Goal: Task Accomplishment & Management: Manage account settings

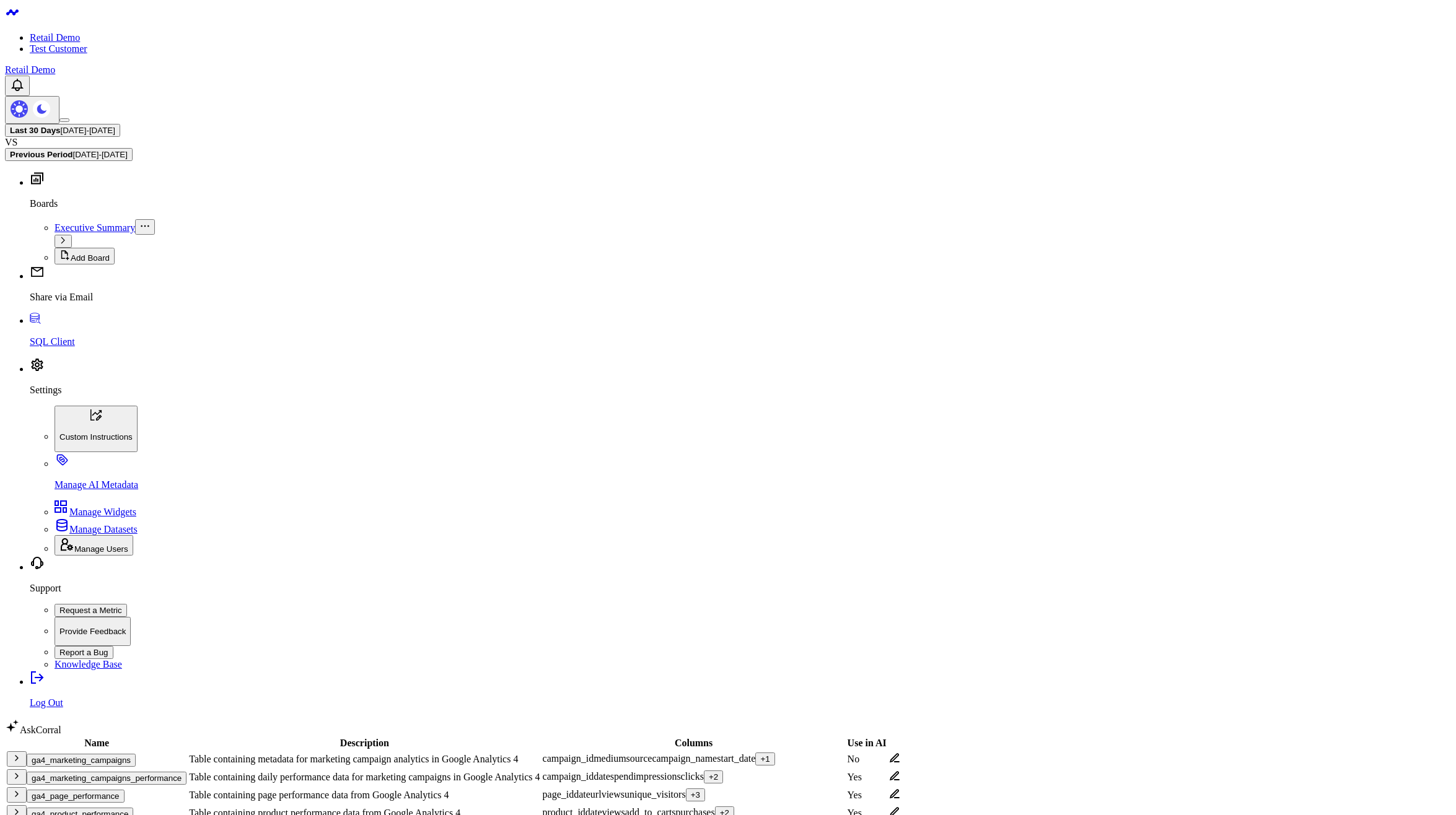
click at [106, 754] on button "ga4_marketing_campaigns" at bounding box center [81, 760] width 109 height 13
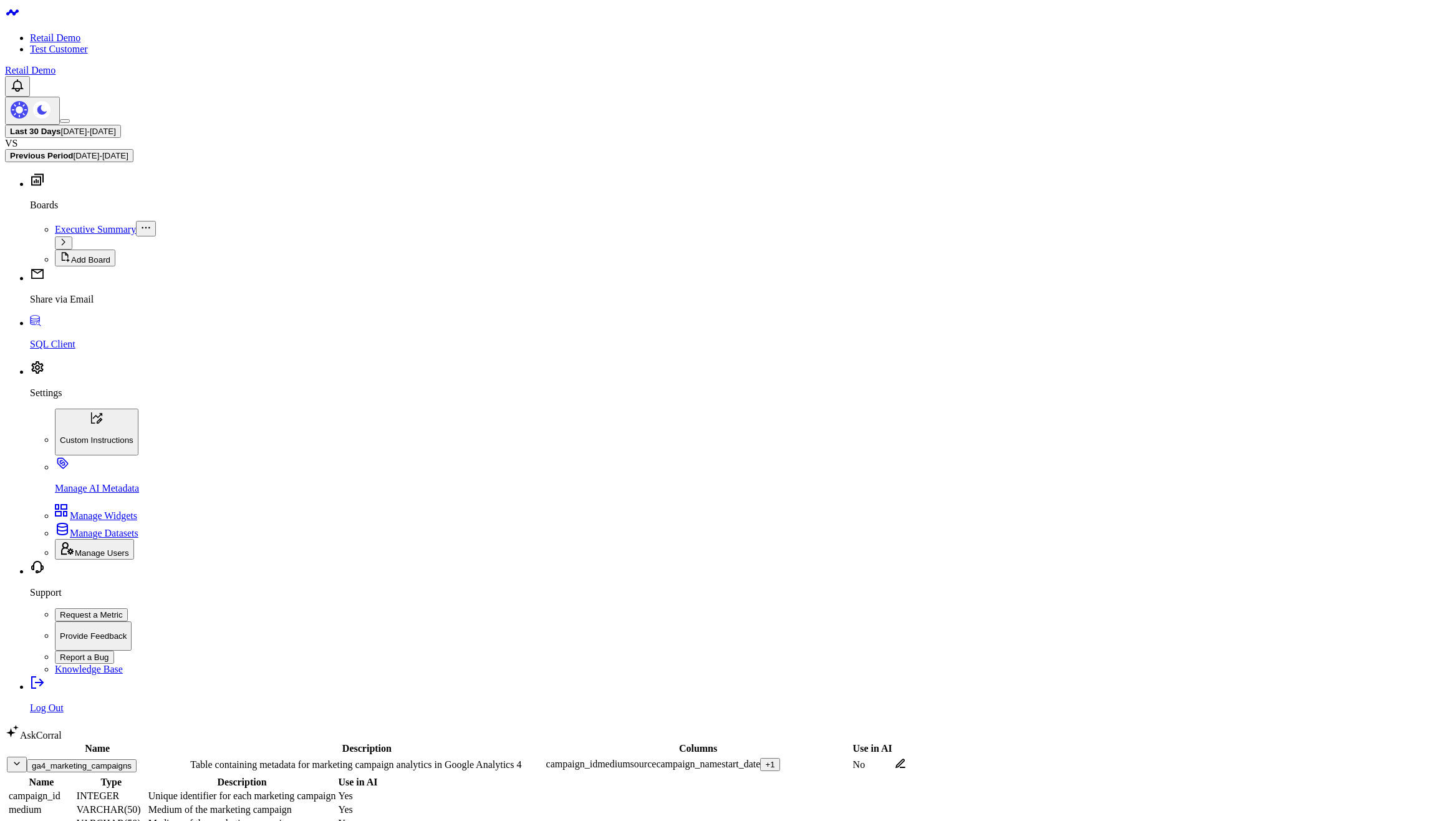
click at [107, 759] on button "ga4_marketing_campaigns" at bounding box center [82, 766] width 109 height 13
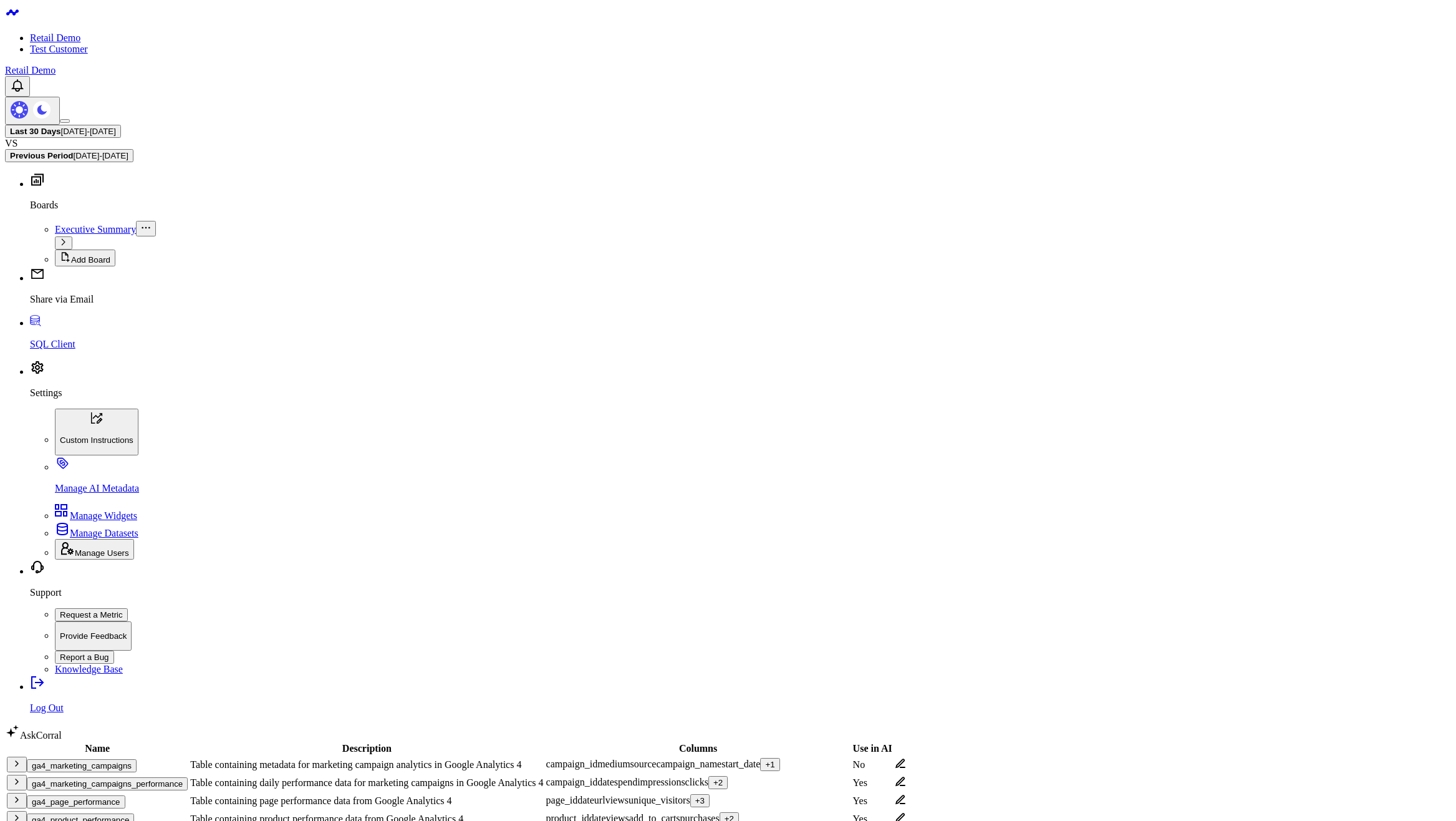
click at [107, 775] on td "ga4_marketing_campaigns_performance" at bounding box center [97, 783] width 182 height 17
click at [105, 778] on button "ga4_marketing_campaigns_performance" at bounding box center [107, 784] width 161 height 13
click at [103, 795] on button "ga4_page_performance" at bounding box center [76, 802] width 98 height 13
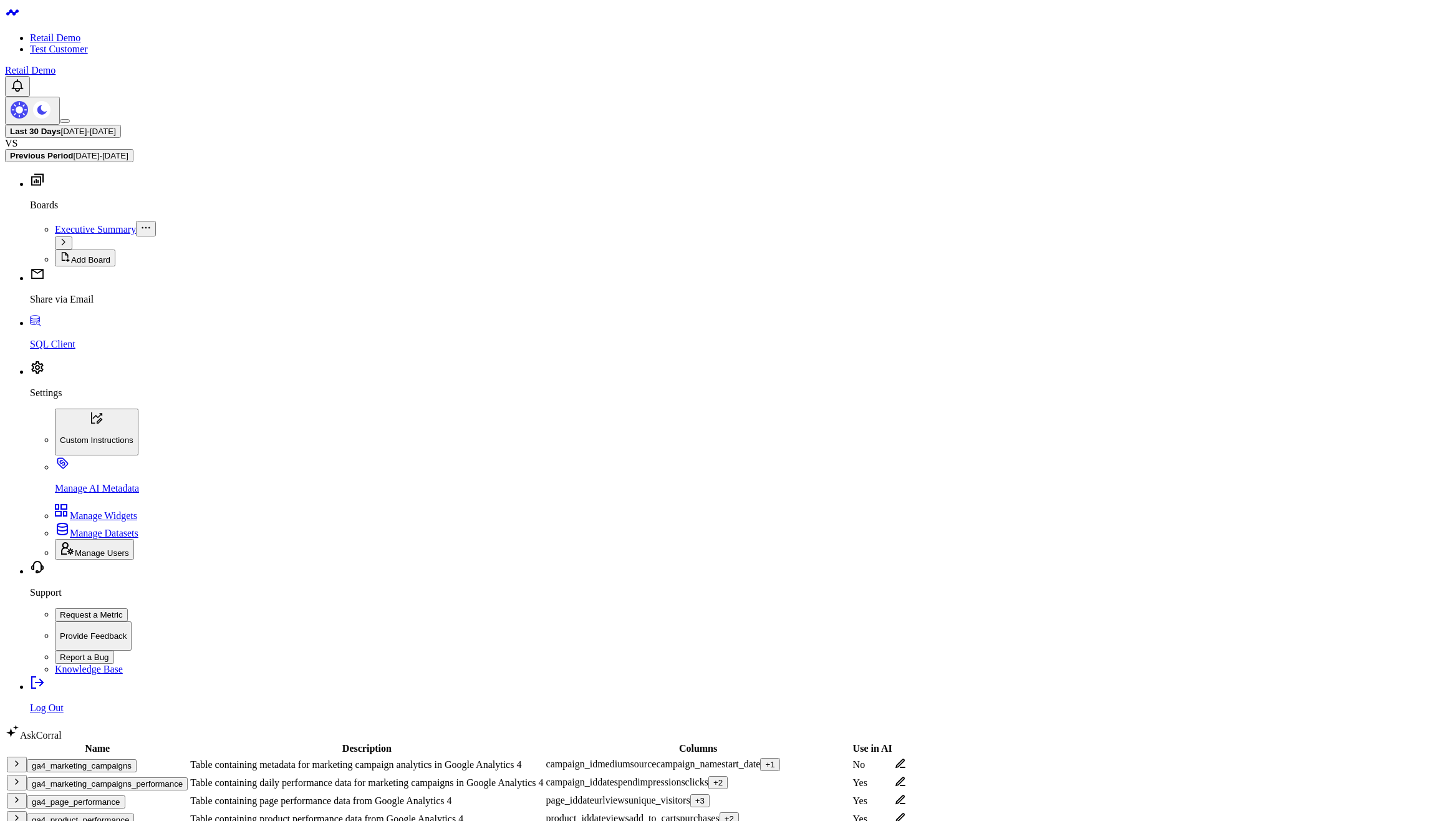
click at [931, 571] on body "Retail Demo Test Customer Retail Demo Last 30 Days 07/27/25 - 08/25/25 VS Previ…" at bounding box center [728, 692] width 1446 height 1375
click at [896, 598] on body "Retail Demo Test Customer Retail Demo Last 30 Days 07/27/25 - 08/25/25 VS Previ…" at bounding box center [728, 692] width 1446 height 1375
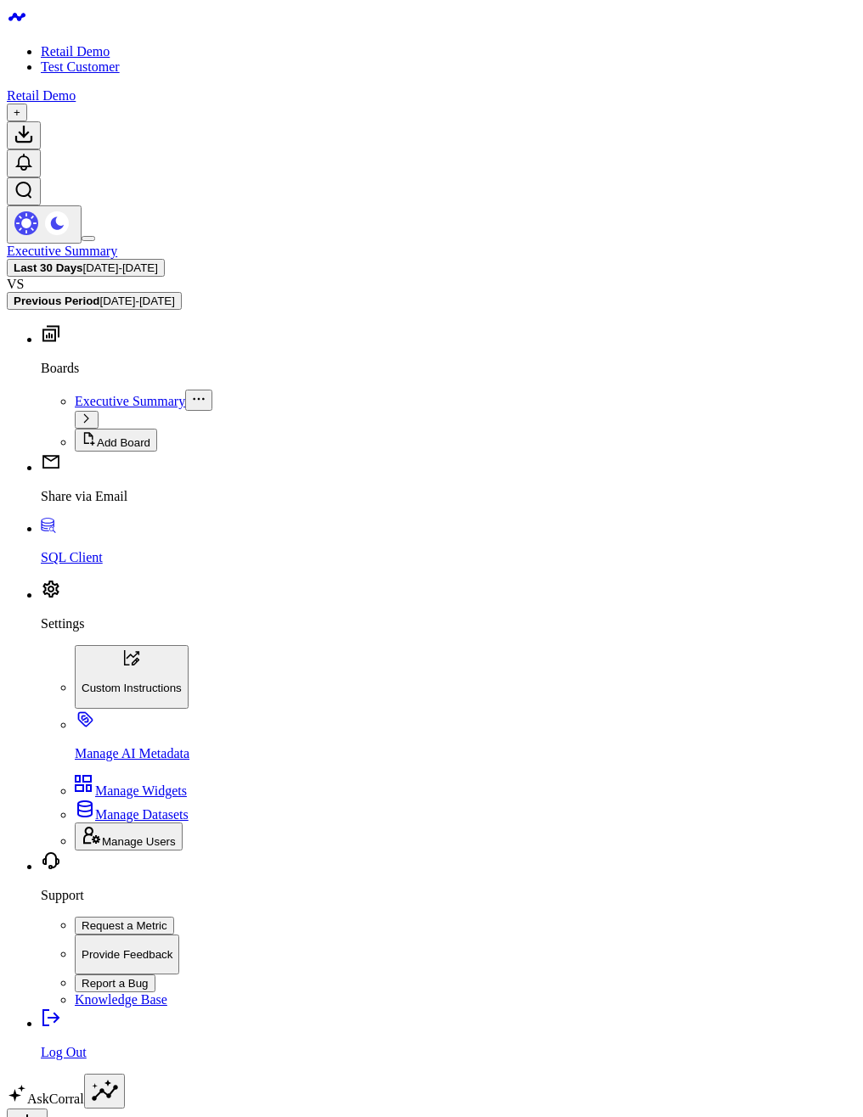
scroll to position [581, 0]
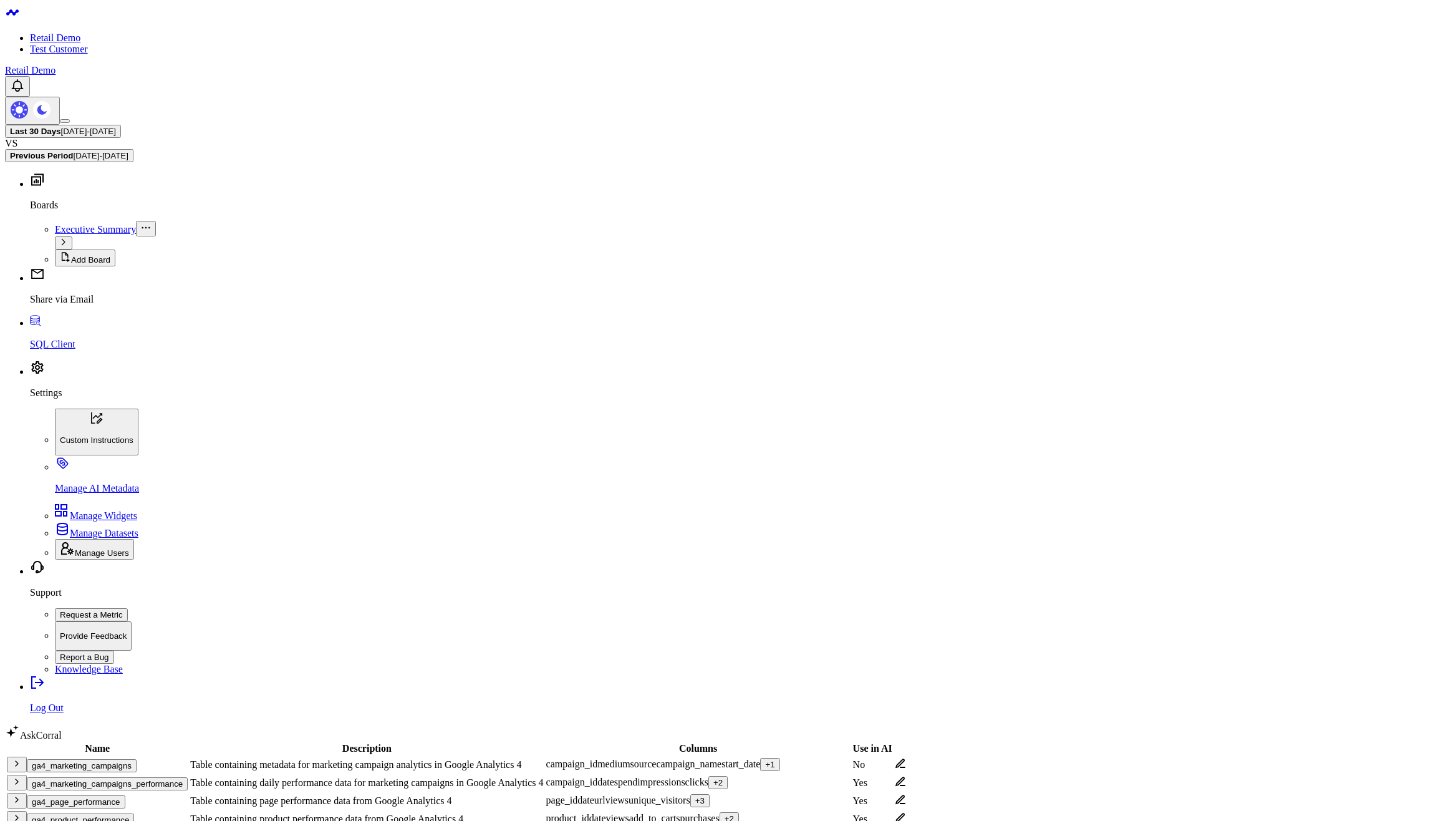
click at [907, 759] on icon at bounding box center [900, 764] width 11 height 11
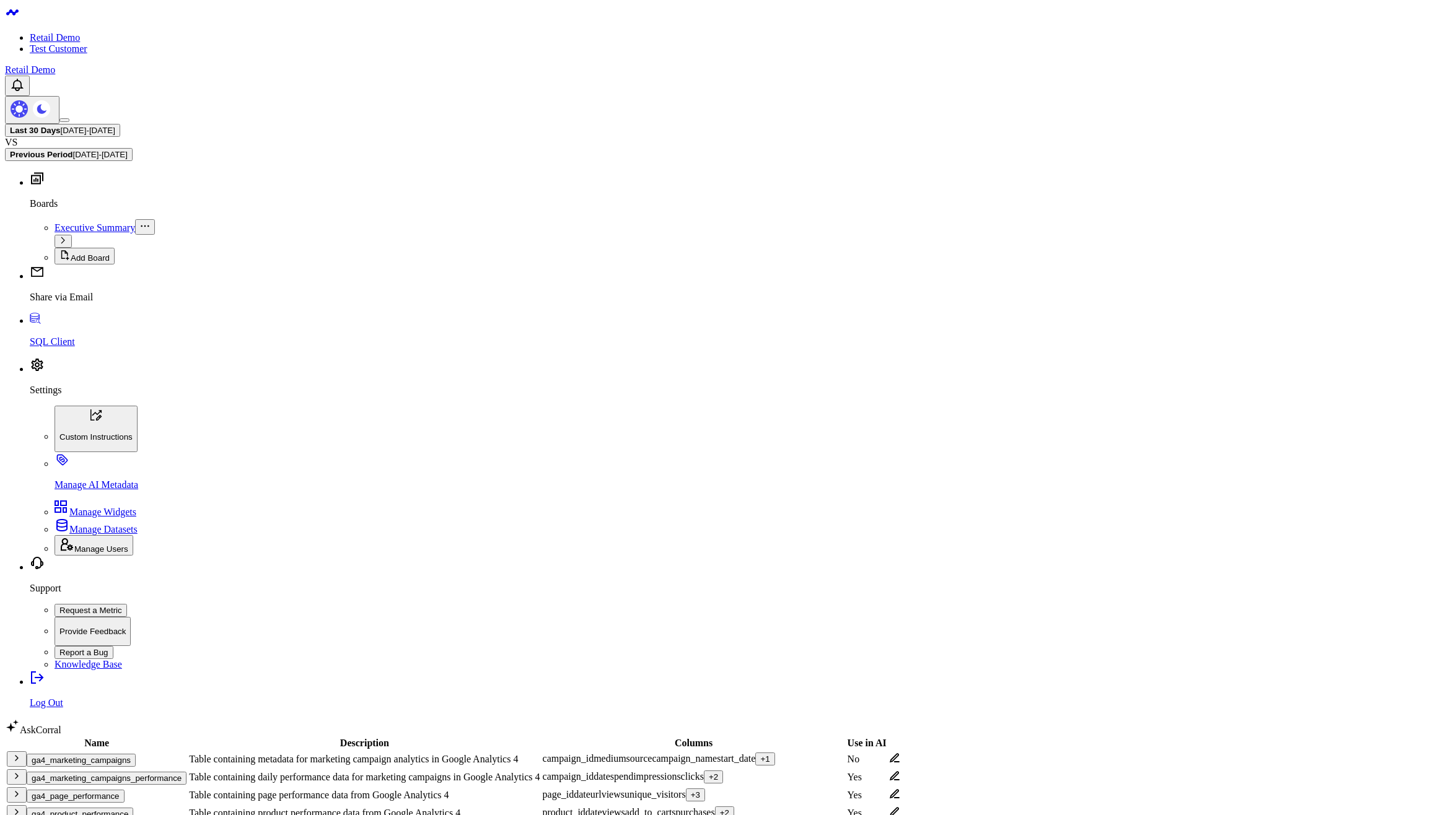
click at [901, 770] on icon at bounding box center [894, 776] width 11 height 11
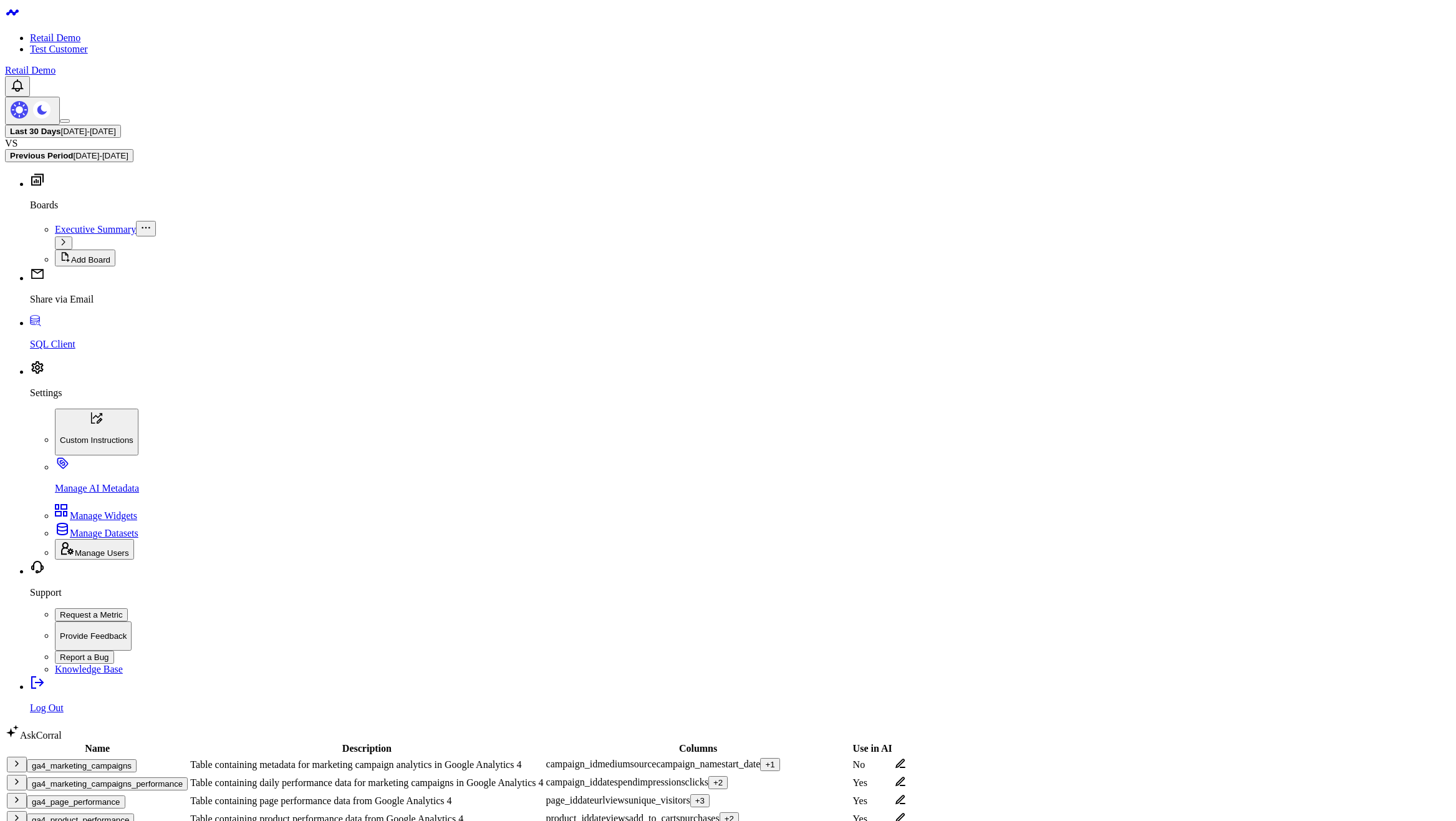
click at [907, 776] on icon at bounding box center [900, 781] width 11 height 11
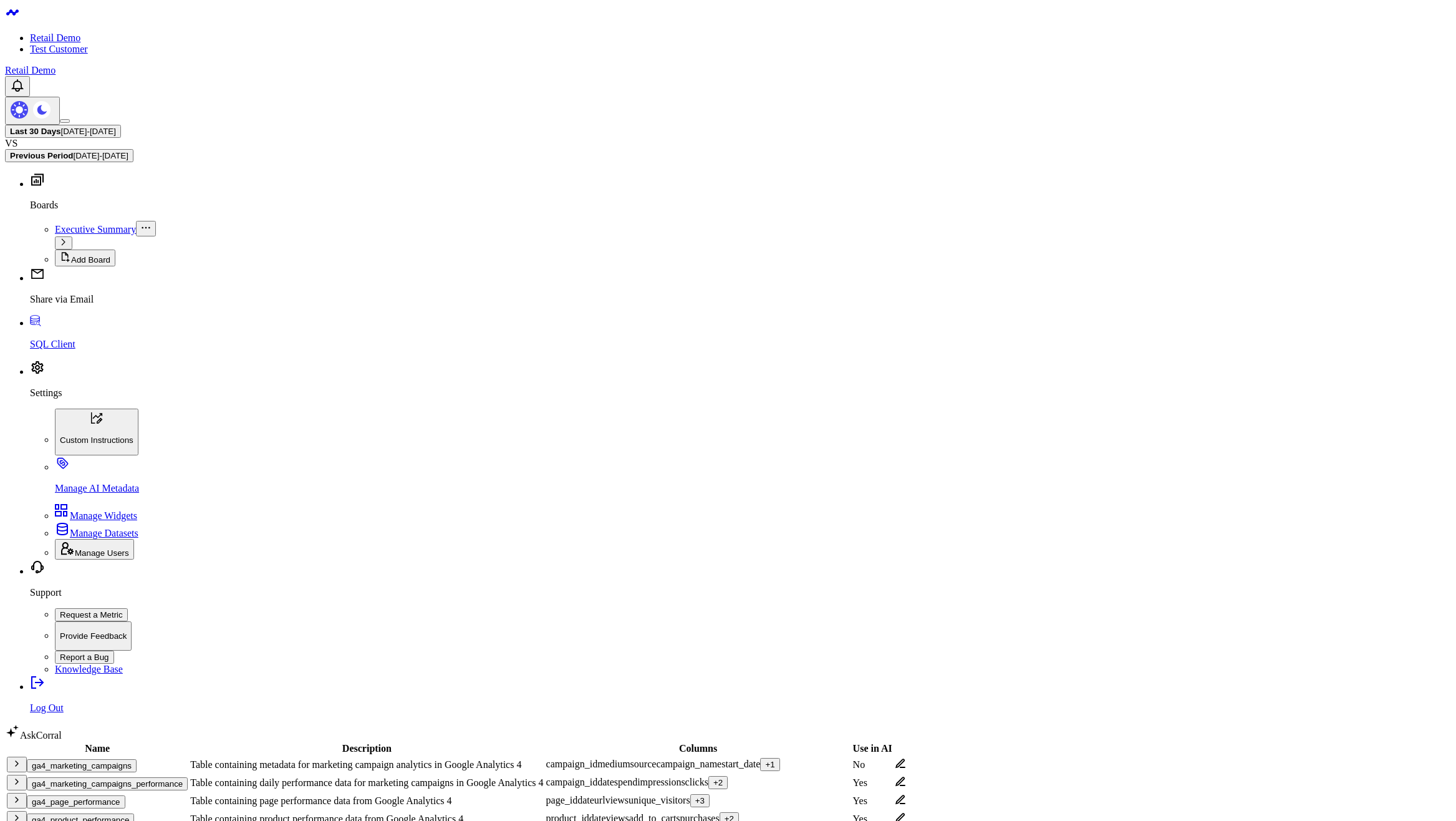
click at [906, 777] on icon at bounding box center [901, 781] width 10 height 10
click at [907, 776] on icon at bounding box center [900, 781] width 11 height 11
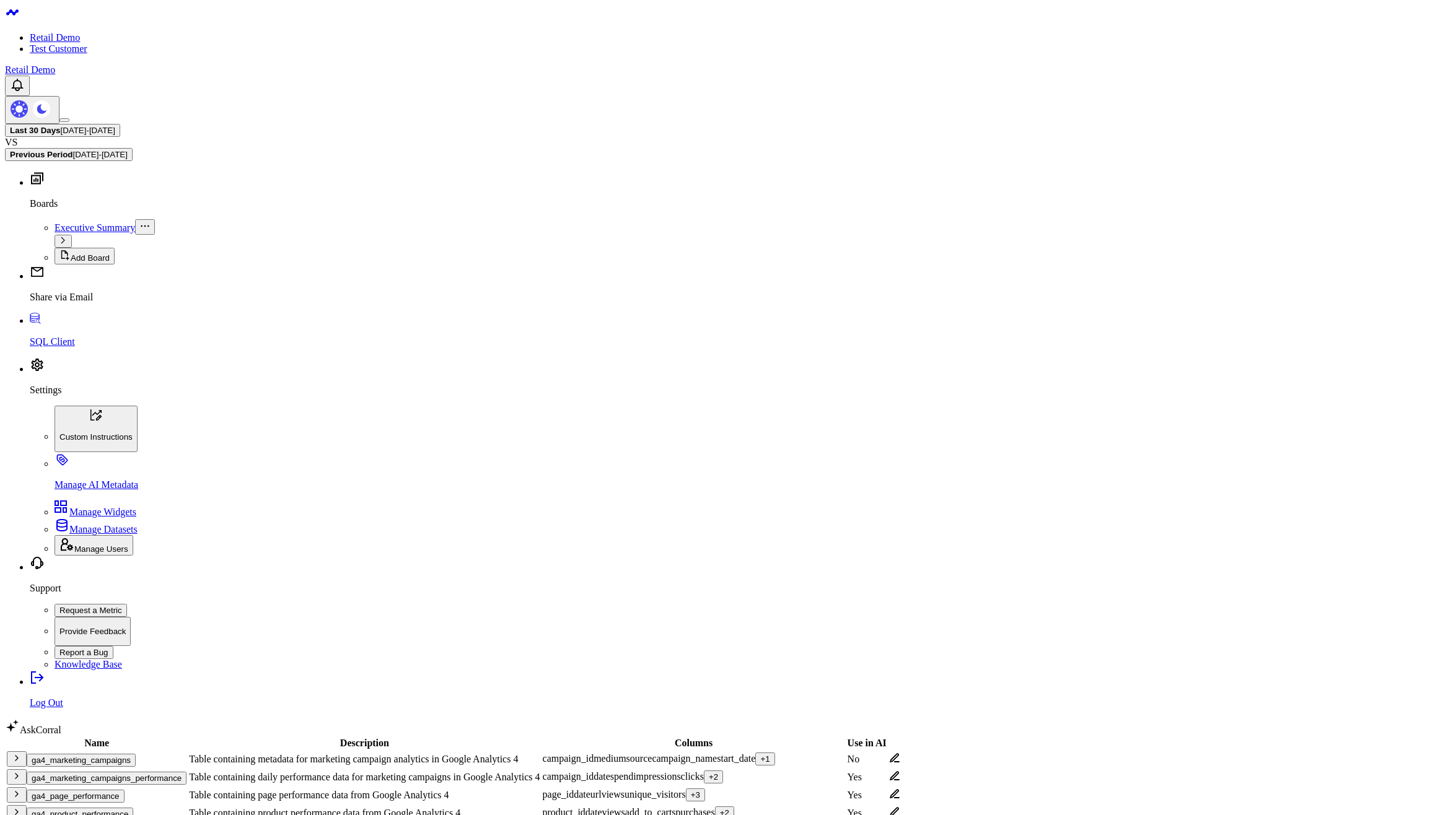
click at [901, 814] on icon at bounding box center [894, 830] width 11 height 11
click at [901, 770] on icon at bounding box center [894, 776] width 11 height 11
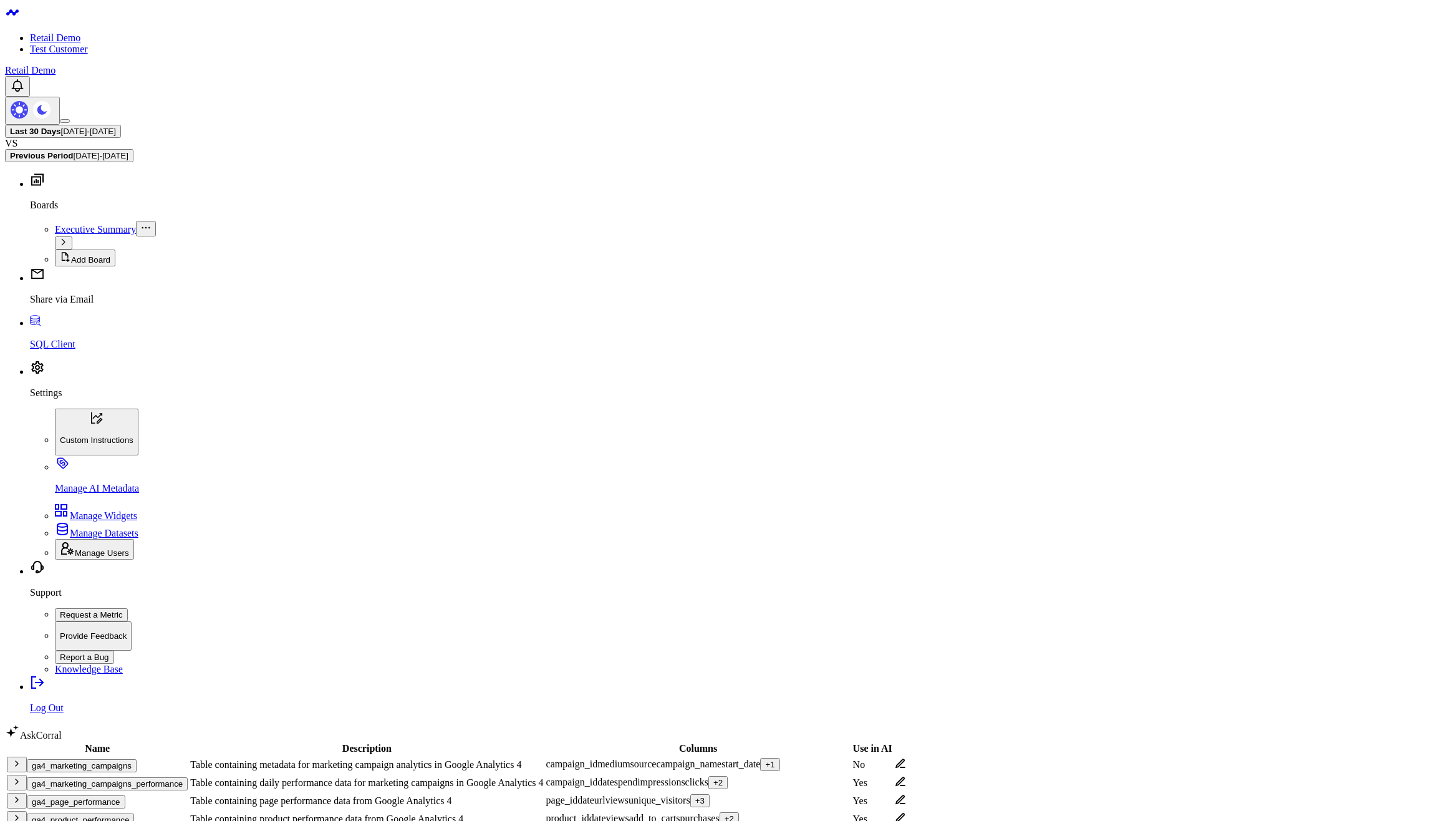
click at [907, 776] on icon at bounding box center [900, 781] width 11 height 11
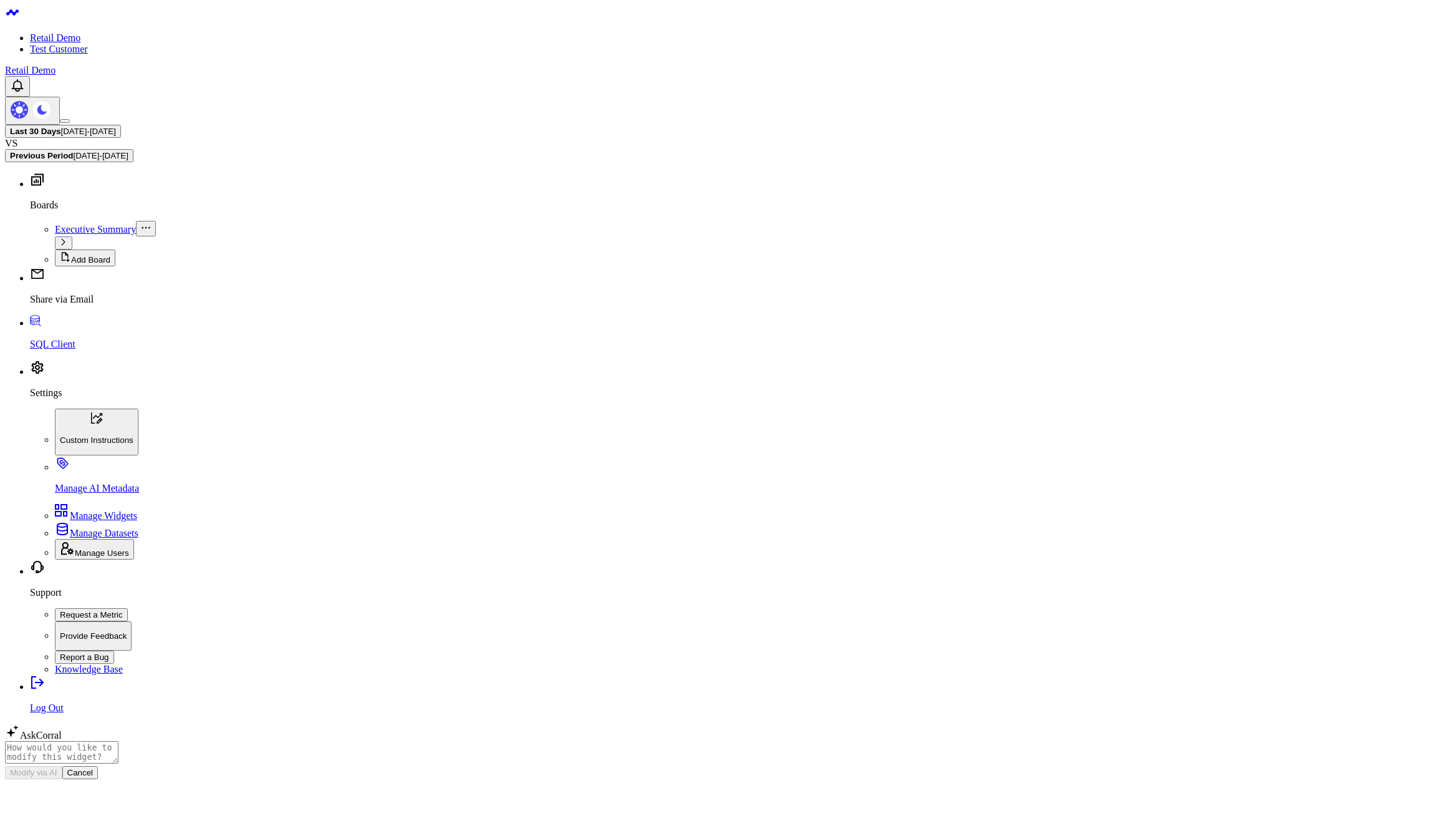
drag, startPoint x: 0, startPoint y: 0, endPoint x: 494, endPoint y: 135, distance: 512.1
click at [493, 135] on body "Retail Demo Test Customer Retail Demo Last 30 Days 07/27/25 - 08/25/25 VS Previ…" at bounding box center [728, 504] width 1446 height 998
click at [793, 512] on body "Retail Demo Test Customer Retail Demo Last 30 Days [DATE] - [DATE] VS Previous …" at bounding box center [728, 504] width 1446 height 998
click at [900, 499] on body "Retail Demo Test Customer Retail Demo Last 30 Days [DATE] - [DATE] VS Previous …" at bounding box center [728, 504] width 1446 height 998
click at [1291, 407] on body "Retail Demo Test Customer Retail Demo Last 30 Days [DATE] - [DATE] VS Previous …" at bounding box center [728, 504] width 1446 height 998
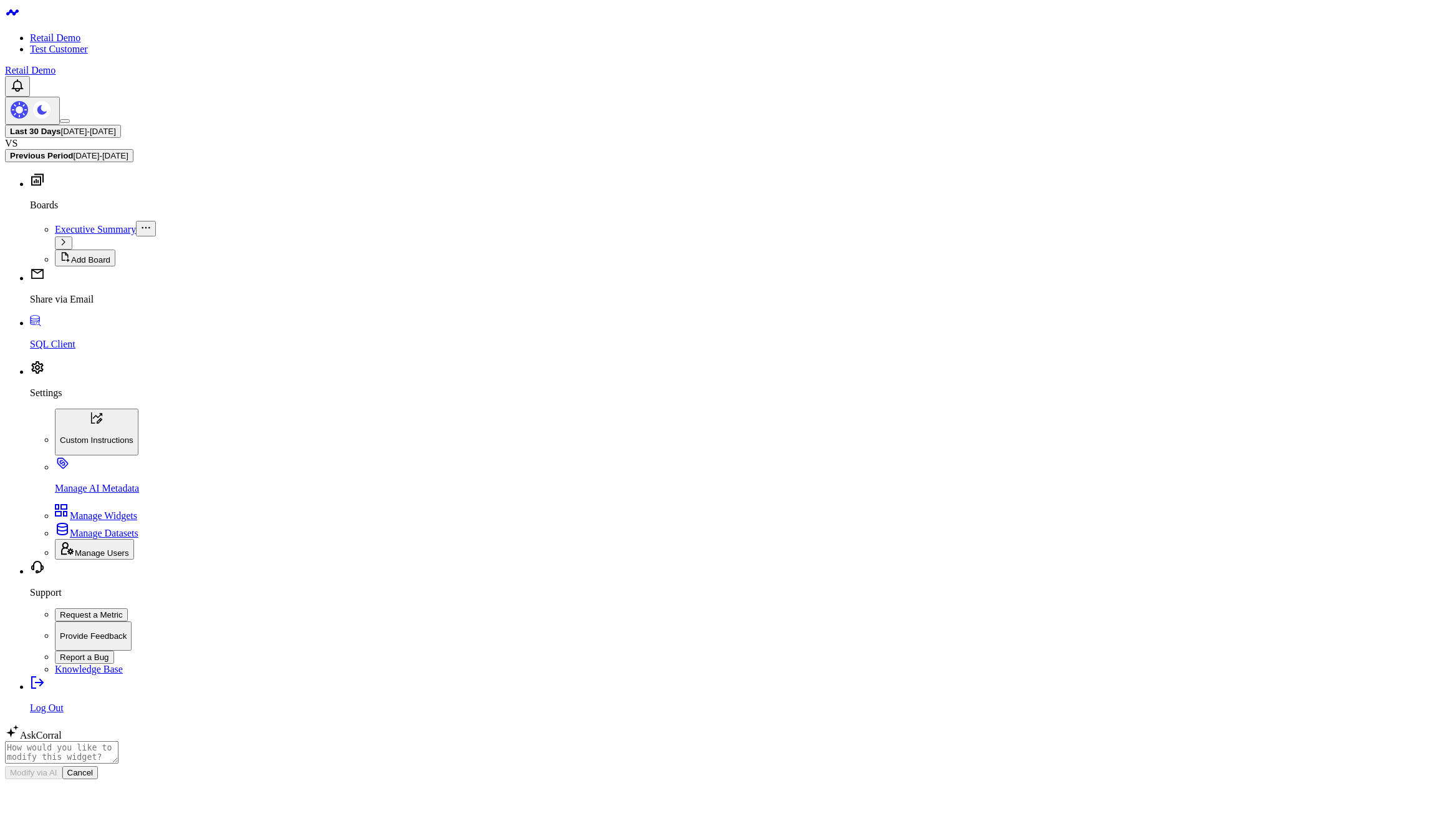
click at [753, 364] on body "Retail Demo Test Customer Retail Demo Last 30 Days [DATE] - [DATE] VS Previous …" at bounding box center [728, 504] width 1446 height 998
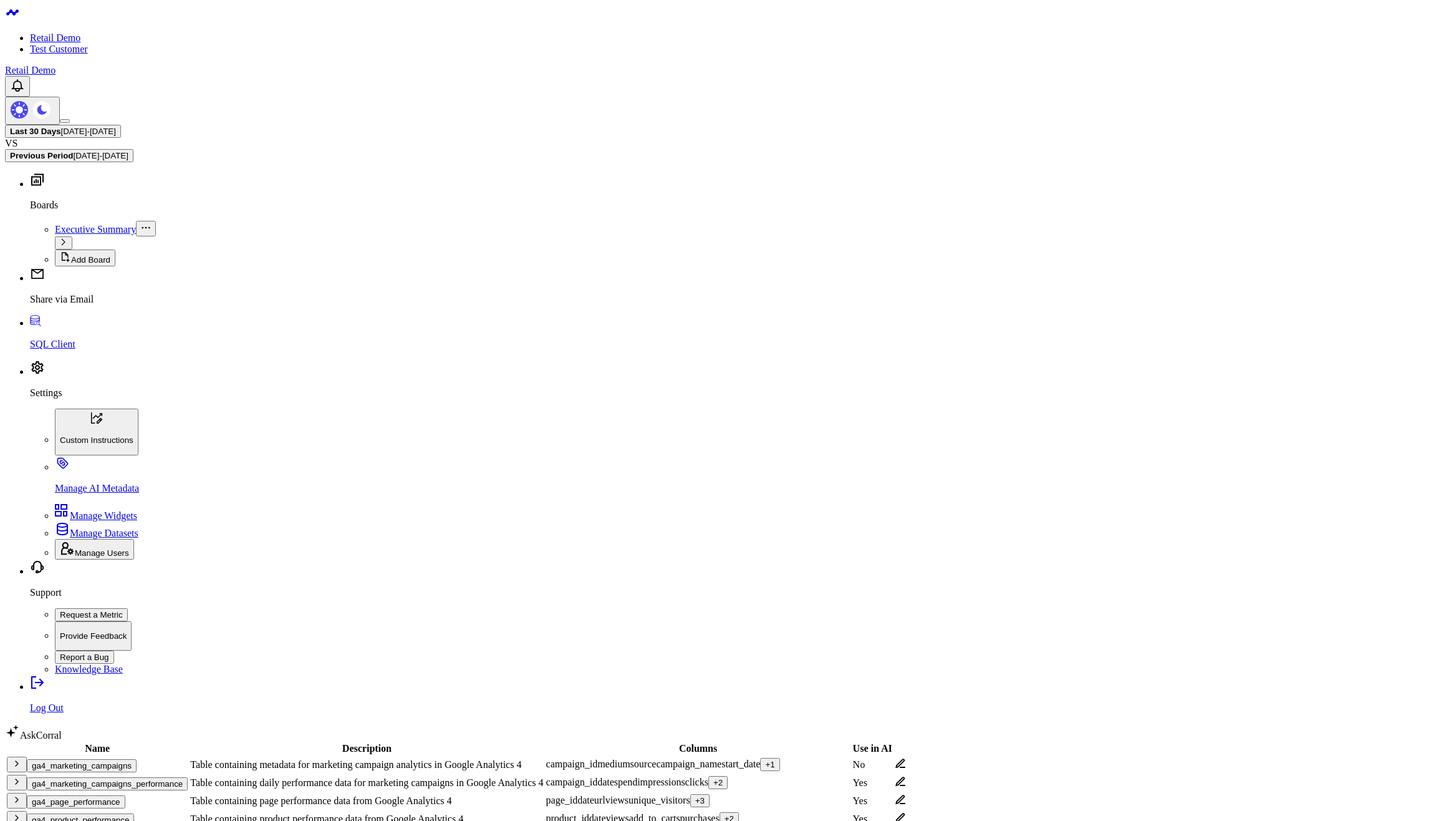
click at [907, 759] on icon at bounding box center [900, 764] width 11 height 11
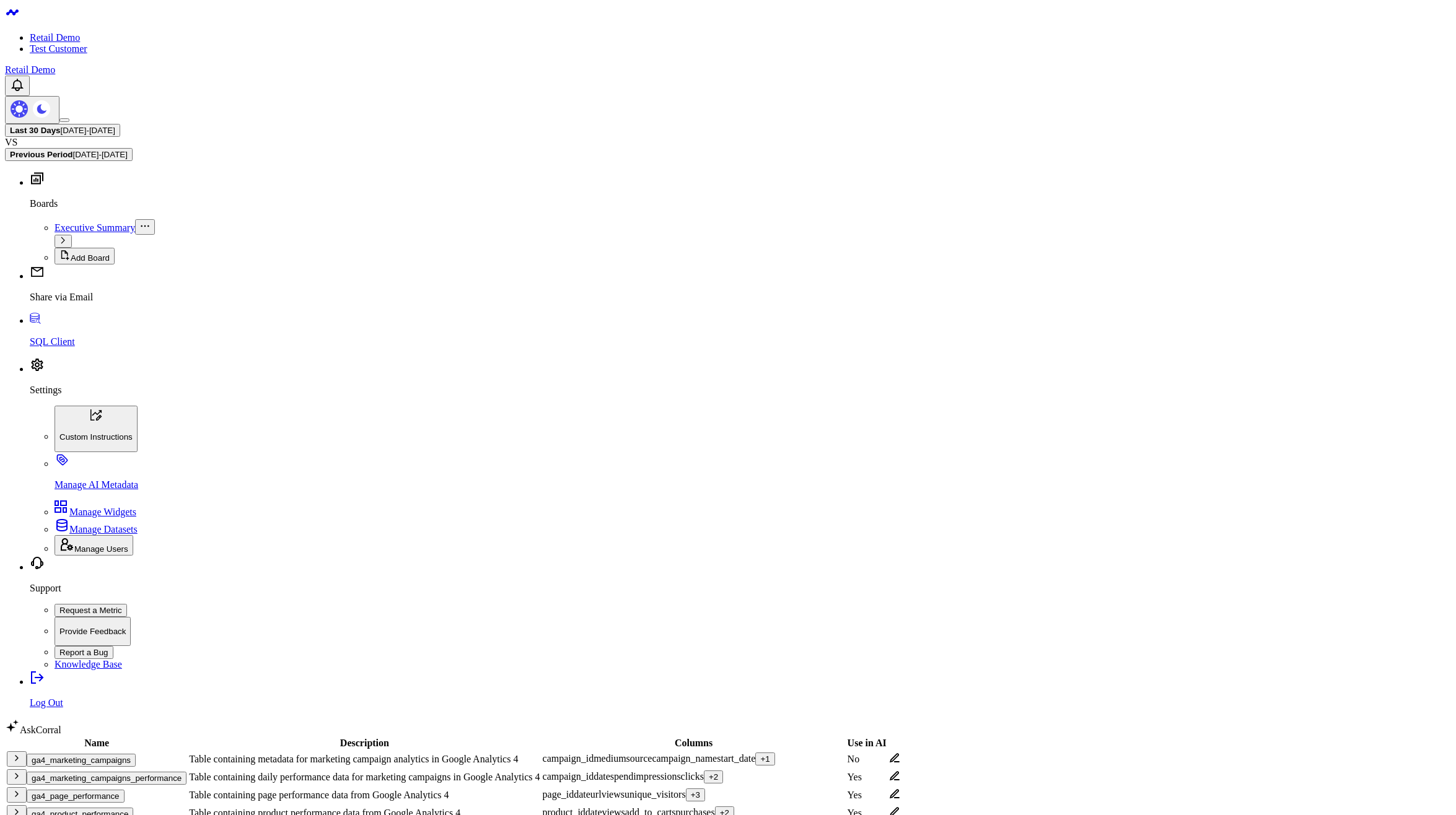
checkbox input "true"
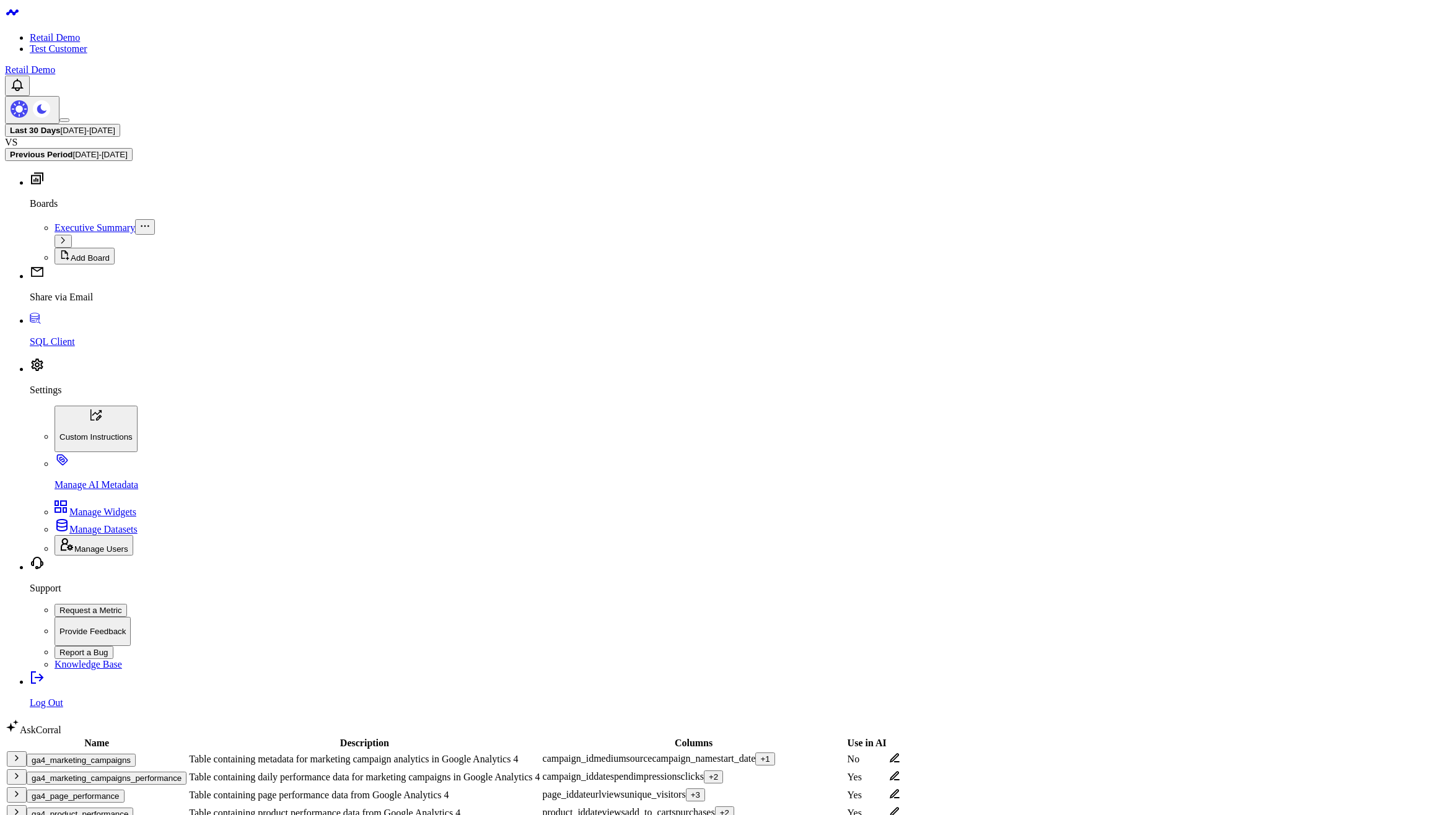
scroll to position [15, 0]
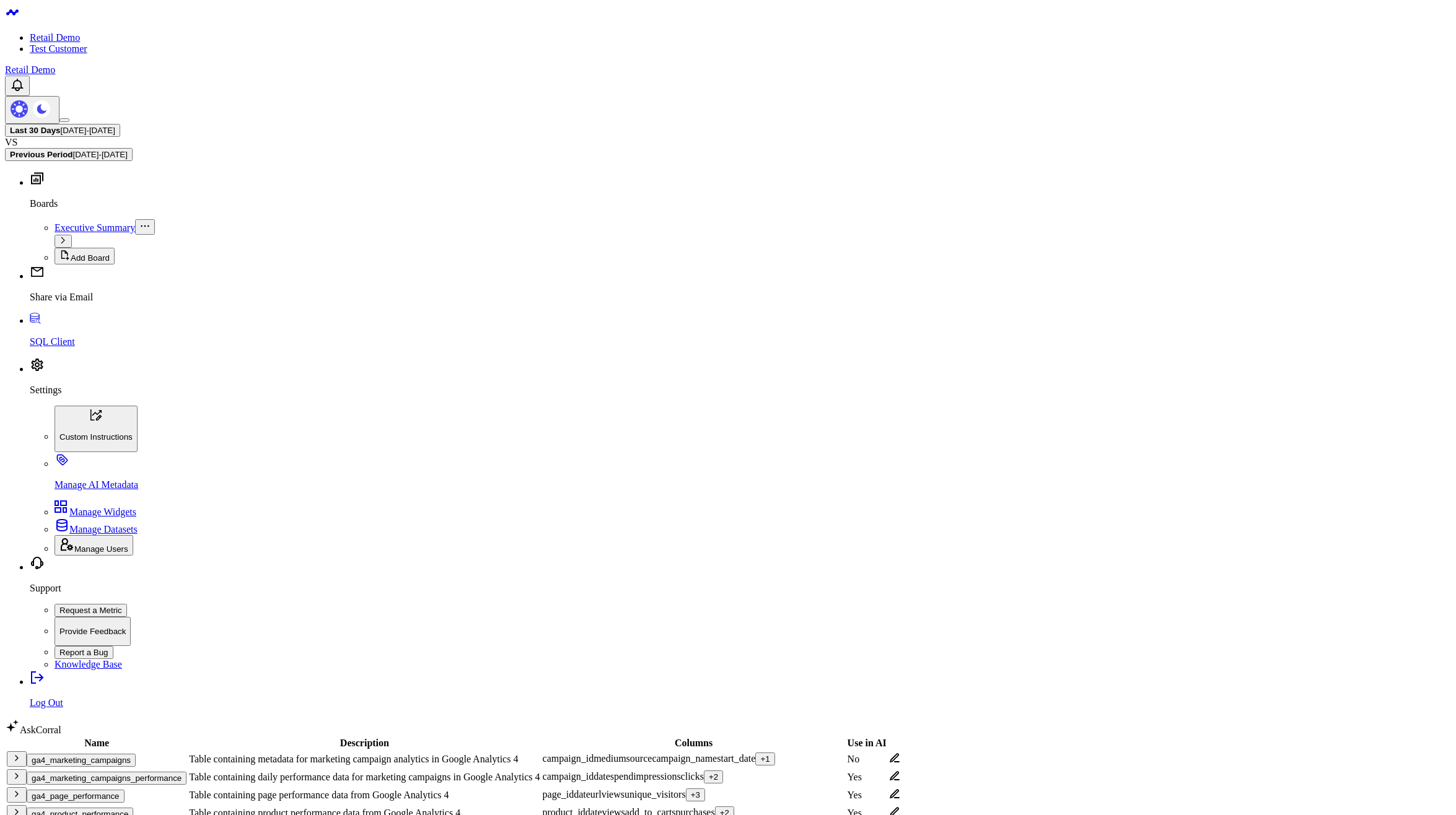
checkbox input "false"
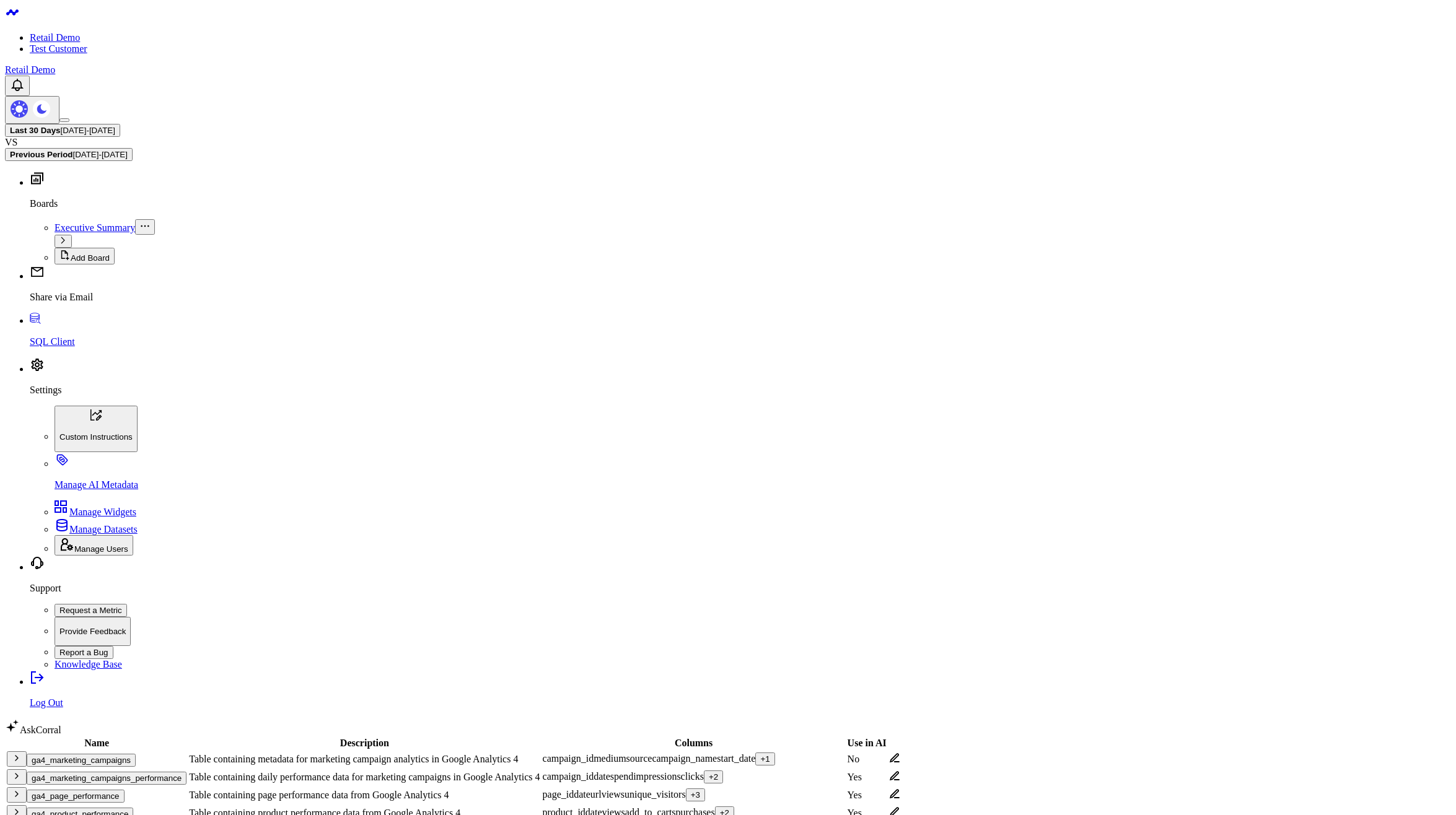
checkbox input "false"
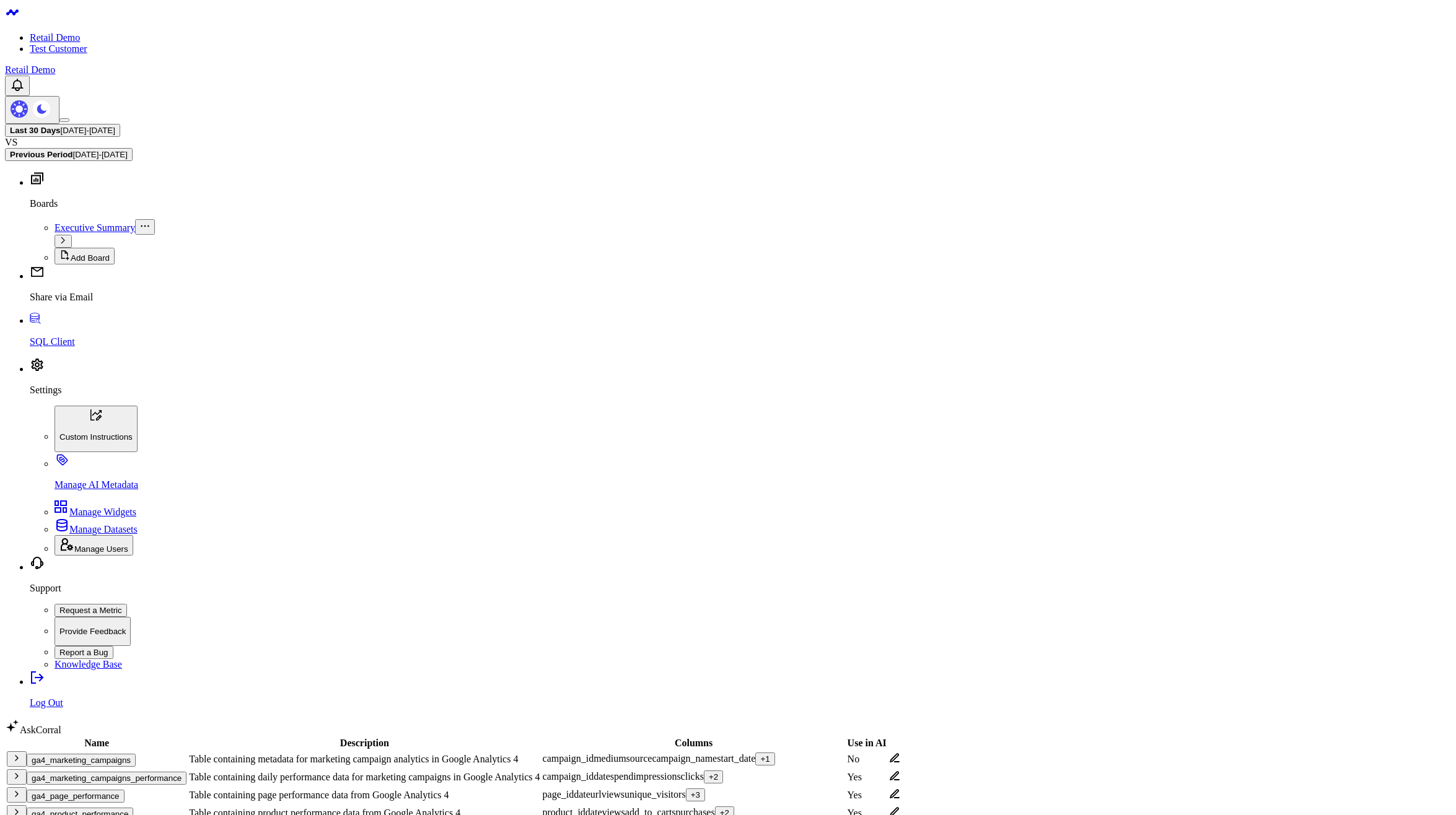
scroll to position [0, 0]
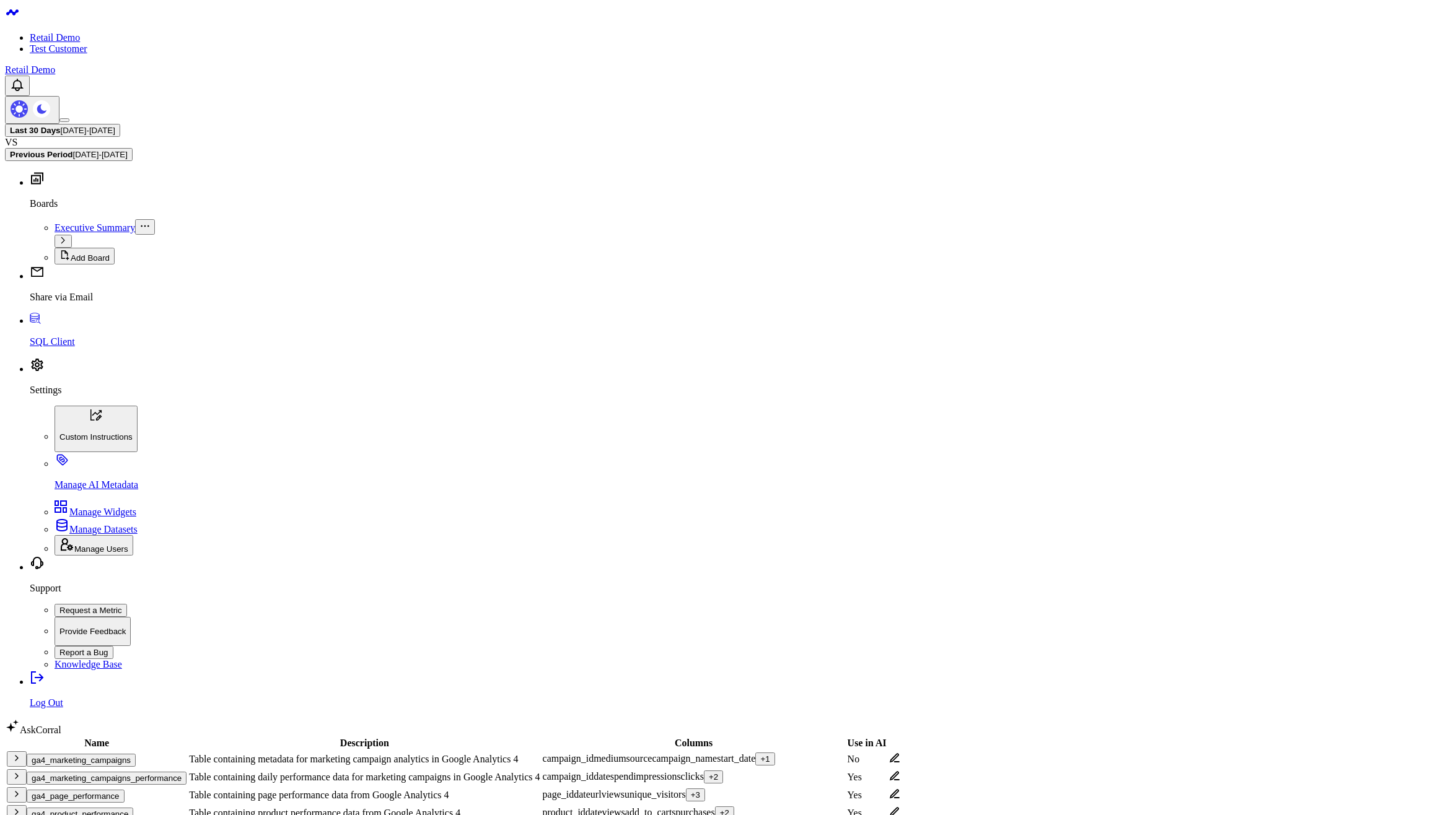
checkbox input "true"
checkbox input "false"
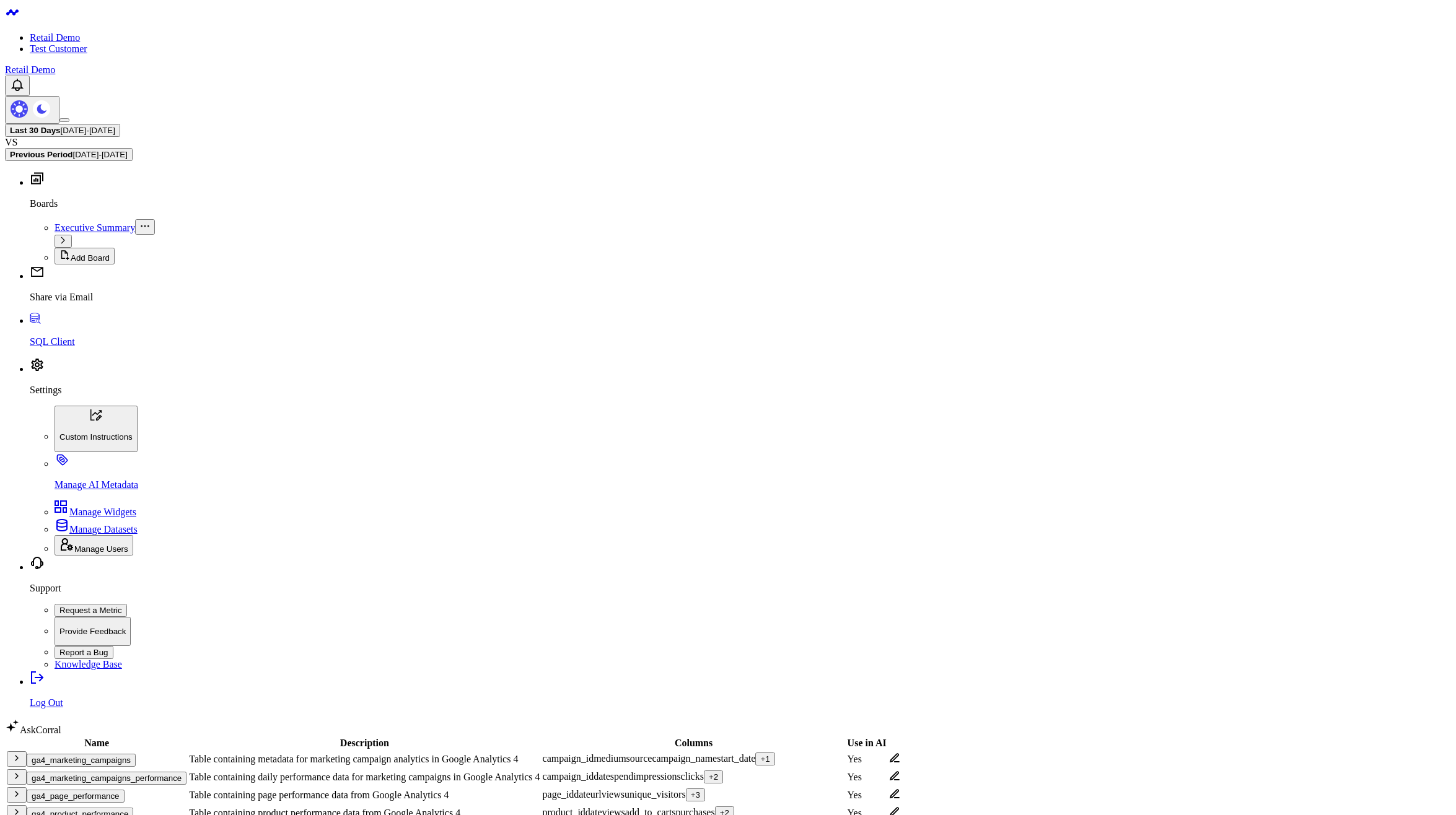
scroll to position [15, 0]
click at [901, 753] on icon at bounding box center [894, 758] width 11 height 11
drag, startPoint x: 750, startPoint y: 379, endPoint x: 771, endPoint y: 358, distance: 29.7
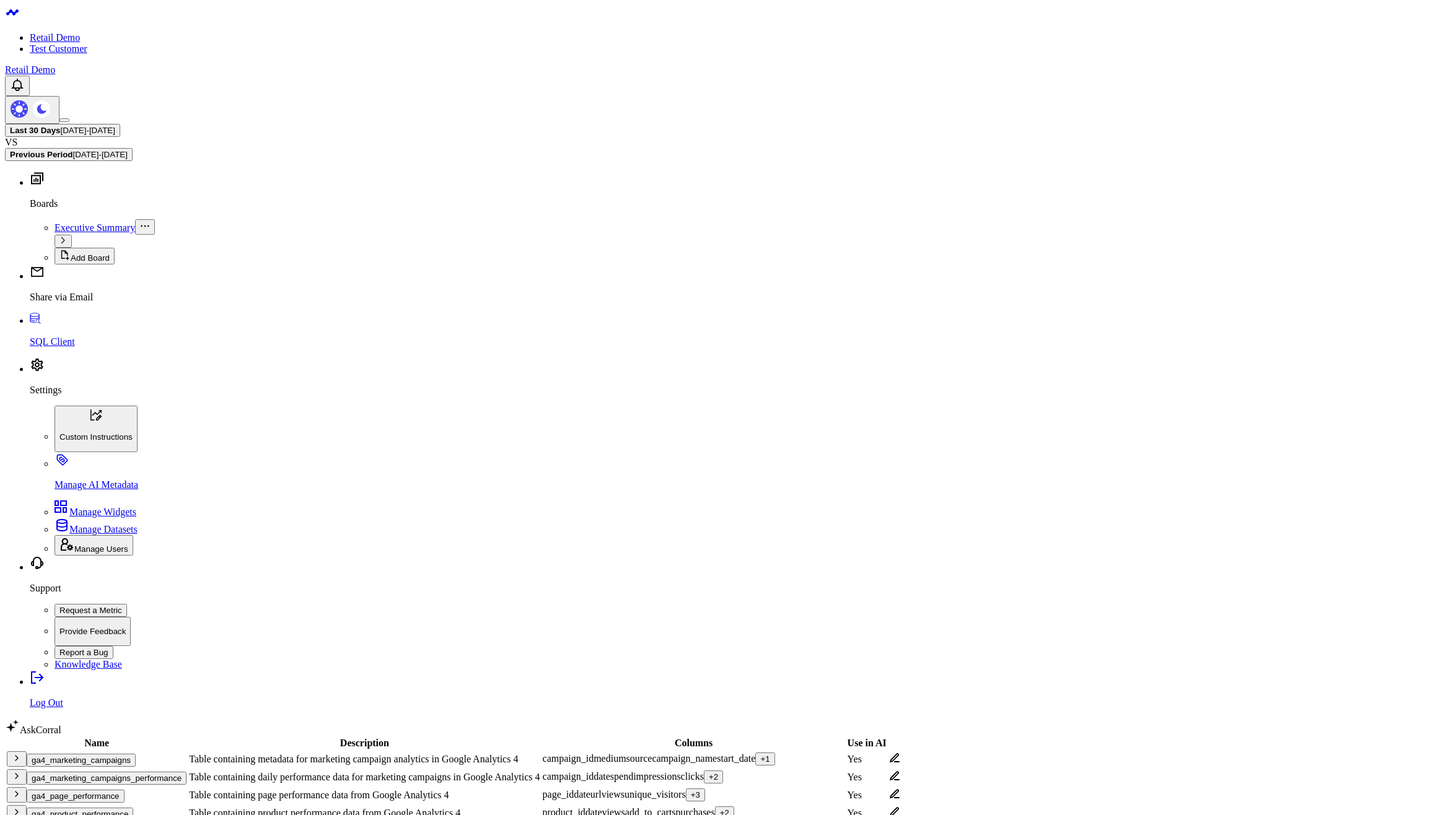
checkbox input "false"
checkbox input "true"
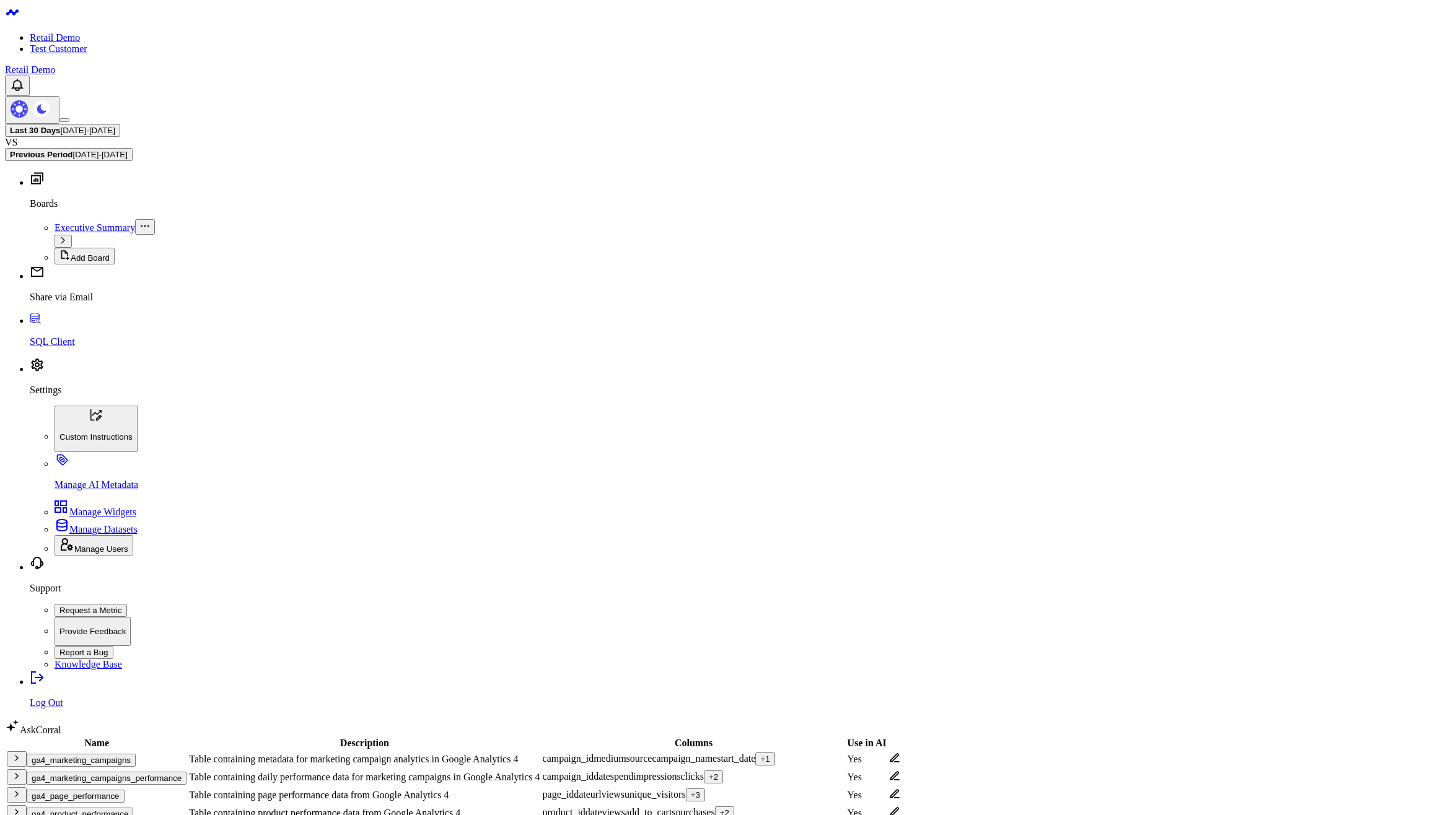
click at [900, 753] on icon at bounding box center [895, 757] width 10 height 9
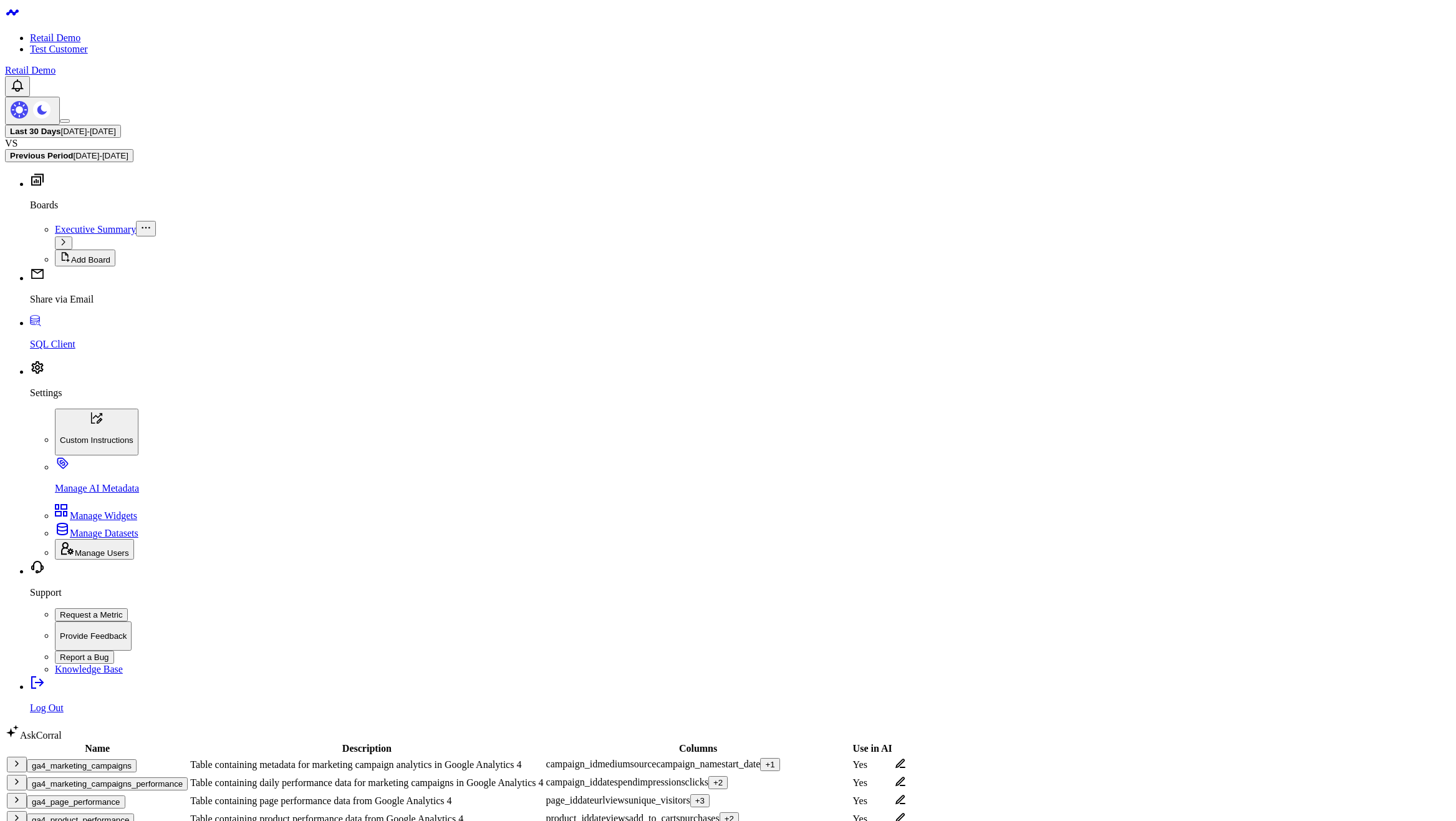
click at [907, 775] on td at bounding box center [900, 783] width 12 height 17
click at [907, 776] on icon at bounding box center [900, 781] width 11 height 11
click at [907, 759] on icon at bounding box center [900, 764] width 11 height 11
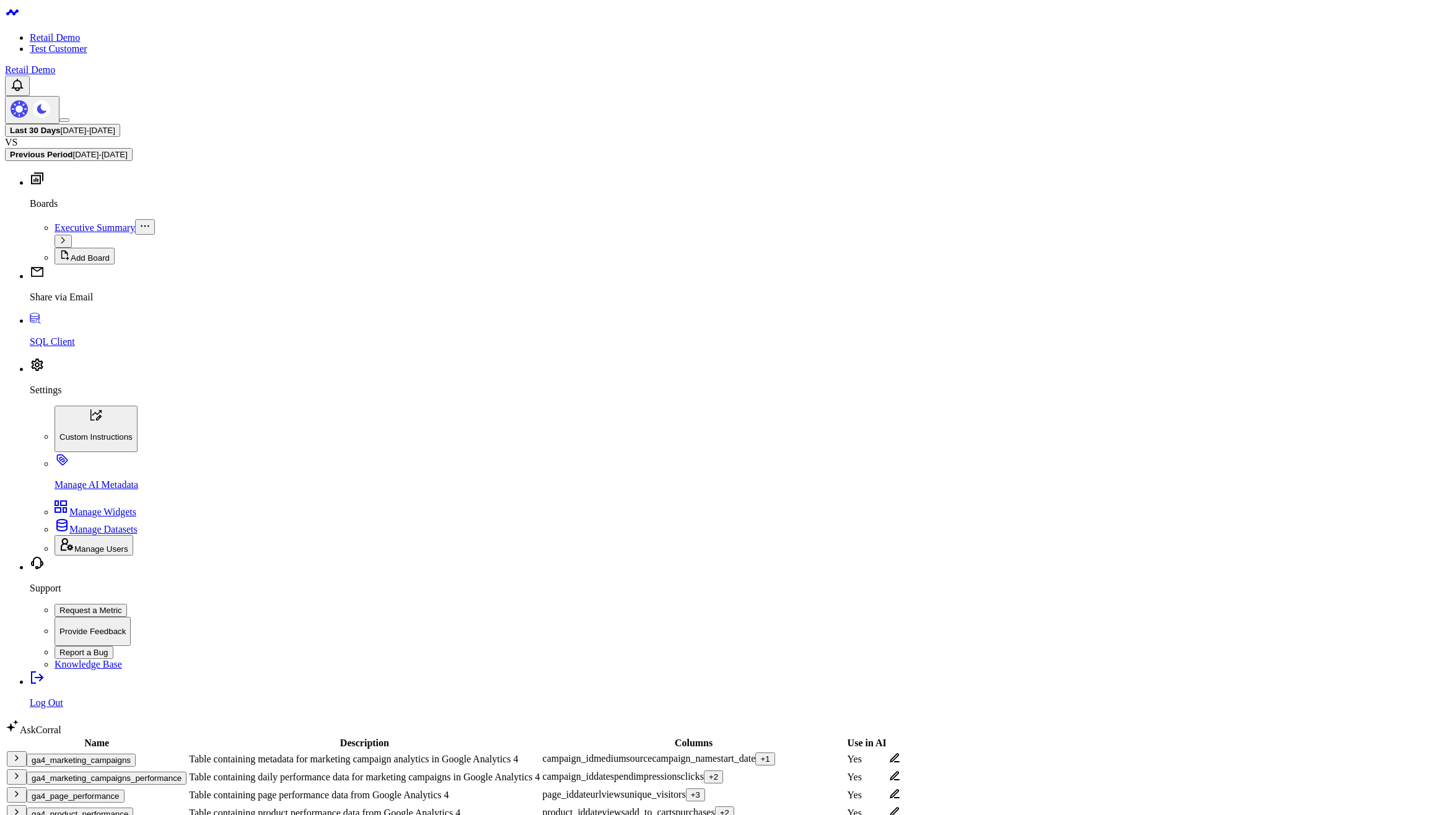
click at [901, 753] on icon at bounding box center [894, 758] width 11 height 11
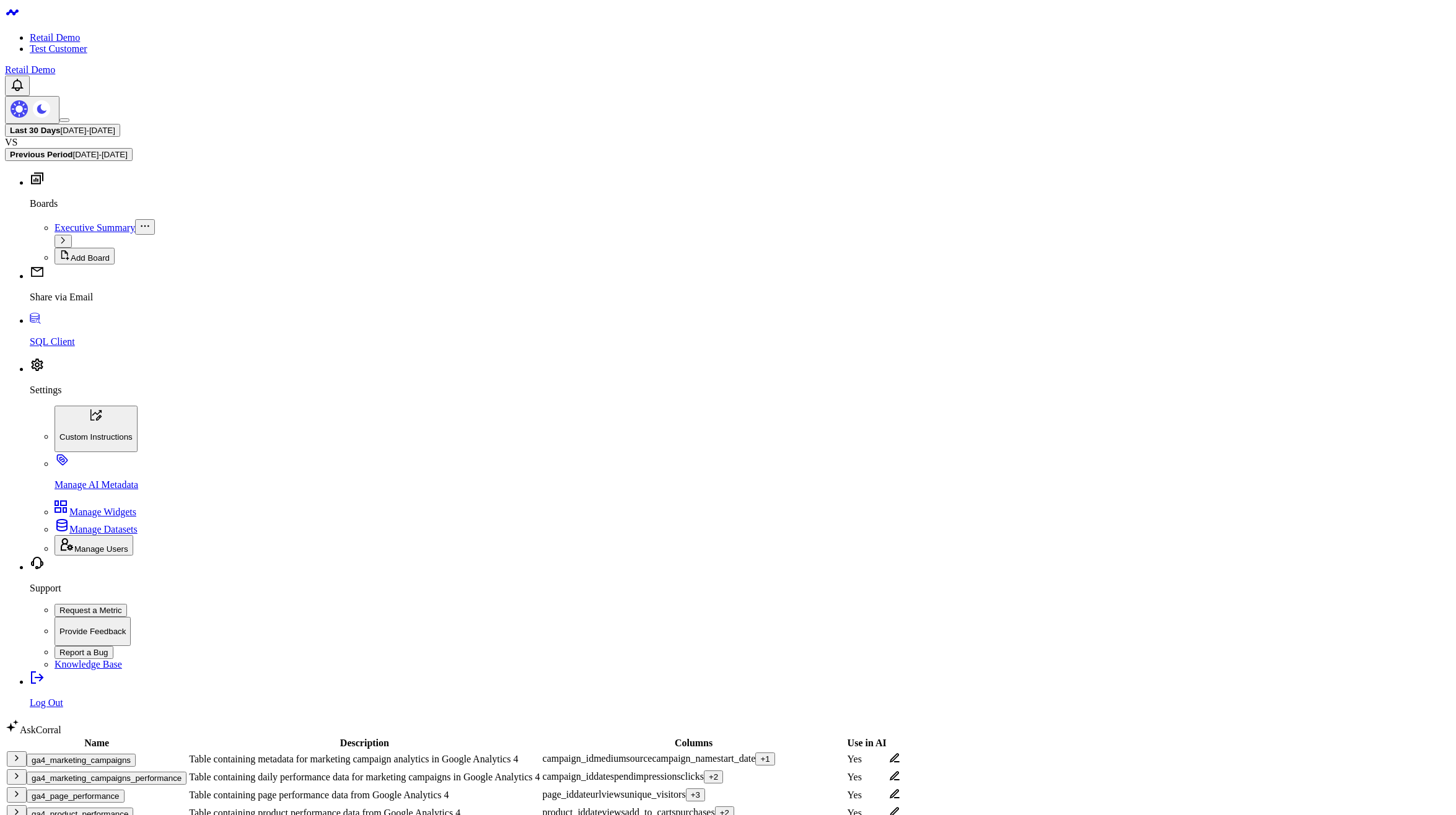
drag, startPoint x: 752, startPoint y: 297, endPoint x: 814, endPoint y: 298, distance: 62.0
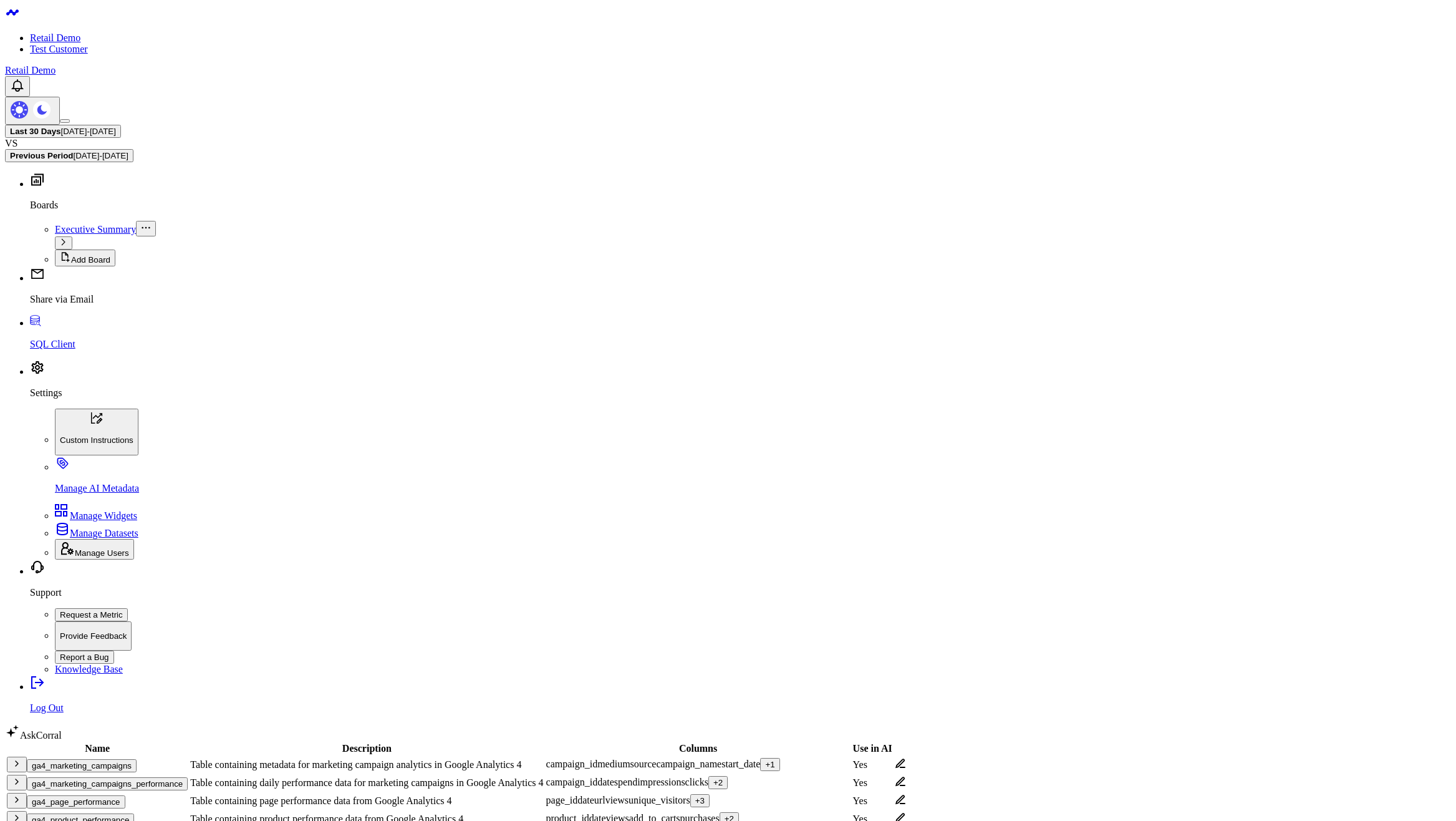
click at [906, 759] on icon at bounding box center [901, 763] width 10 height 10
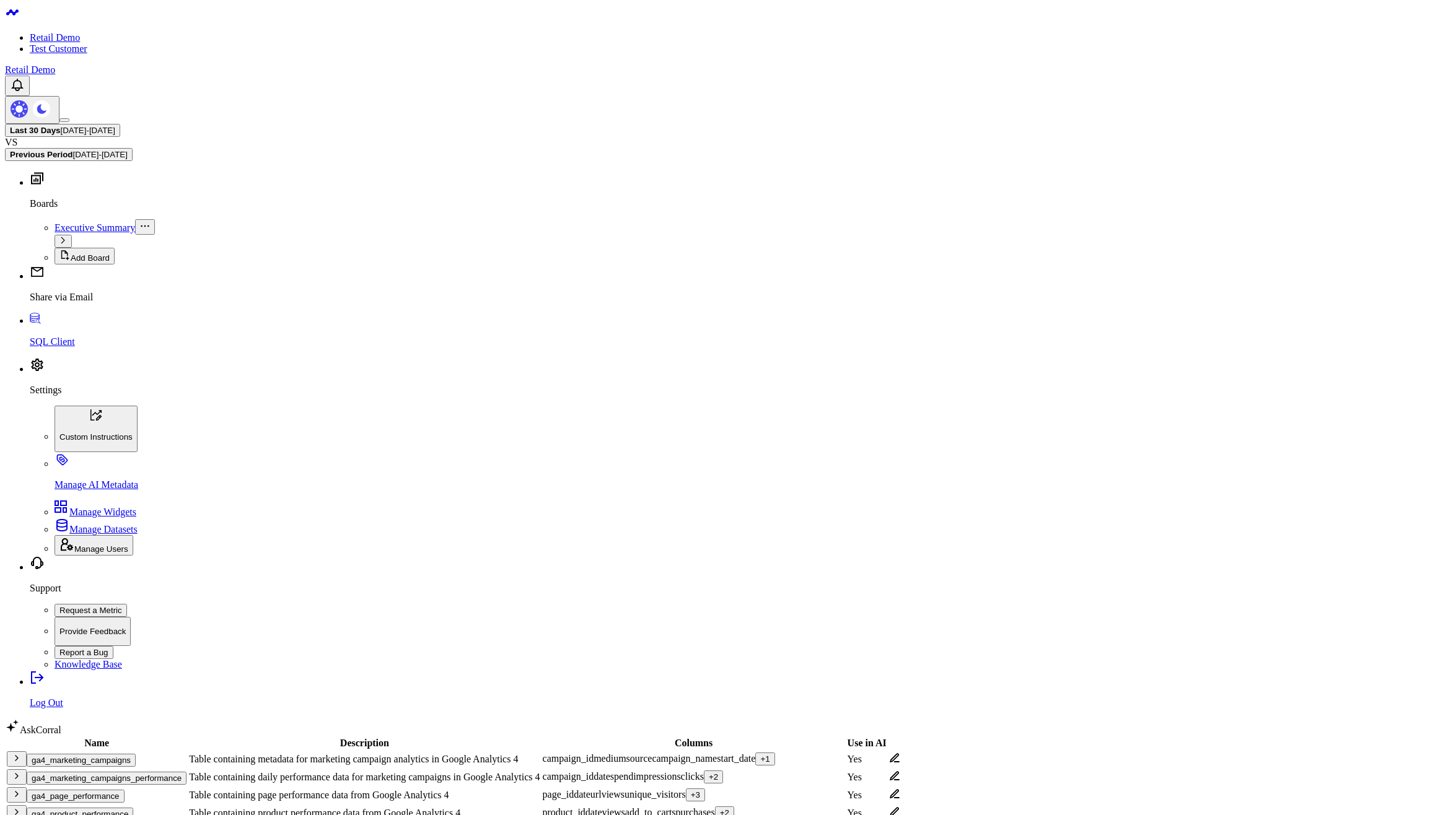
click at [900, 753] on icon at bounding box center [895, 757] width 10 height 9
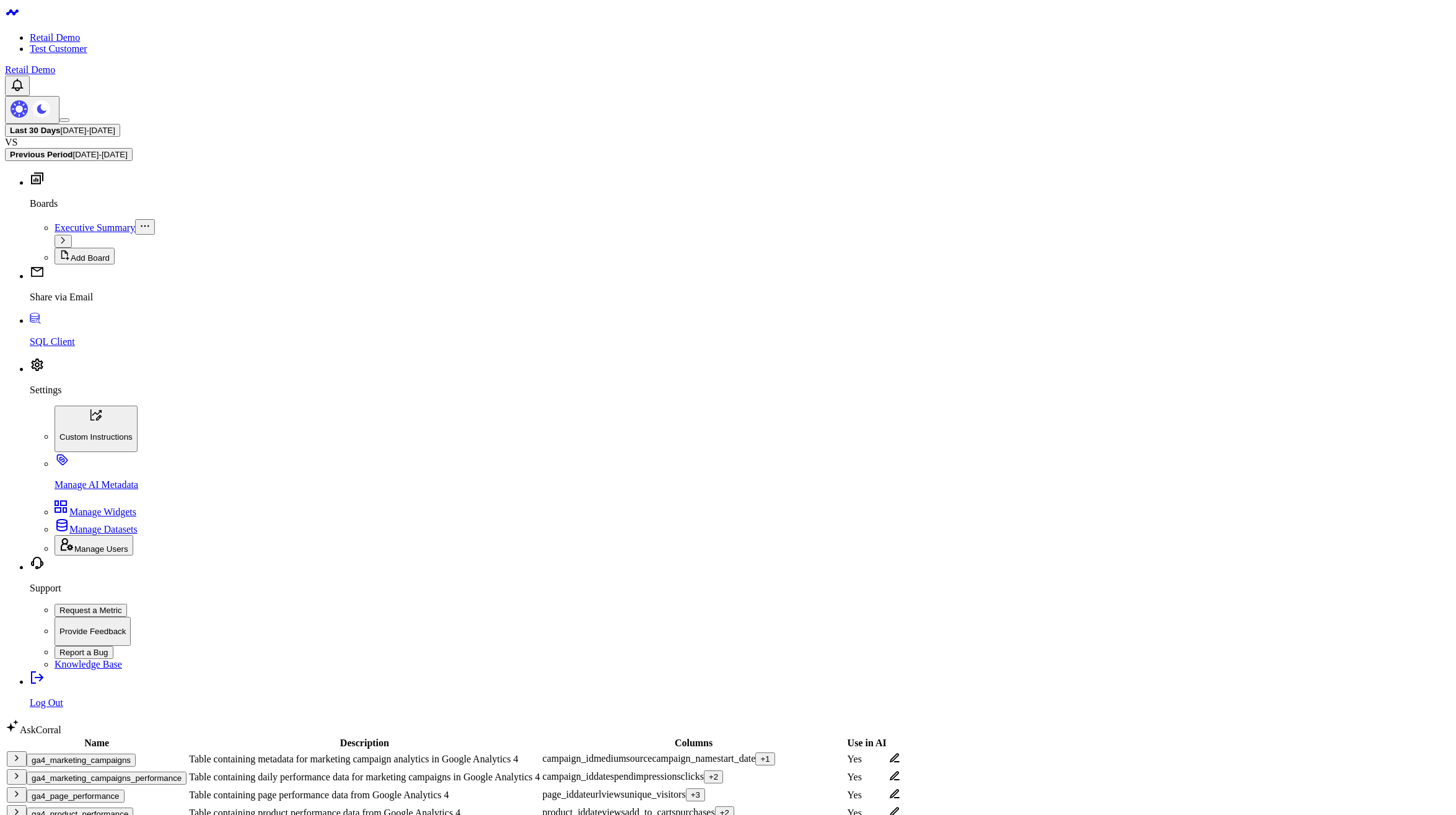
click at [900, 753] on icon at bounding box center [895, 757] width 10 height 9
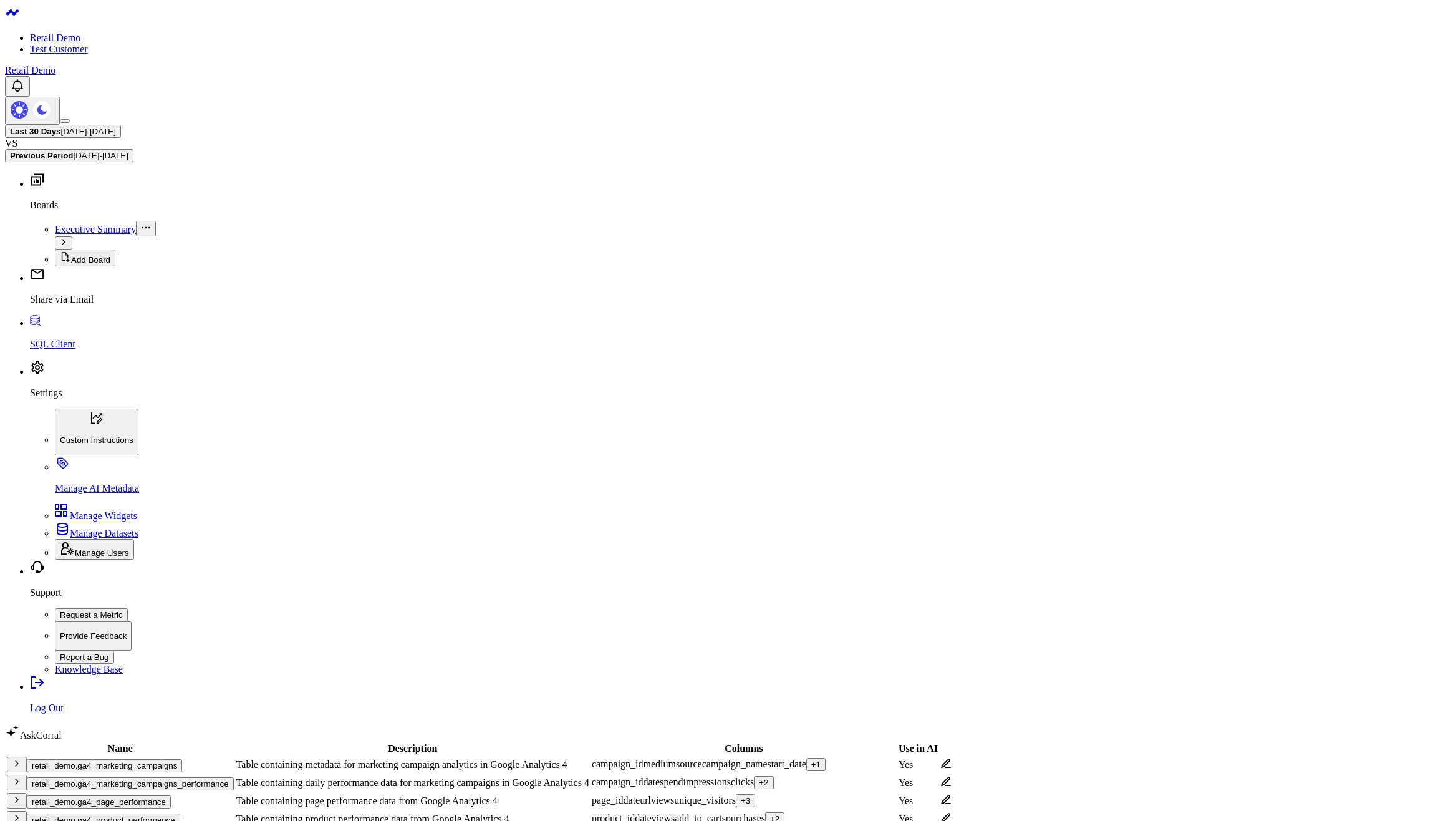
click at [107, 759] on button "retail_demo.ga4_marketing_campaigns" at bounding box center [104, 766] width 155 height 13
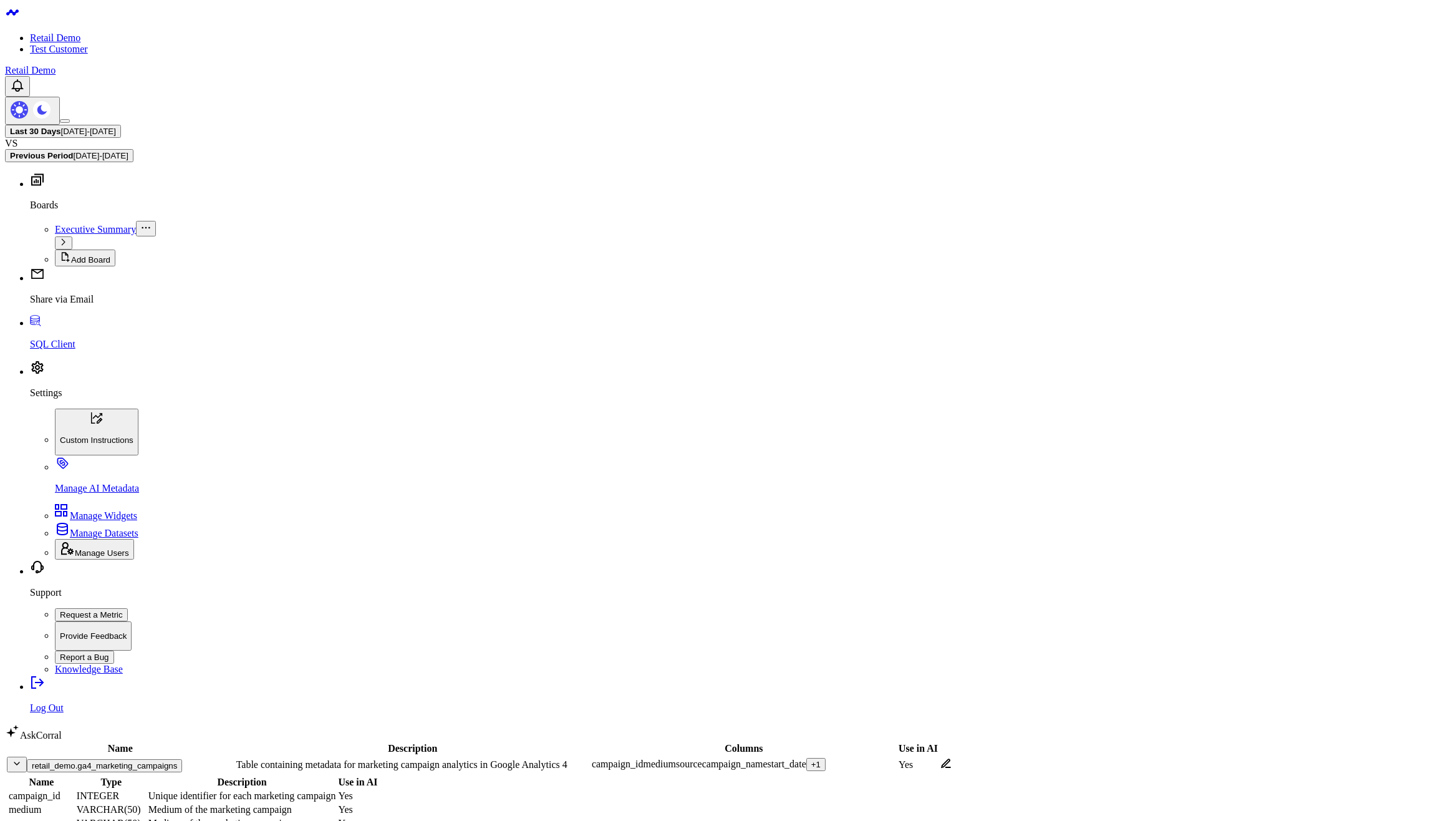
click at [112, 759] on button "retail_demo.ga4_marketing_campaigns" at bounding box center [104, 766] width 155 height 13
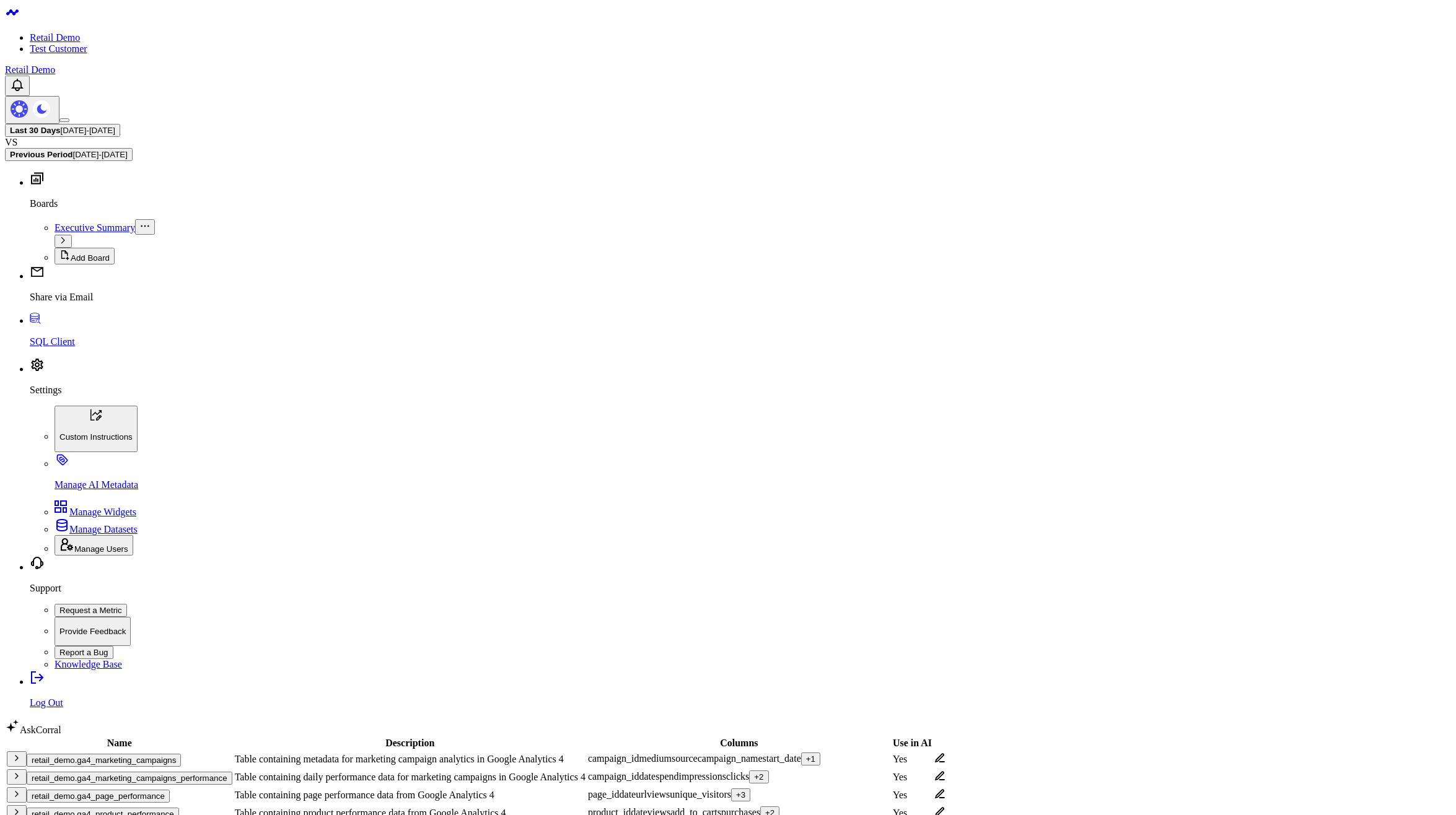
checkbox input "true"
click at [345, 10] on header "Retail Demo Test Customer Retail Demo" at bounding box center [723, 64] width 1437 height 119
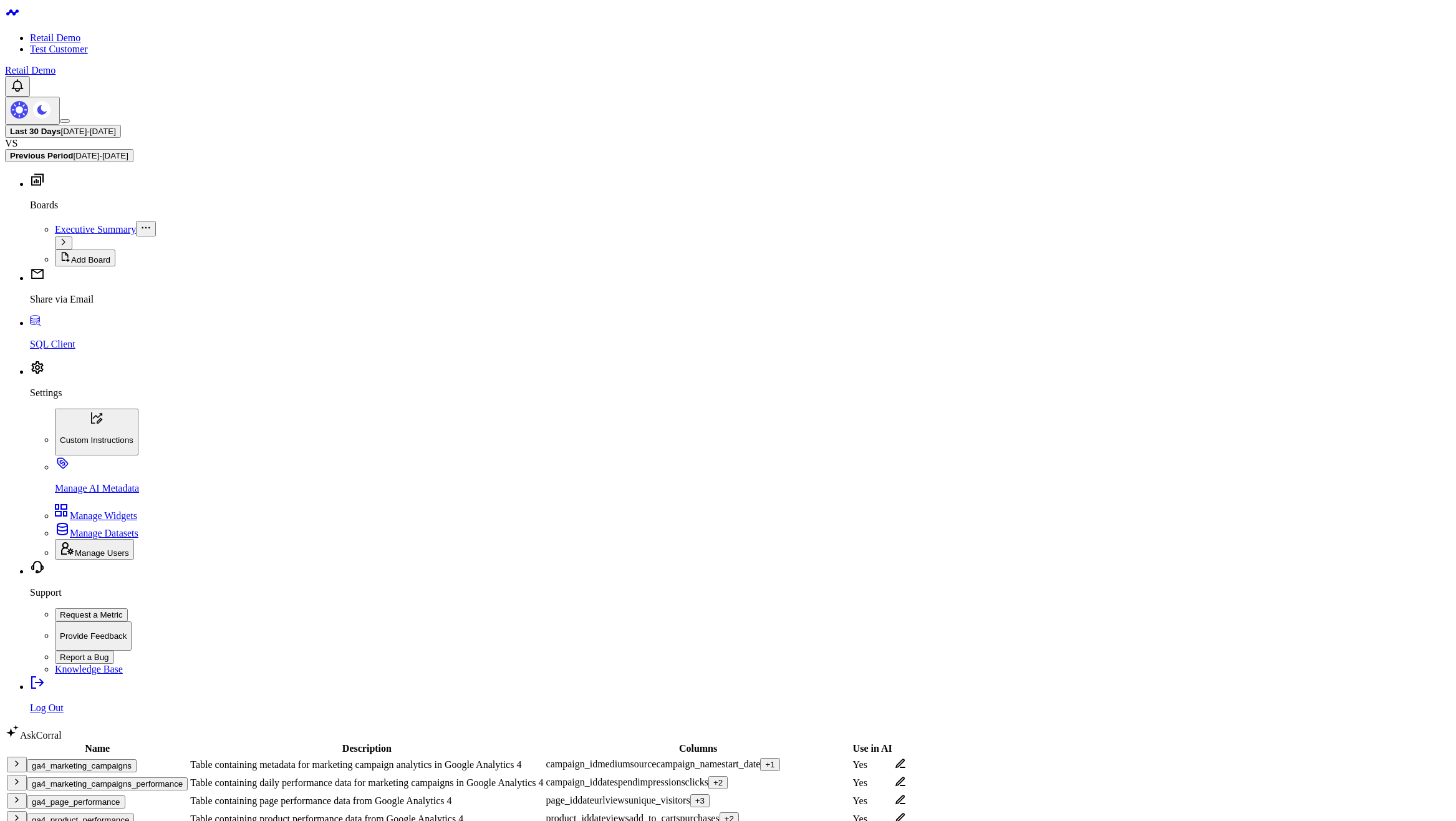
click at [137, 759] on button "ga4_marketing_campaigns" at bounding box center [82, 766] width 109 height 13
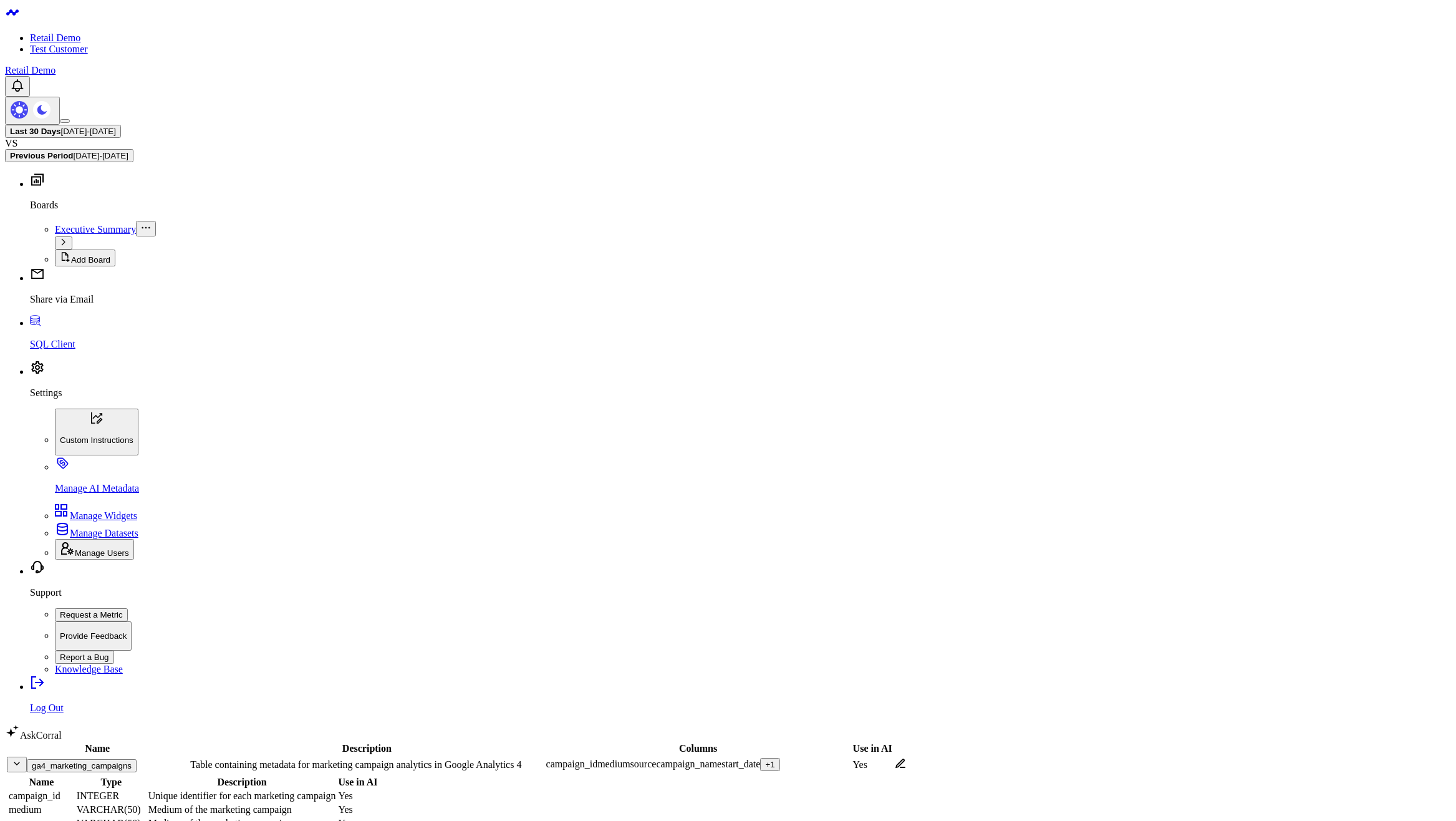
click at [106, 759] on button "ga4_marketing_campaigns" at bounding box center [82, 766] width 109 height 13
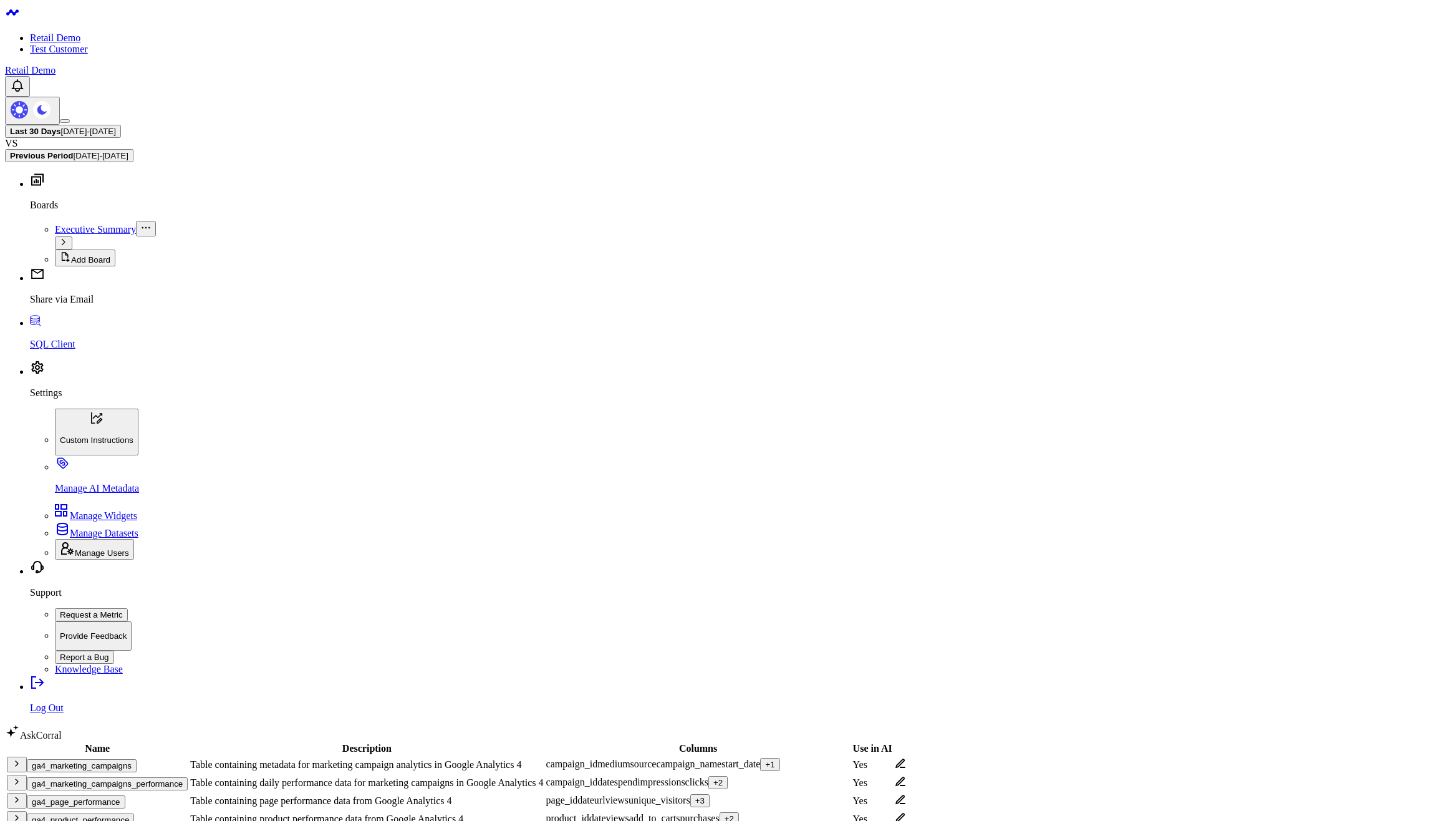
click at [123, 775] on td "ga4_marketing_campaigns_performance" at bounding box center [97, 783] width 182 height 17
click at [120, 778] on button "ga4_marketing_campaigns_performance" at bounding box center [107, 784] width 161 height 13
click at [143, 778] on button "ga4_marketing_campaigns_performance" at bounding box center [107, 784] width 161 height 13
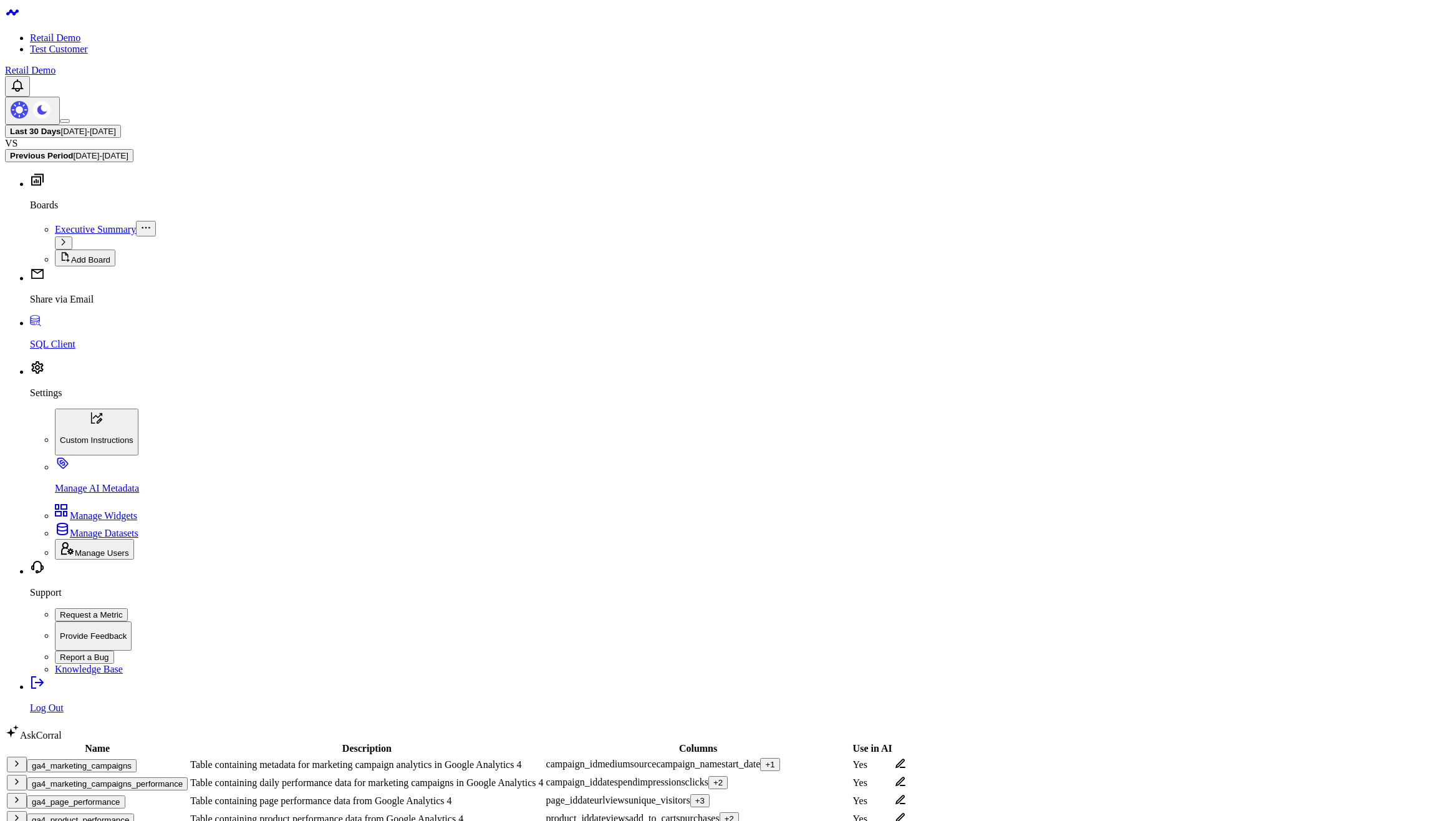
type input "pro"
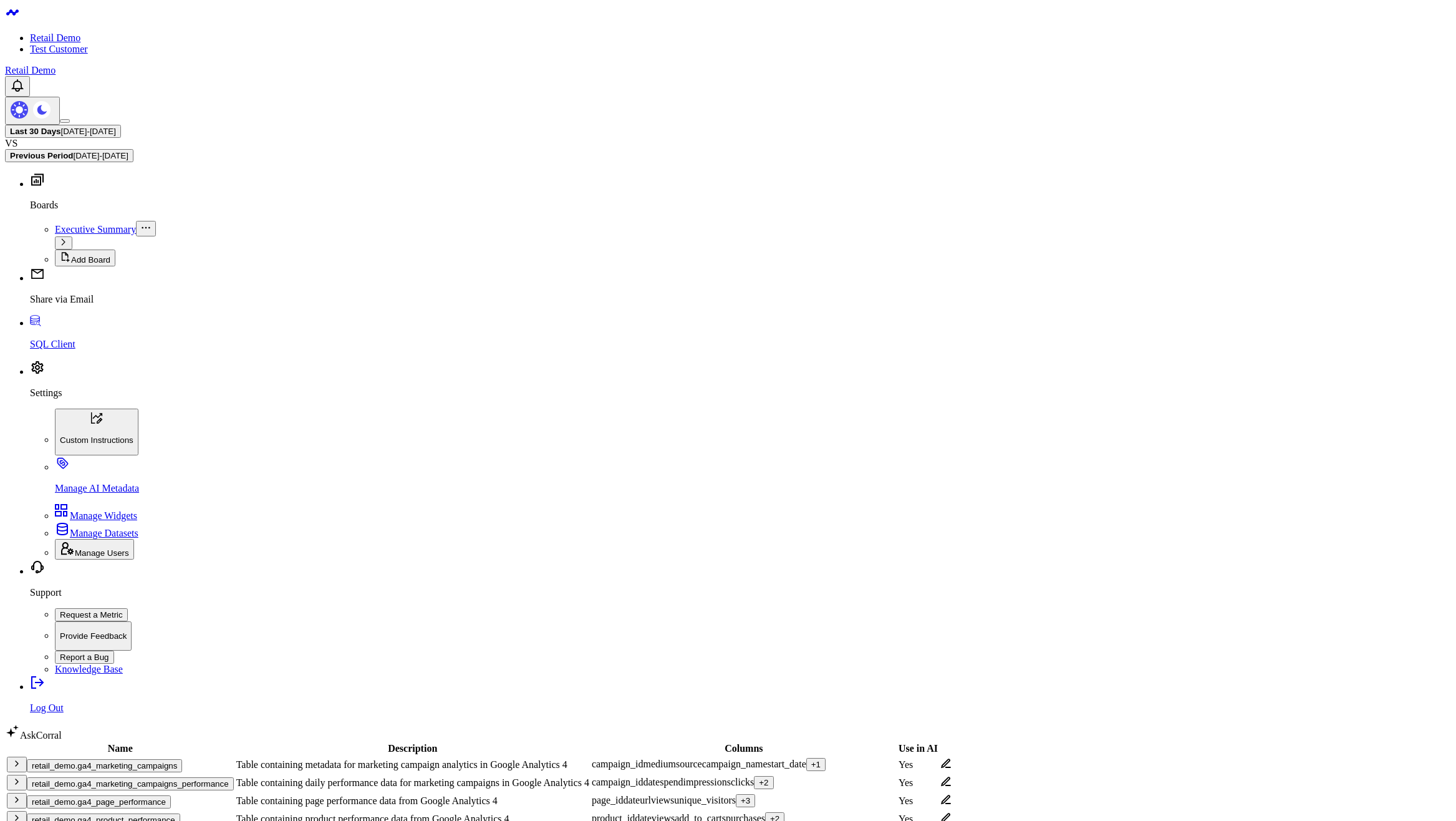
click at [408, 125] on div "Last 30 Days 07/27/25 - 08/25/25 VS Previous Period 06/27/25 - 07/26/25" at bounding box center [728, 143] width 1446 height 37
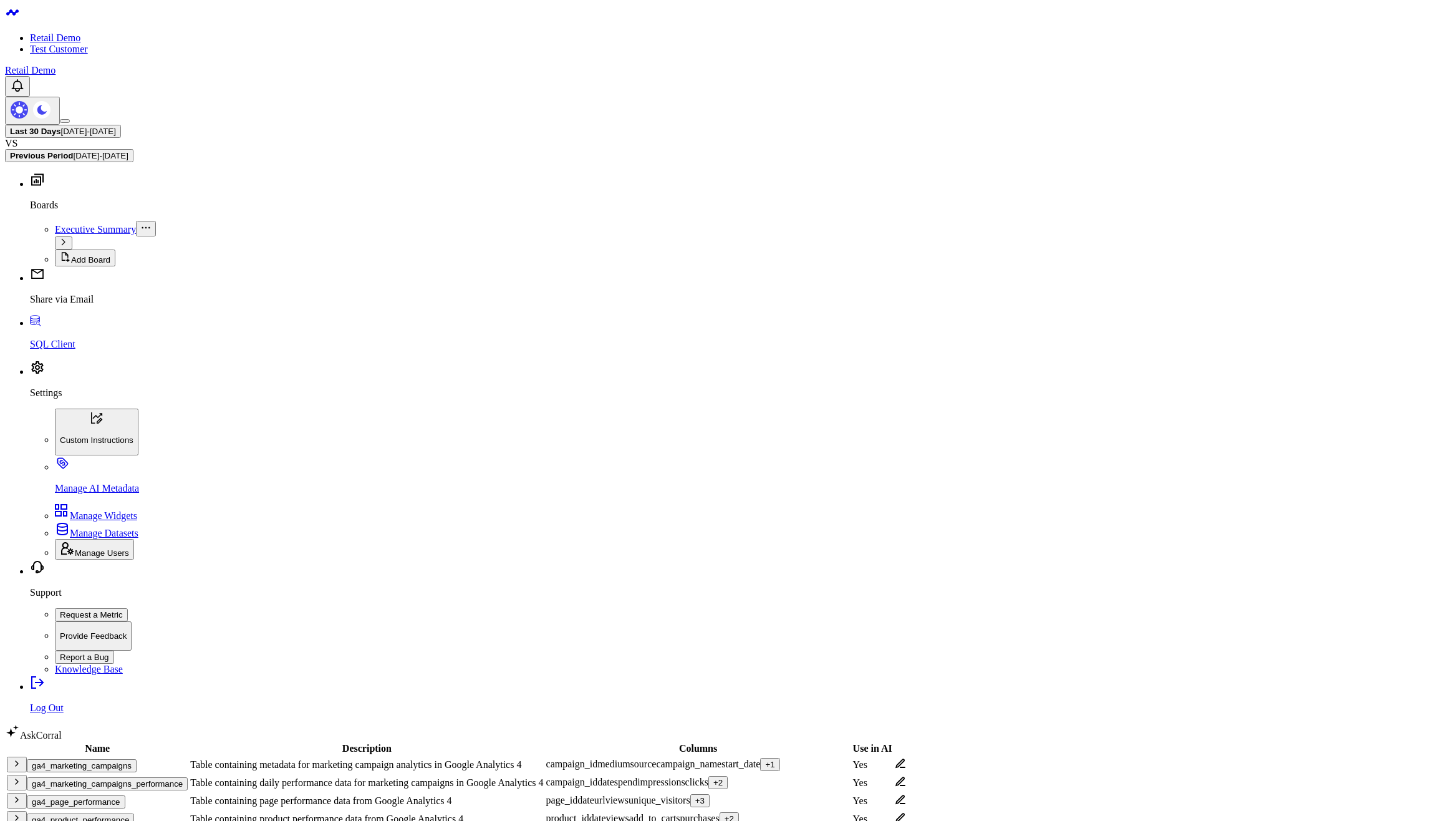
click at [1074, 636] on body "Retail Demo Test Customer Retail Demo Last 30 Days [DATE] - [DATE] VS Previous …" at bounding box center [728, 710] width 1446 height 1410
click at [95, 795] on button "ga4_page_performance" at bounding box center [76, 802] width 98 height 13
click at [84, 795] on button "ga4_page_performance" at bounding box center [76, 802] width 98 height 13
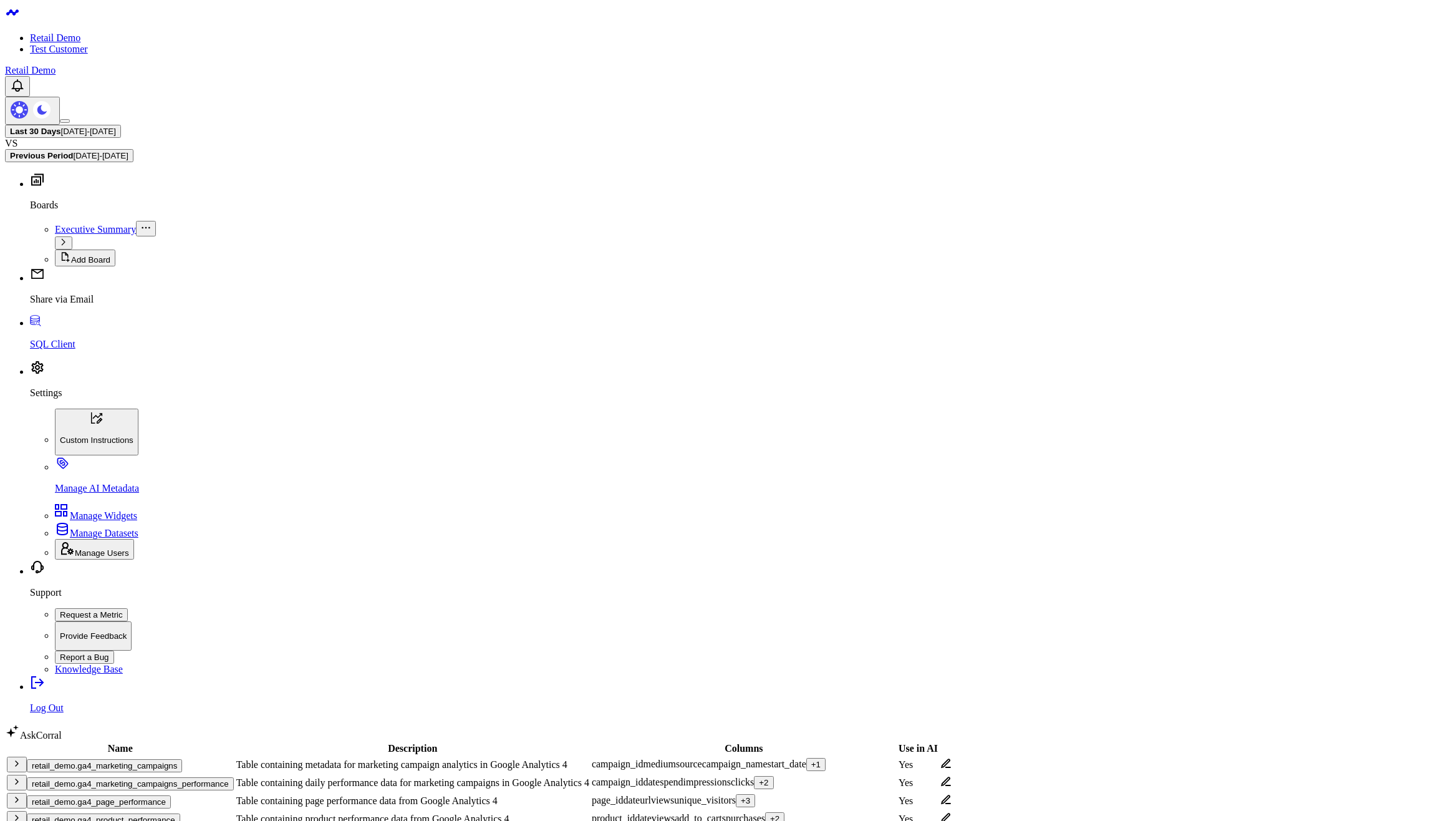
click at [952, 759] on icon at bounding box center [945, 764] width 11 height 11
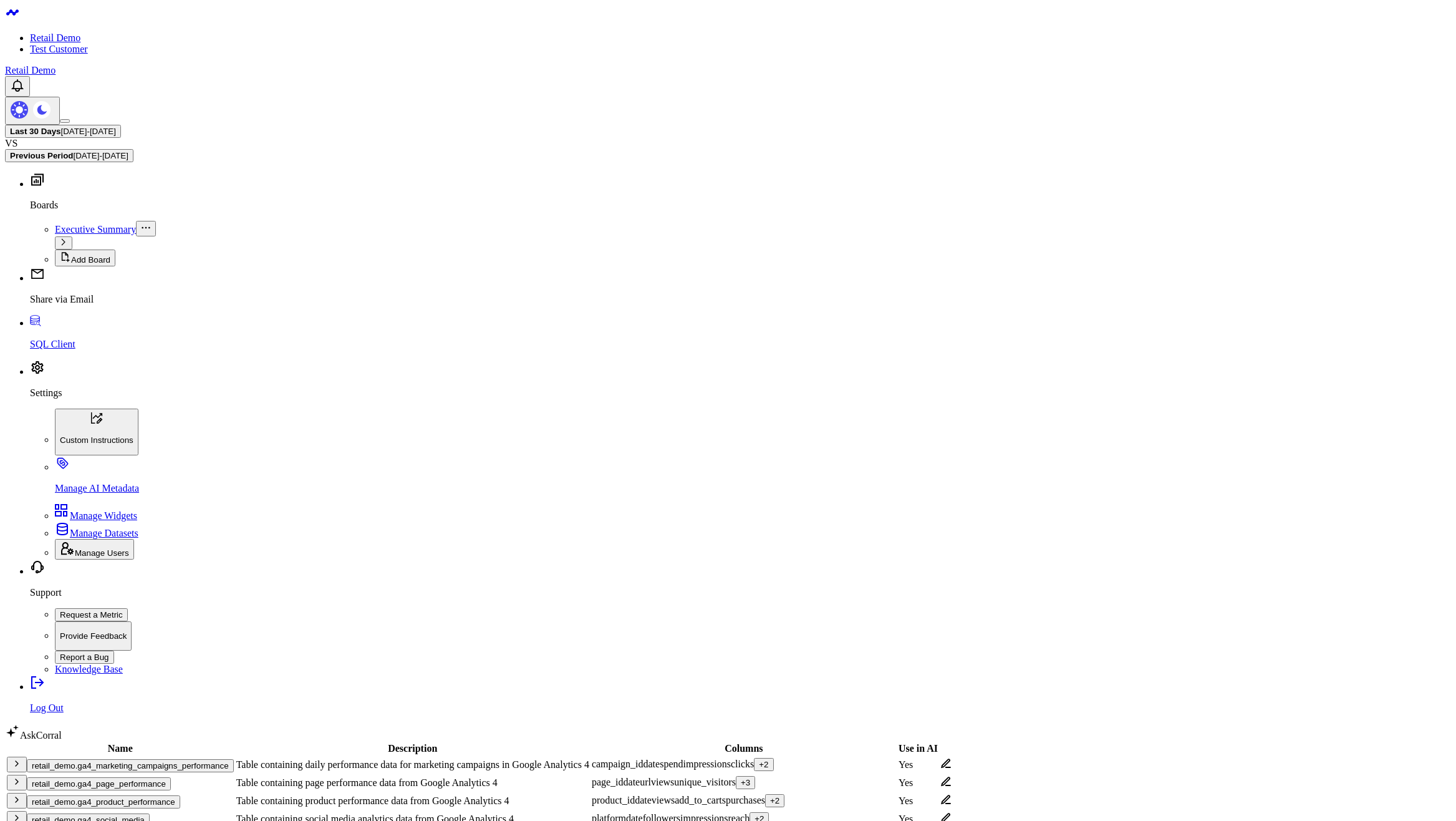
click at [670, 631] on body "Retail Demo Test Customer Retail Demo Last 30 Days 07/27/25 - 08/25/25 VS Previ…" at bounding box center [728, 728] width 1446 height 1445
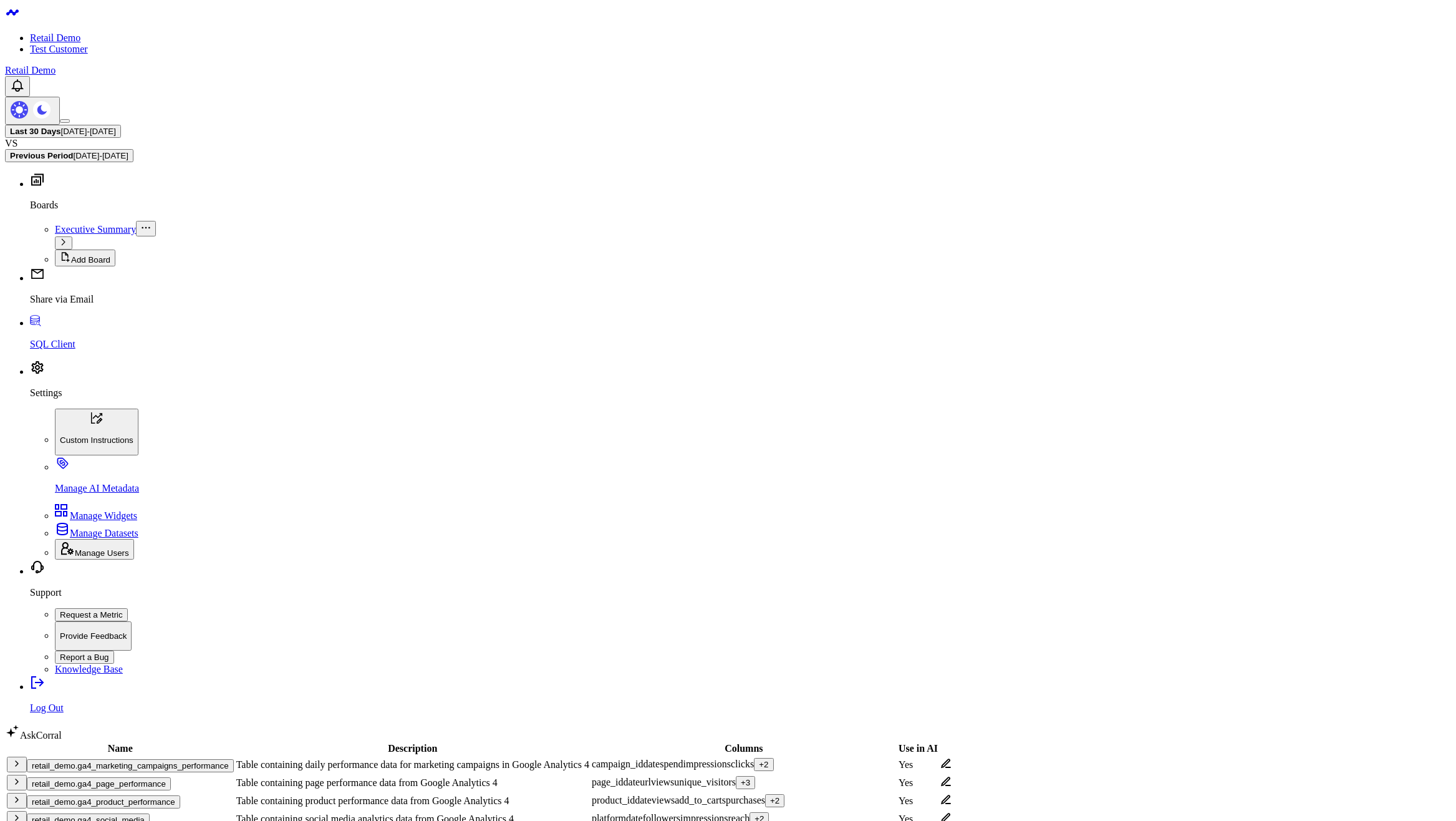
click at [1028, 627] on body "Retail Demo Test Customer Retail Demo Last 30 Days 07/27/25 - 08/25/25 VS Previ…" at bounding box center [728, 728] width 1446 height 1445
click at [143, 795] on button "retail_demo.ga4_page_performance" at bounding box center [99, 802] width 144 height 13
click at [952, 759] on icon at bounding box center [945, 764] width 11 height 11
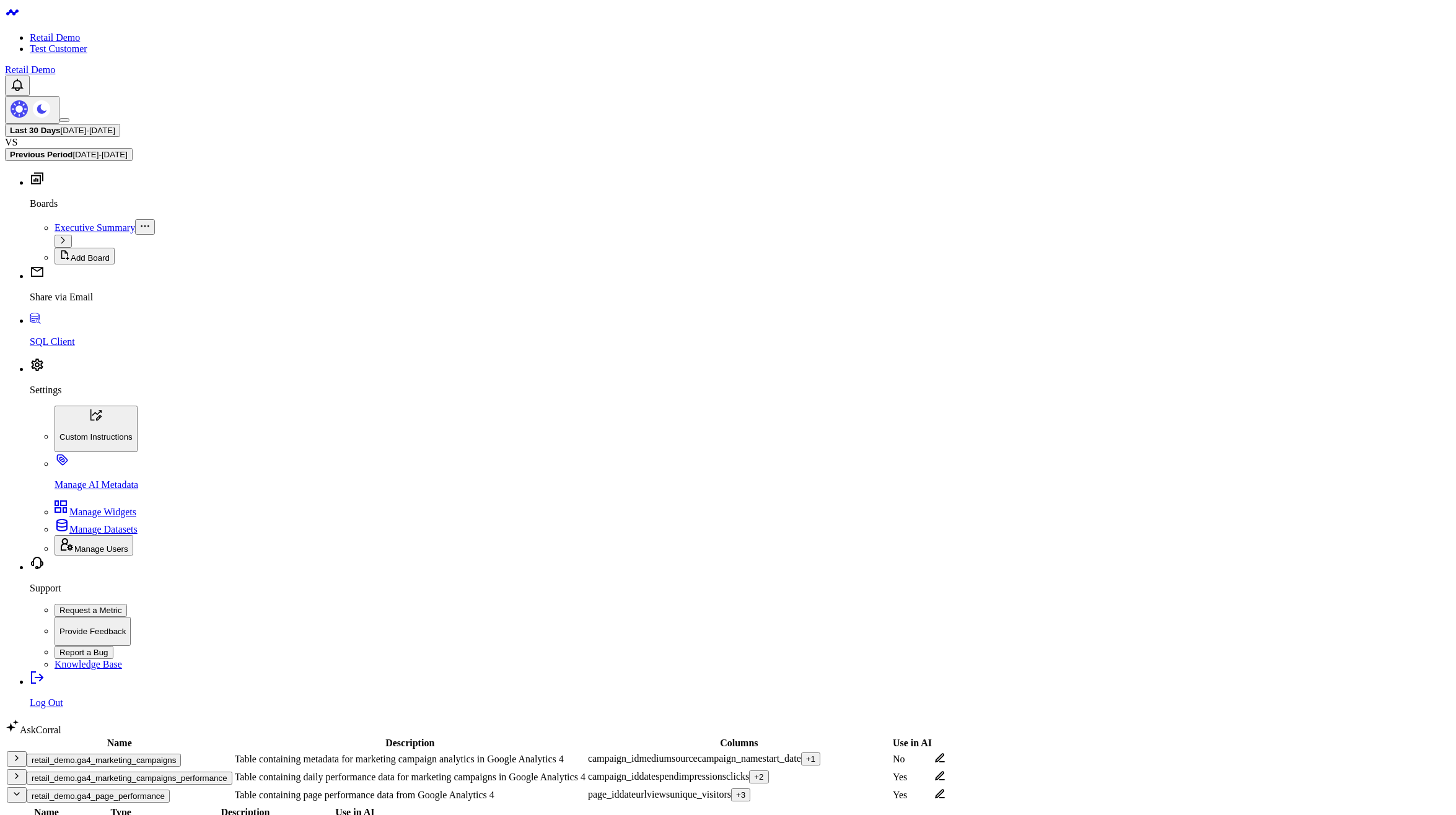
click at [951, 575] on body "Retail Demo Test Customer Retail Demo Last 30 Days [DATE] - [DATE] VS Previous …" at bounding box center [723, 722] width 1437 height 1434
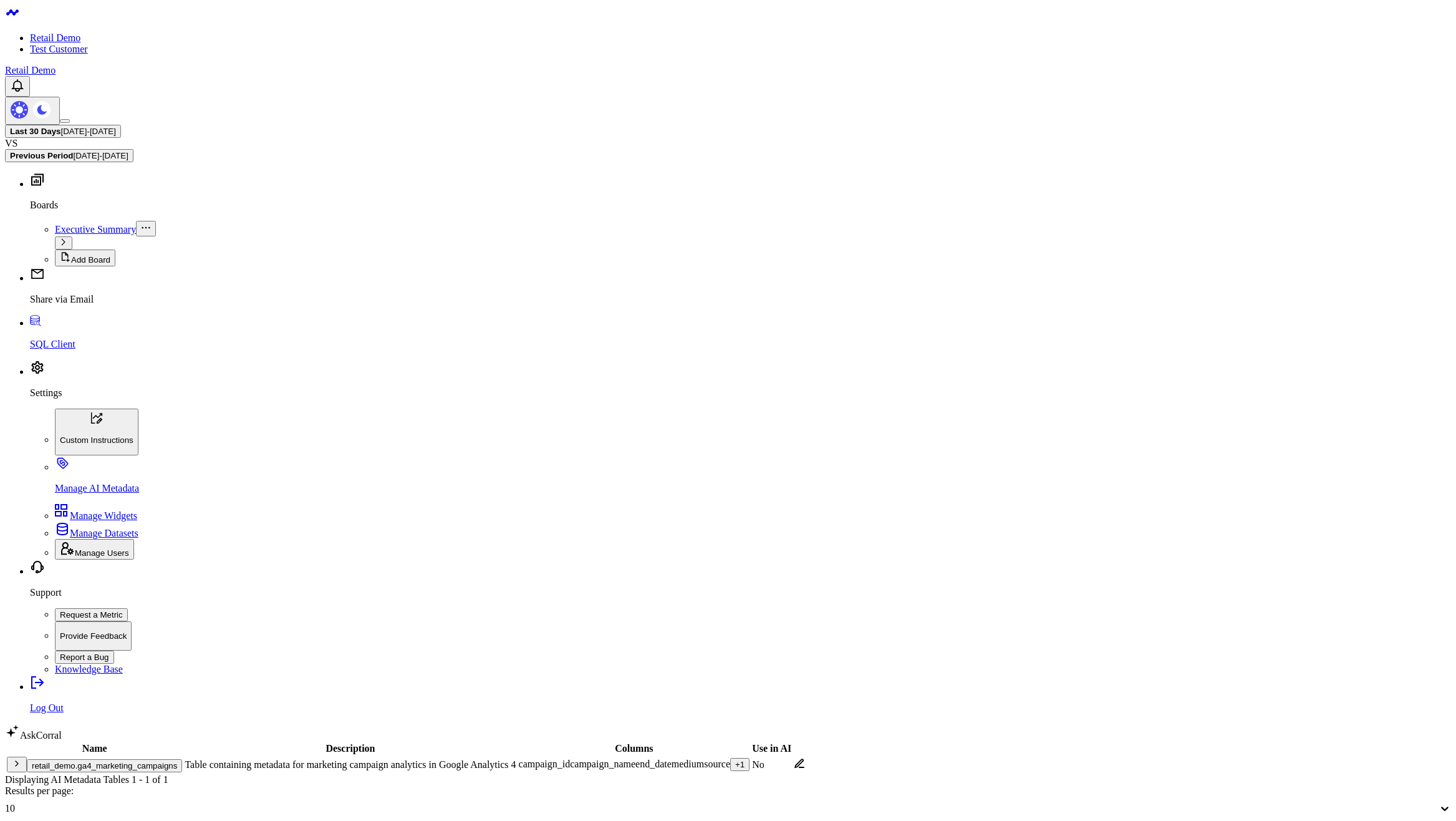
click at [738, 617] on body "Retail Demo Test Customer Retail Demo Last 30 Days 07/27/25 - 08/25/25 VS Previ…" at bounding box center [728, 603] width 1446 height 1197
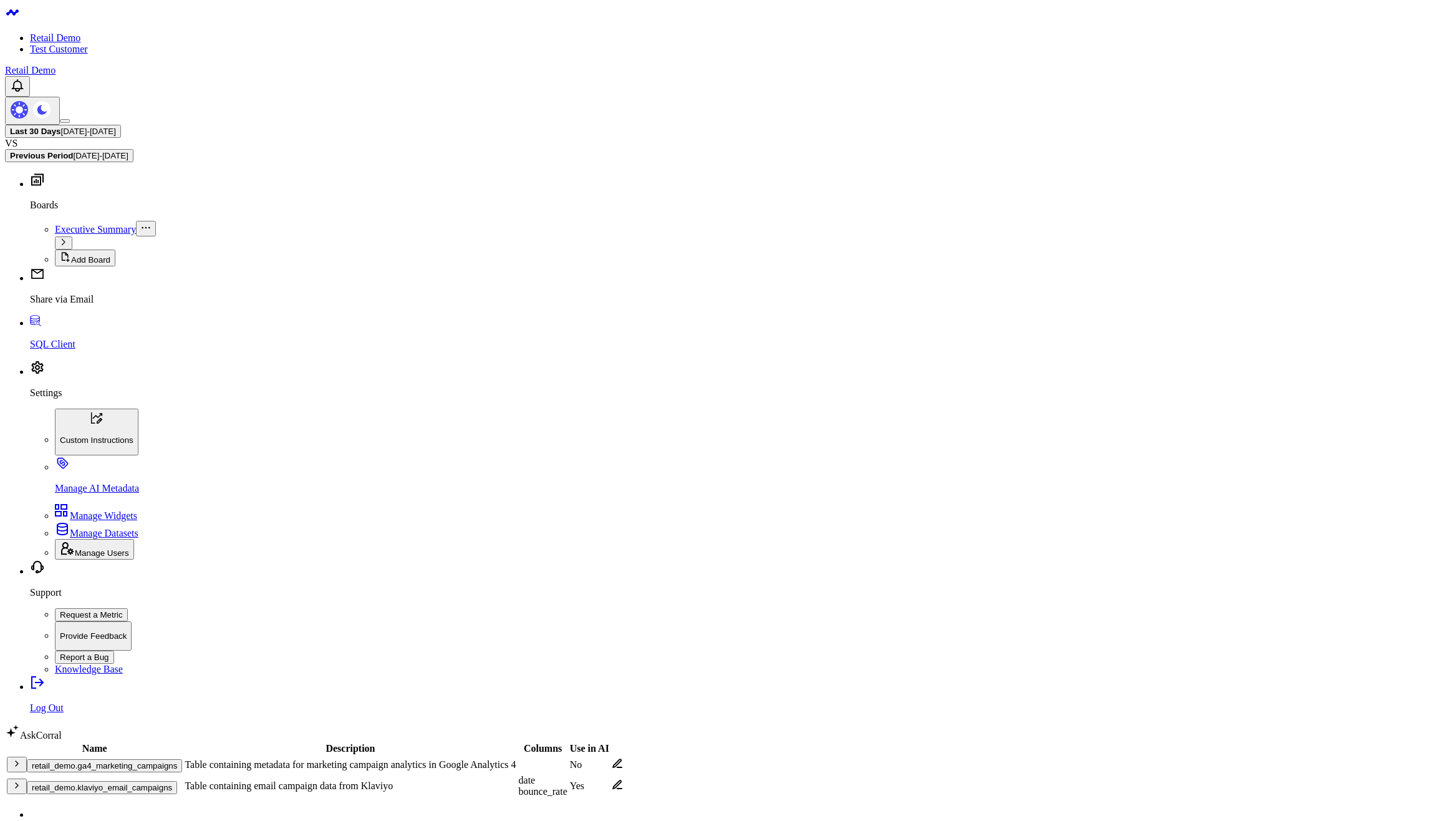
click at [63, 757] on div "retail_demo.ga4_marketing_campaigns" at bounding box center [94, 764] width 176 height 15
click at [60, 757] on div "retail_demo.ga4_marketing_campaigns" at bounding box center [94, 764] width 176 height 15
click at [22, 759] on icon "button" at bounding box center [17, 764] width 10 height 10
click at [22, 781] on icon "button" at bounding box center [17, 786] width 10 height 10
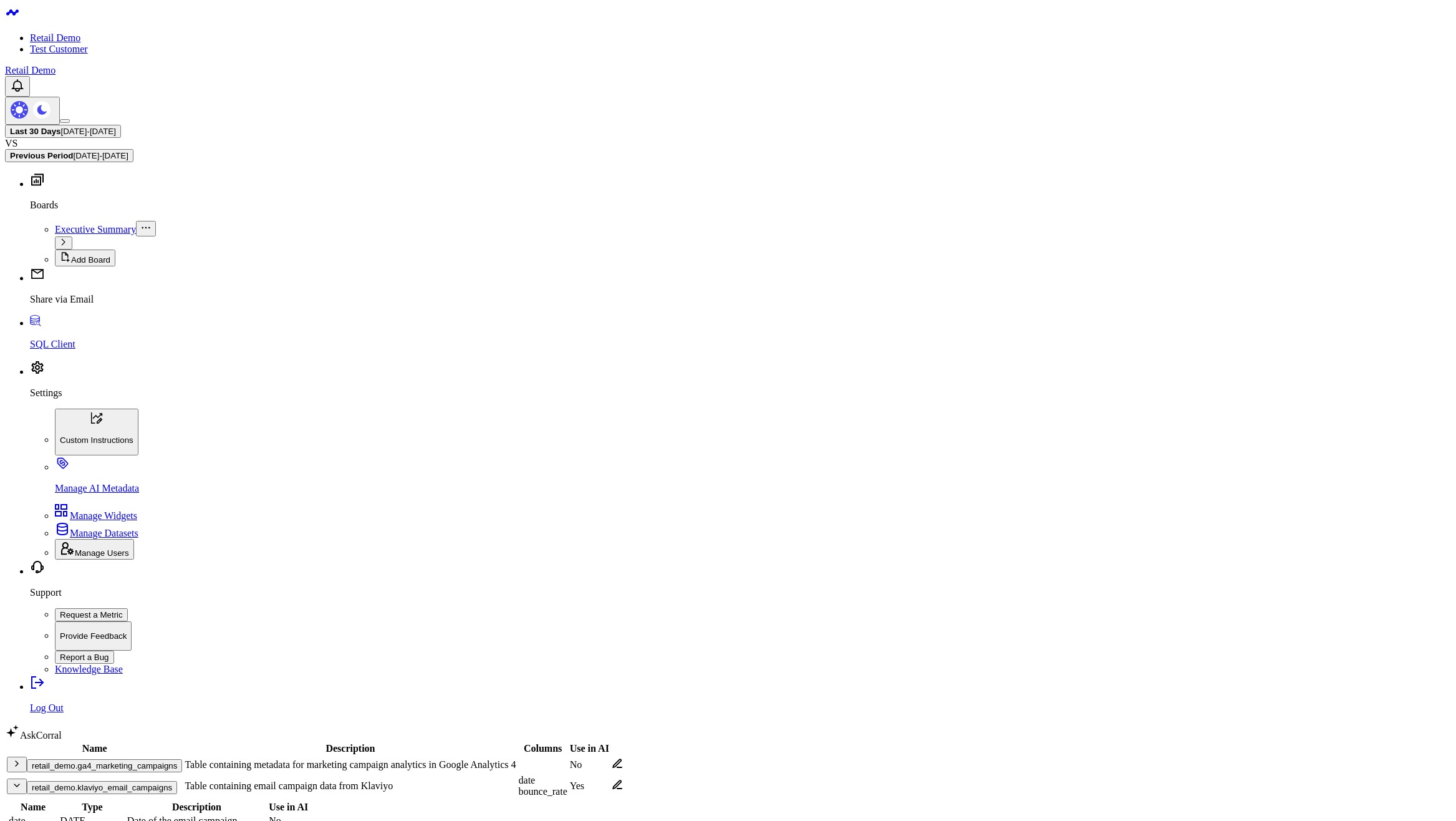
click at [22, 781] on icon "button" at bounding box center [17, 786] width 10 height 10
click at [22, 759] on icon "button" at bounding box center [17, 764] width 10 height 10
click at [1275, 457] on body "Retail Demo Test Customer Retail Demo Last 30 Days 07/27/25 - 08/25/25 VS Previ…" at bounding box center [728, 649] width 1446 height 1288
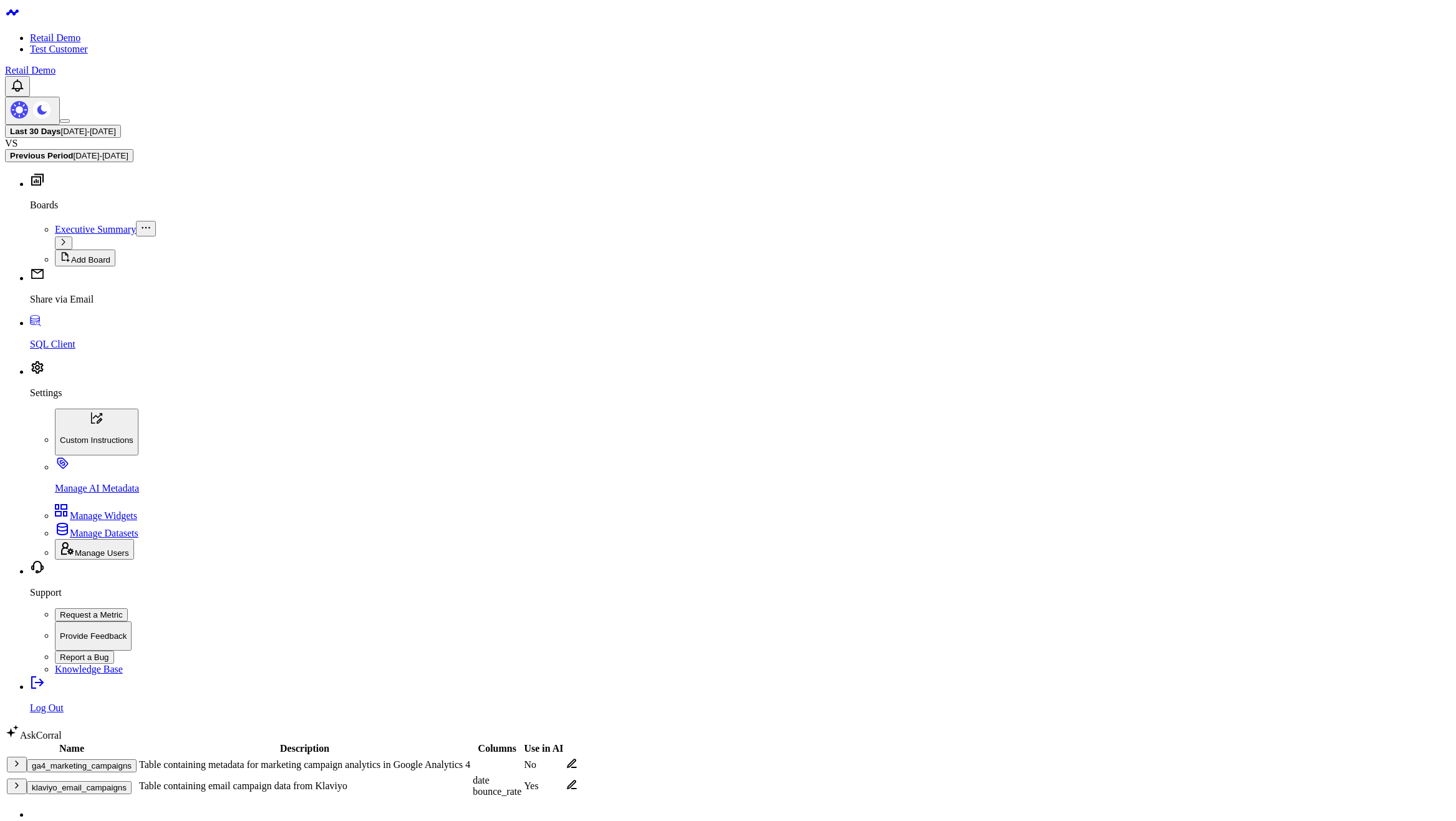
click at [101, 781] on button "klaviyo_email_campaigns" at bounding box center [79, 788] width 105 height 13
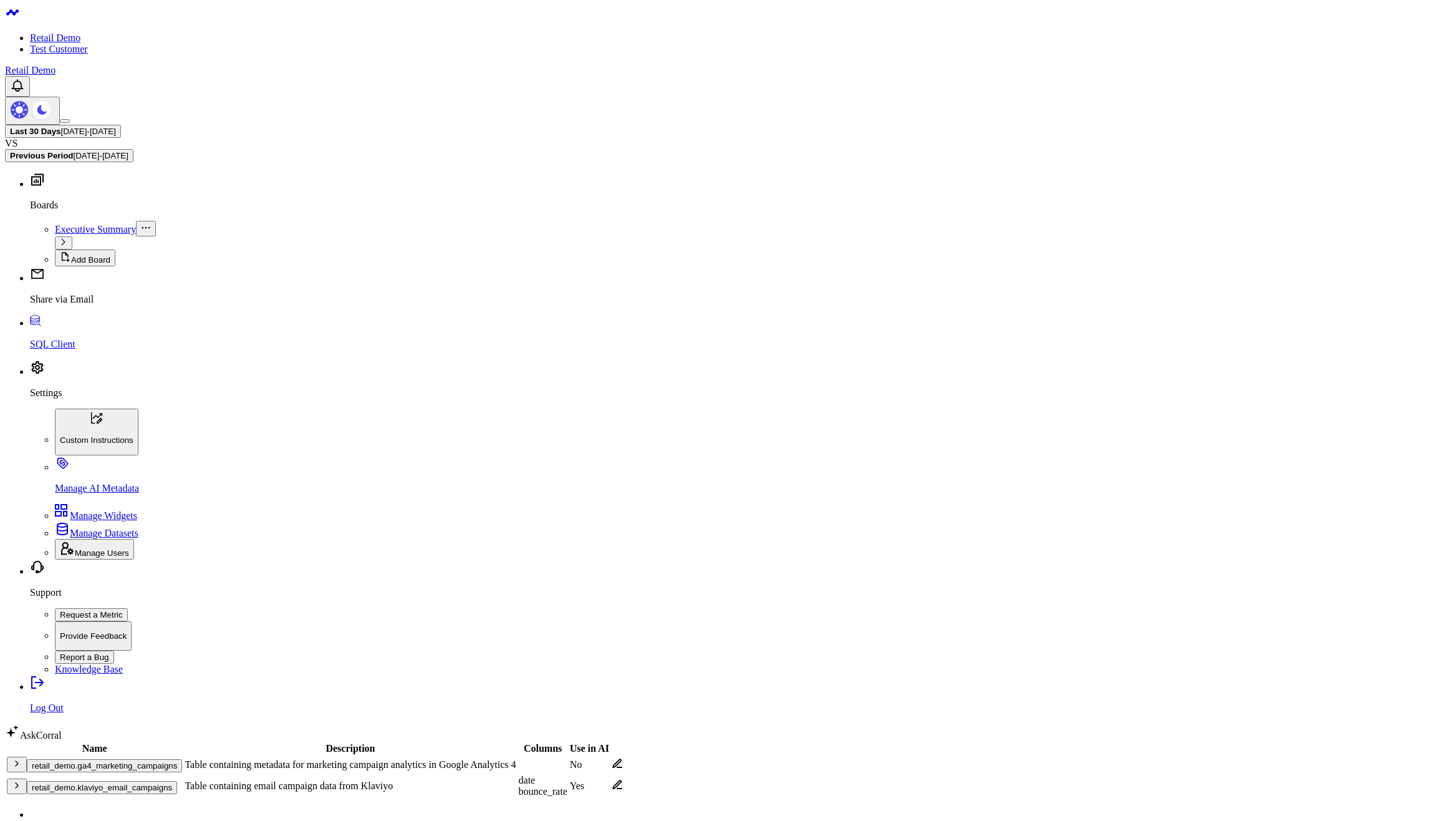
click at [22, 781] on icon "button" at bounding box center [17, 786] width 10 height 10
click at [18, 761] on icon "button" at bounding box center [16, 764] width 2 height 5
click at [19, 762] on icon "button" at bounding box center [17, 763] width 5 height 2
click at [22, 781] on icon "button" at bounding box center [17, 786] width 10 height 10
click at [35, 820] on link "2" at bounding box center [32, 837] width 5 height 10
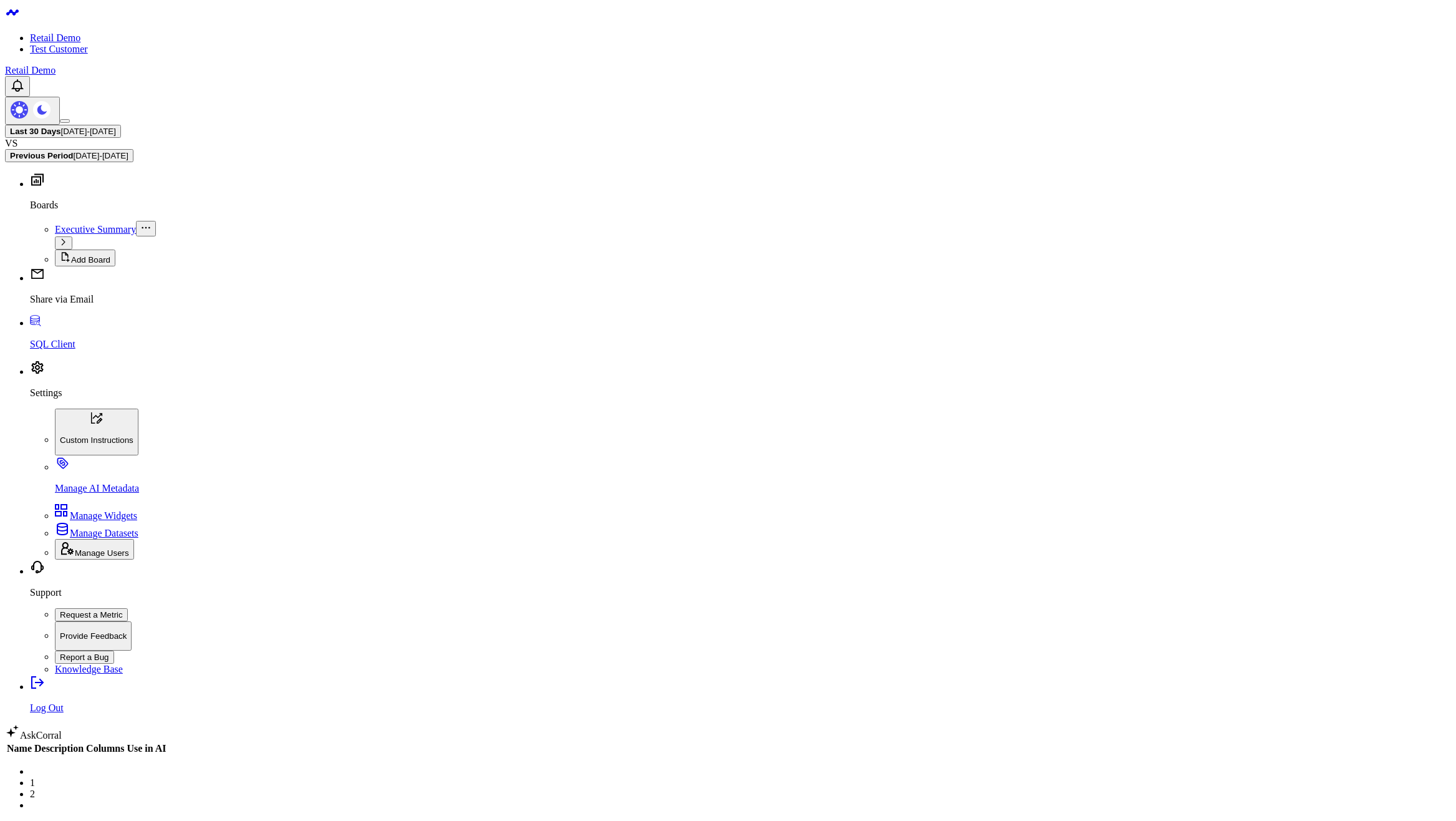
click at [35, 778] on link "1" at bounding box center [32, 783] width 5 height 10
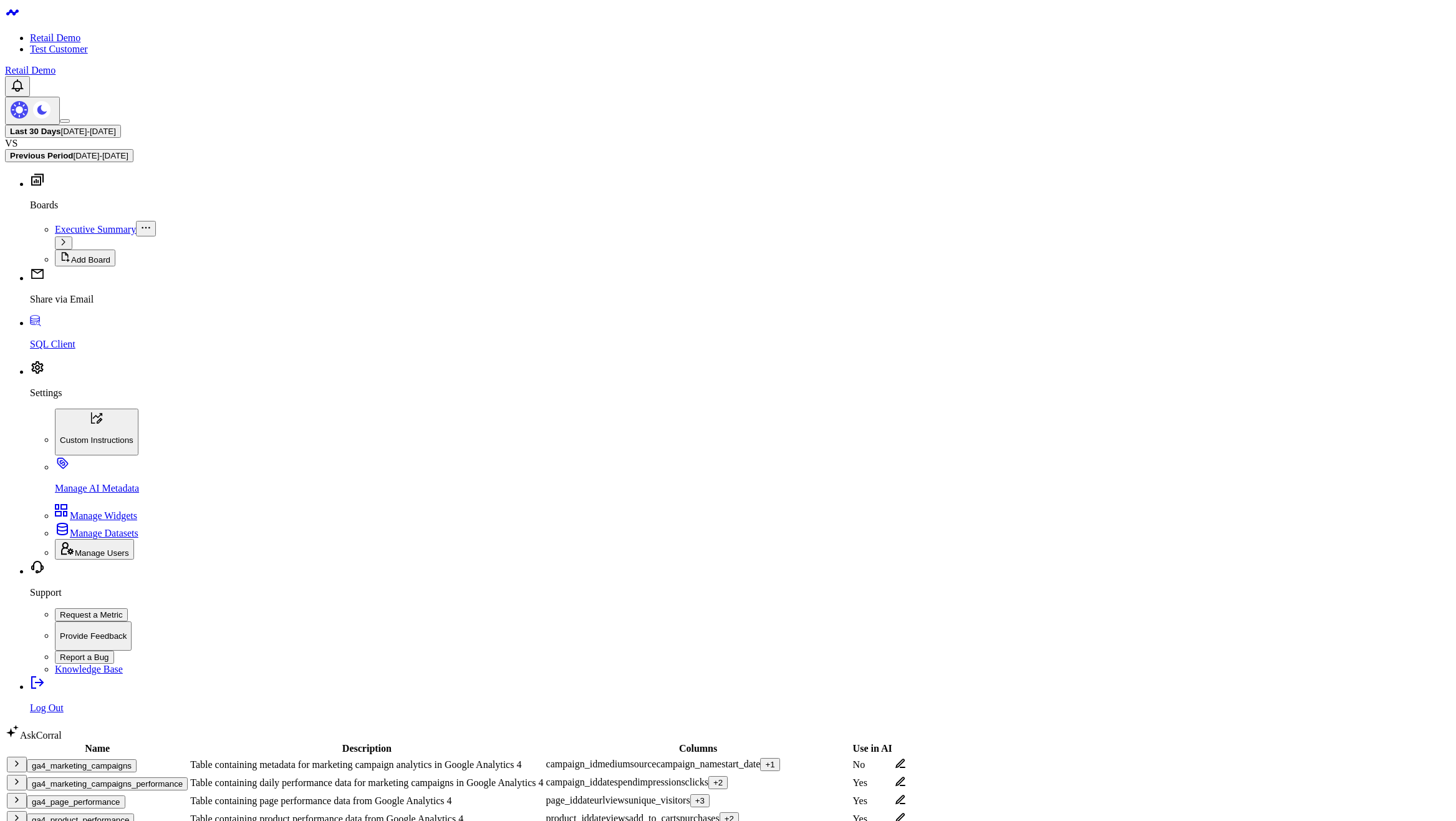
click at [22, 795] on icon "button" at bounding box center [17, 800] width 10 height 10
click at [906, 795] on icon at bounding box center [901, 800] width 10 height 10
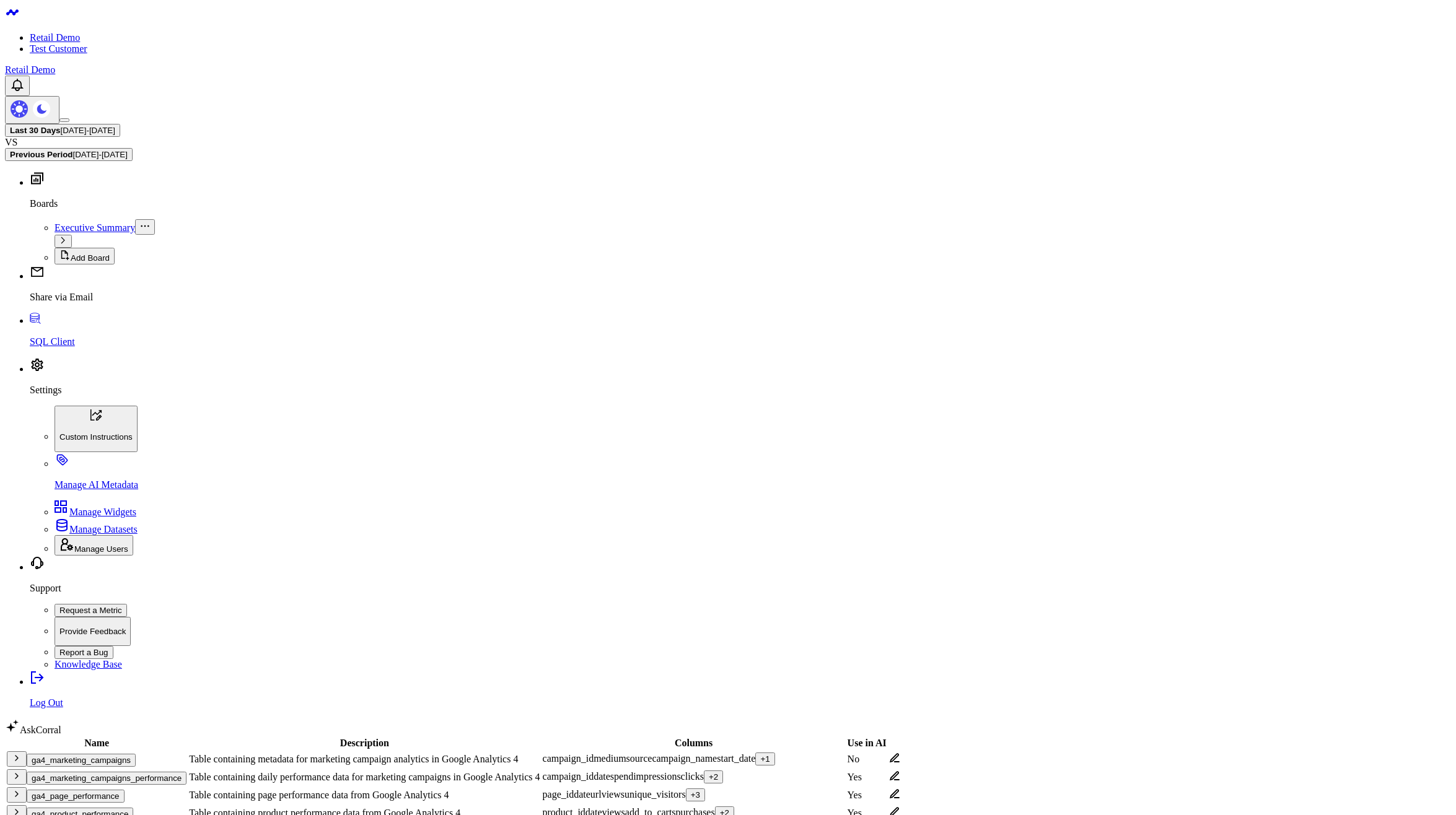
scroll to position [294, 0]
click at [879, 627] on body "Retail Demo Test Customer Retail Demo Last 30 Days 07/27/25 - 08/25/25 VS Previ…" at bounding box center [723, 722] width 1437 height 1434
click at [900, 807] on icon at bounding box center [895, 811] width 10 height 9
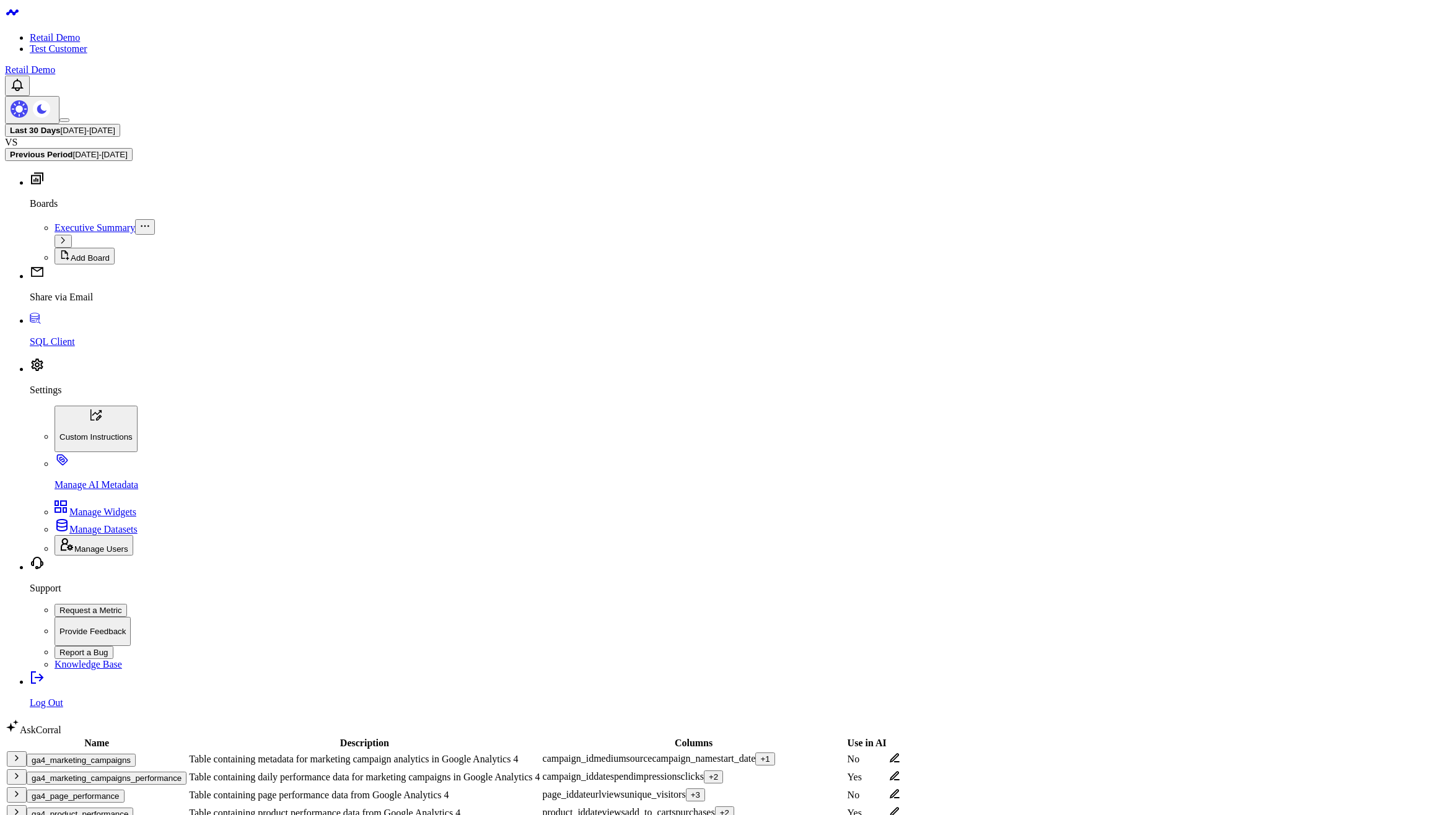
click at [847, 625] on body "Retail Demo Test Customer Retail Demo Last 30 Days 07/27/25 - 08/25/25 VS Previ…" at bounding box center [723, 743] width 1437 height 1477
click at [847, 593] on body "Retail Demo Test Customer Retail Demo Last 30 Days 07/27/25 - 08/25/25 VS Previ…" at bounding box center [723, 743] width 1437 height 1477
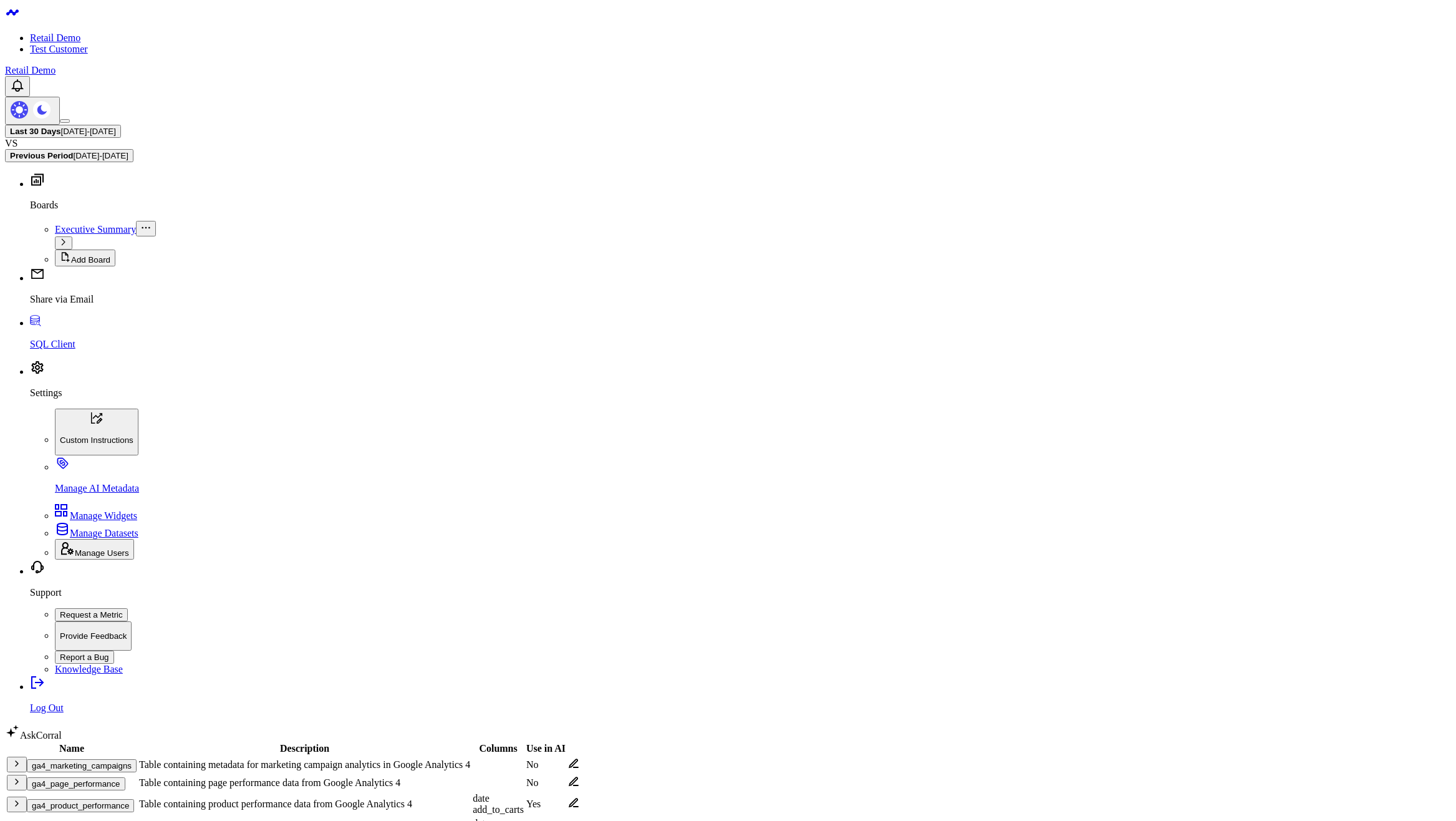
click at [22, 820] on icon "button" at bounding box center [17, 829] width 10 height 10
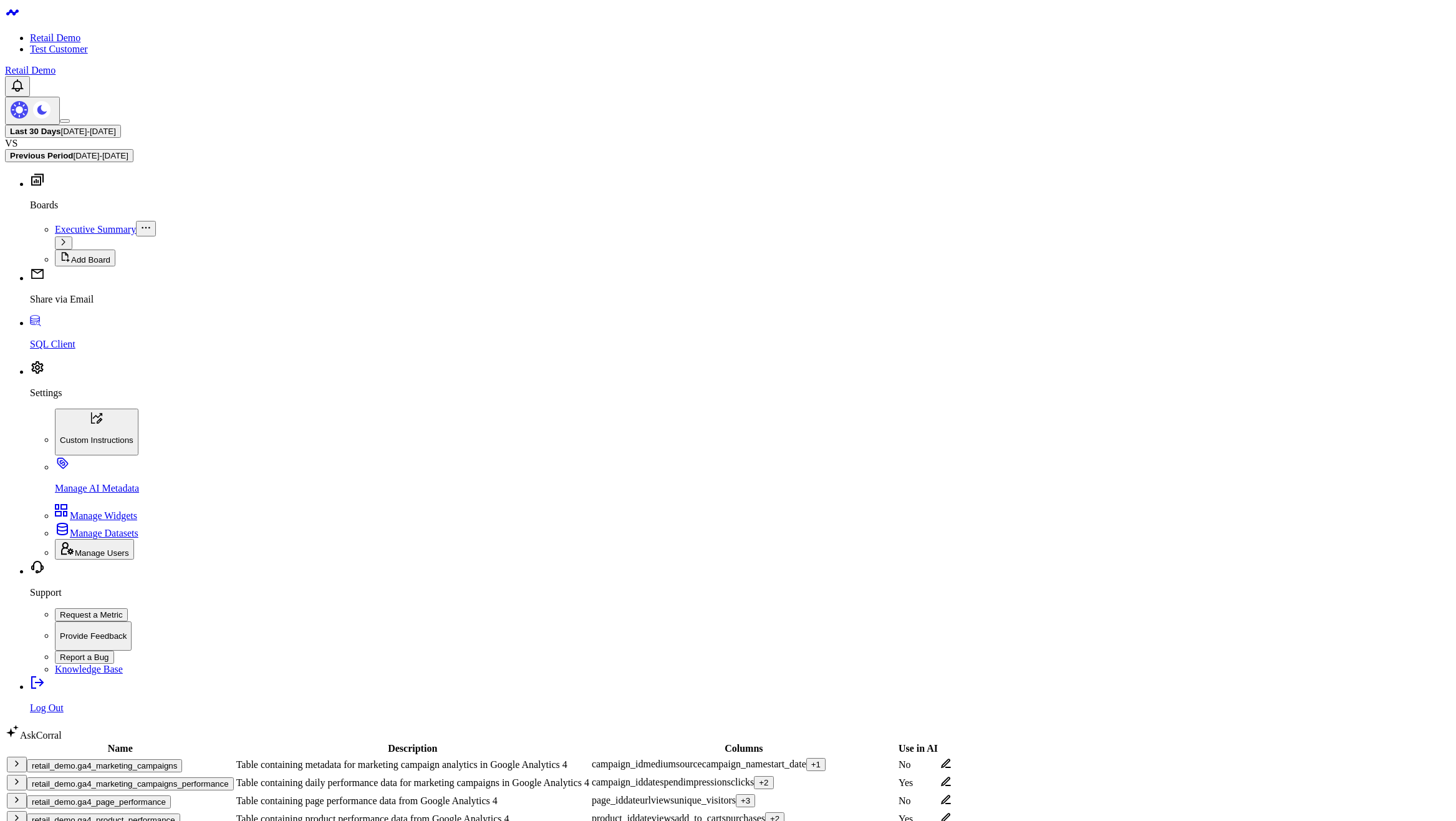
click at [1122, 645] on body "Retail Demo Test Customer Retail Demo Last 30 Days [DATE] - [DATE] VS Previous …" at bounding box center [728, 717] width 1446 height 1425
click at [933, 582] on body "Retail Demo Test Customer Retail Demo Last 30 Days [DATE] - [DATE] VS Previous …" at bounding box center [728, 717] width 1446 height 1425
click at [951, 813] on icon at bounding box center [946, 817] width 10 height 10
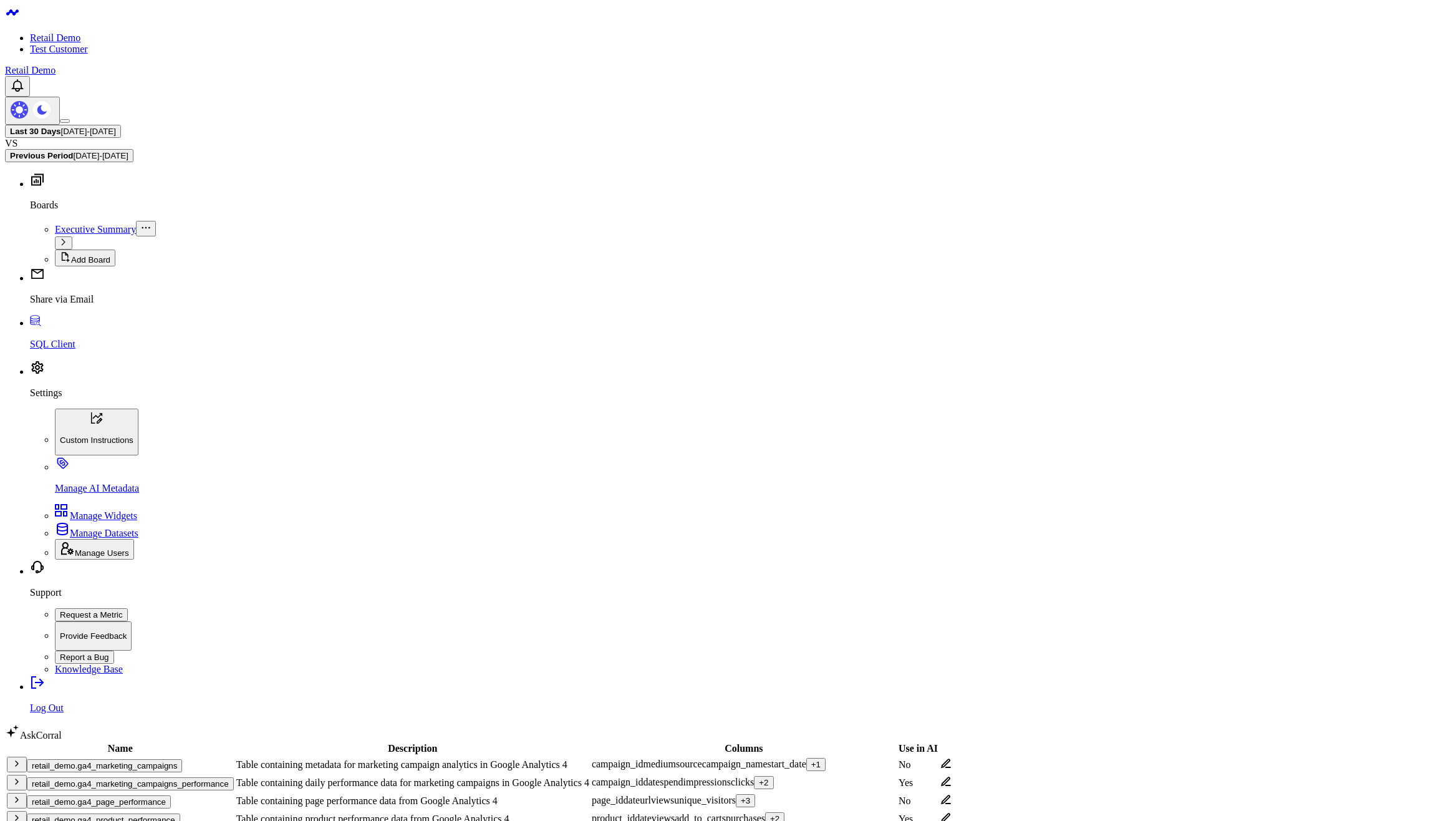
click at [981, 570] on body "Retail Demo Test Customer Retail Demo Last 30 Days 07/27/25 - 08/25/25 VS Previ…" at bounding box center [728, 717] width 1446 height 1425
click at [821, 760] on div "+ 1" at bounding box center [816, 764] width 10 height 10
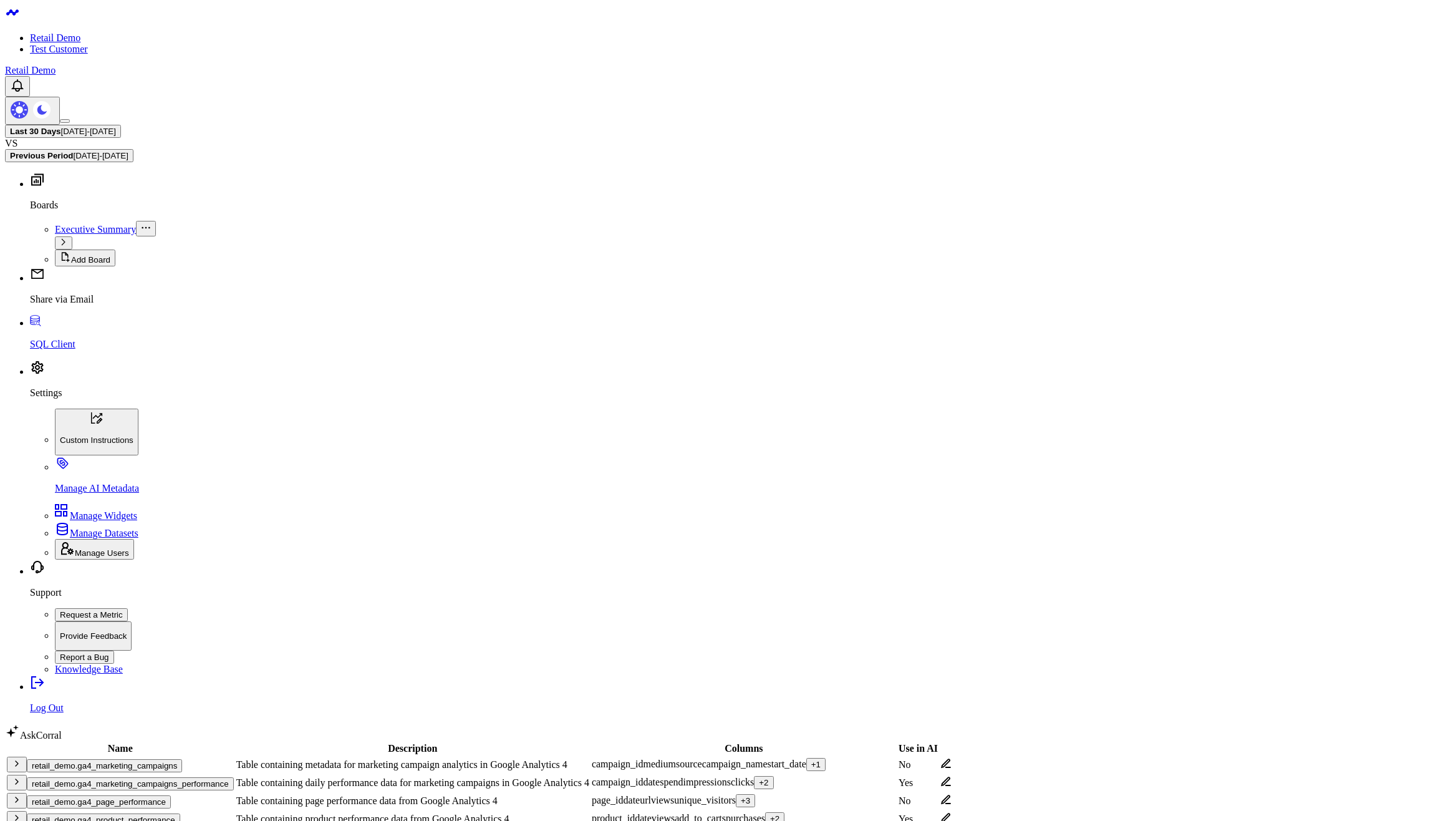
click at [1179, 606] on body "Retail Demo Test Customer Retail Demo Last 30 Days [DATE] - [DATE] VS Previous …" at bounding box center [728, 717] width 1446 height 1425
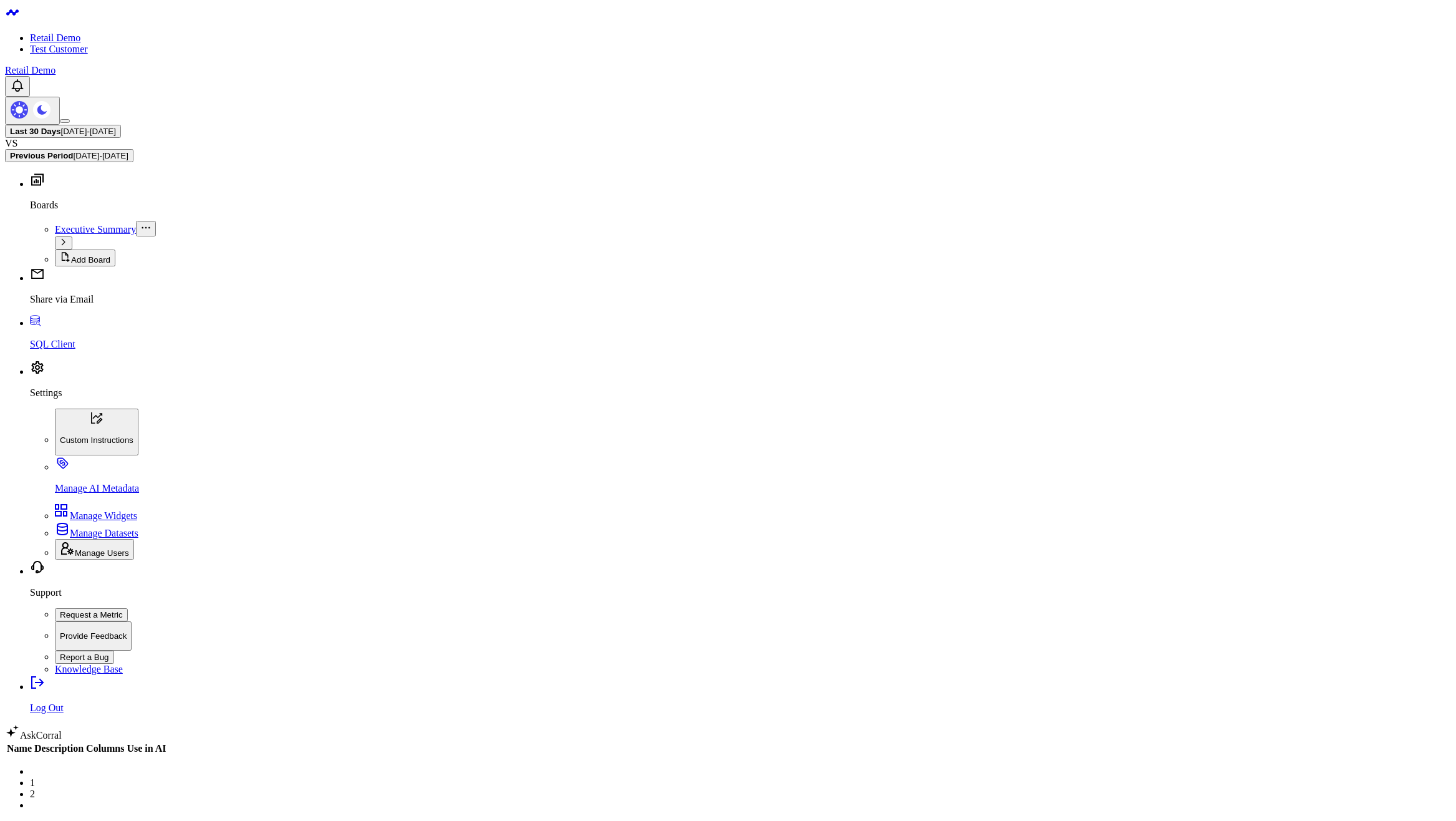
click at [35, 778] on link "1" at bounding box center [32, 783] width 5 height 10
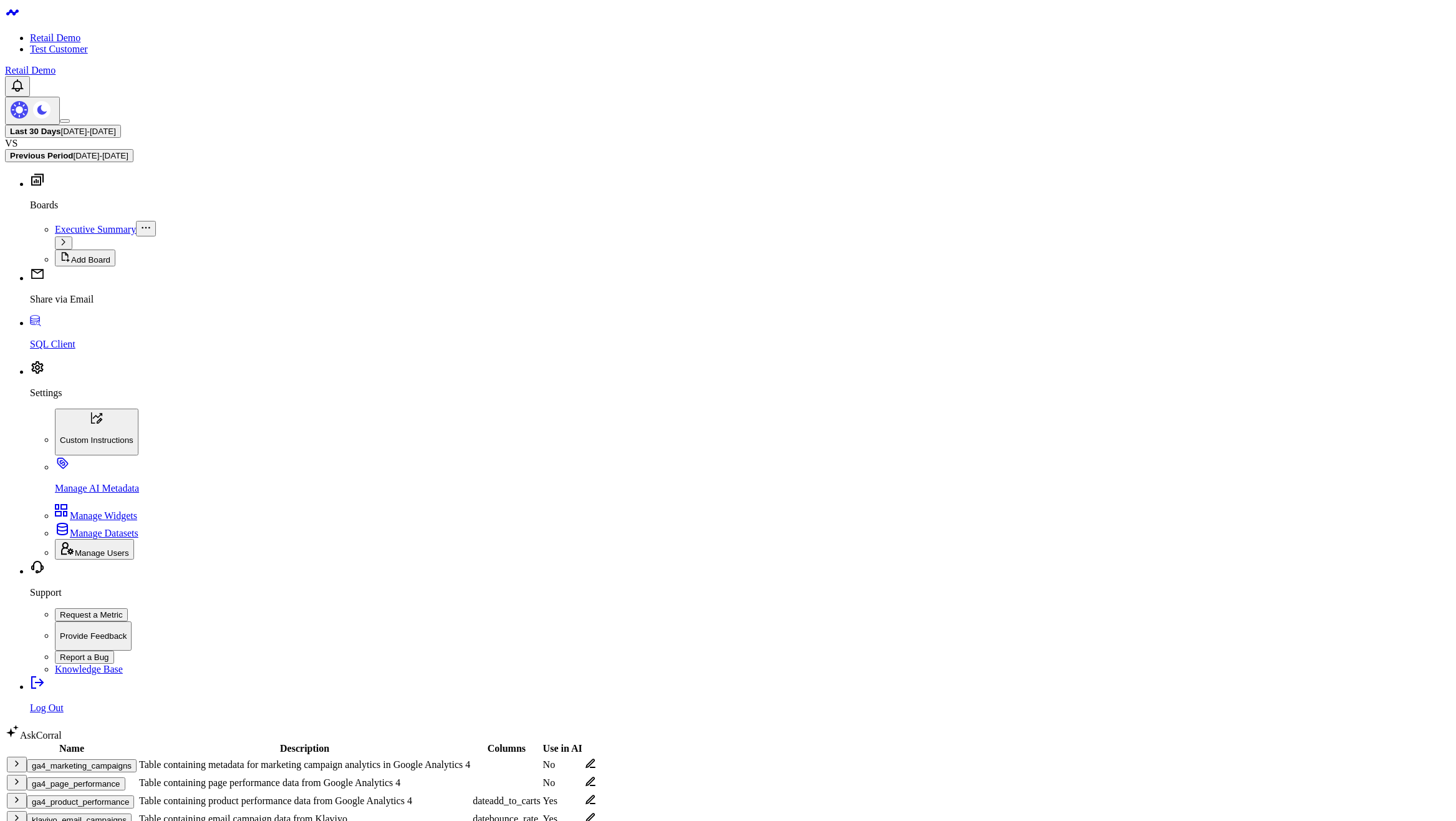
click at [93, 756] on td "ga4_marketing_campaigns" at bounding box center [71, 764] width 131 height 17
click at [97, 759] on button "ga4_marketing_campaigns" at bounding box center [82, 766] width 109 height 13
click at [98, 756] on td "ga4_marketing_campaigns" at bounding box center [71, 764] width 131 height 17
click at [22, 759] on icon "button" at bounding box center [17, 764] width 10 height 10
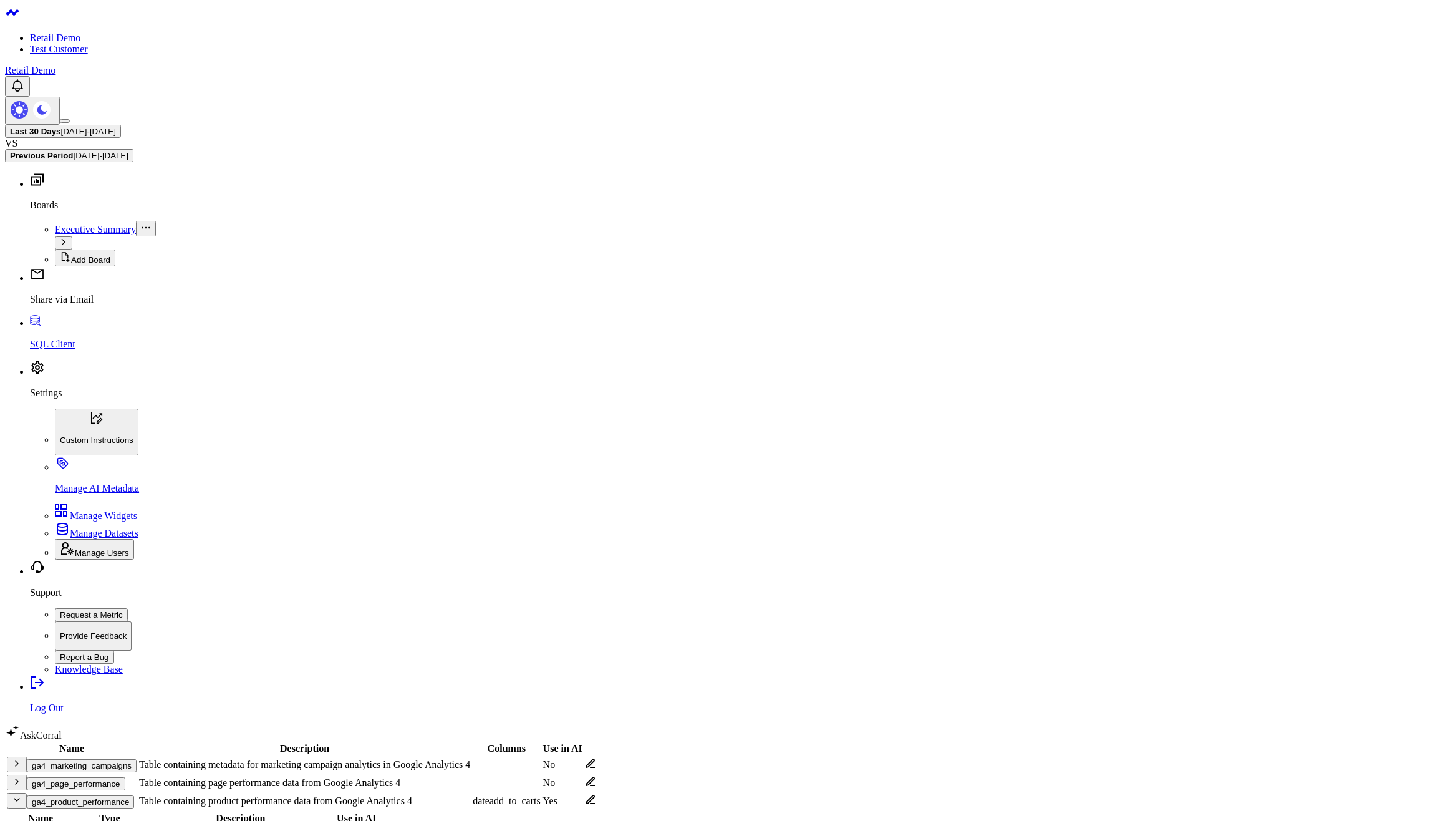
click at [22, 759] on icon "button" at bounding box center [17, 764] width 10 height 10
click at [93, 759] on button "ga4_marketing_campaigns" at bounding box center [82, 766] width 109 height 13
click at [76, 795] on button "ga4_product_performance" at bounding box center [81, 802] width 107 height 13
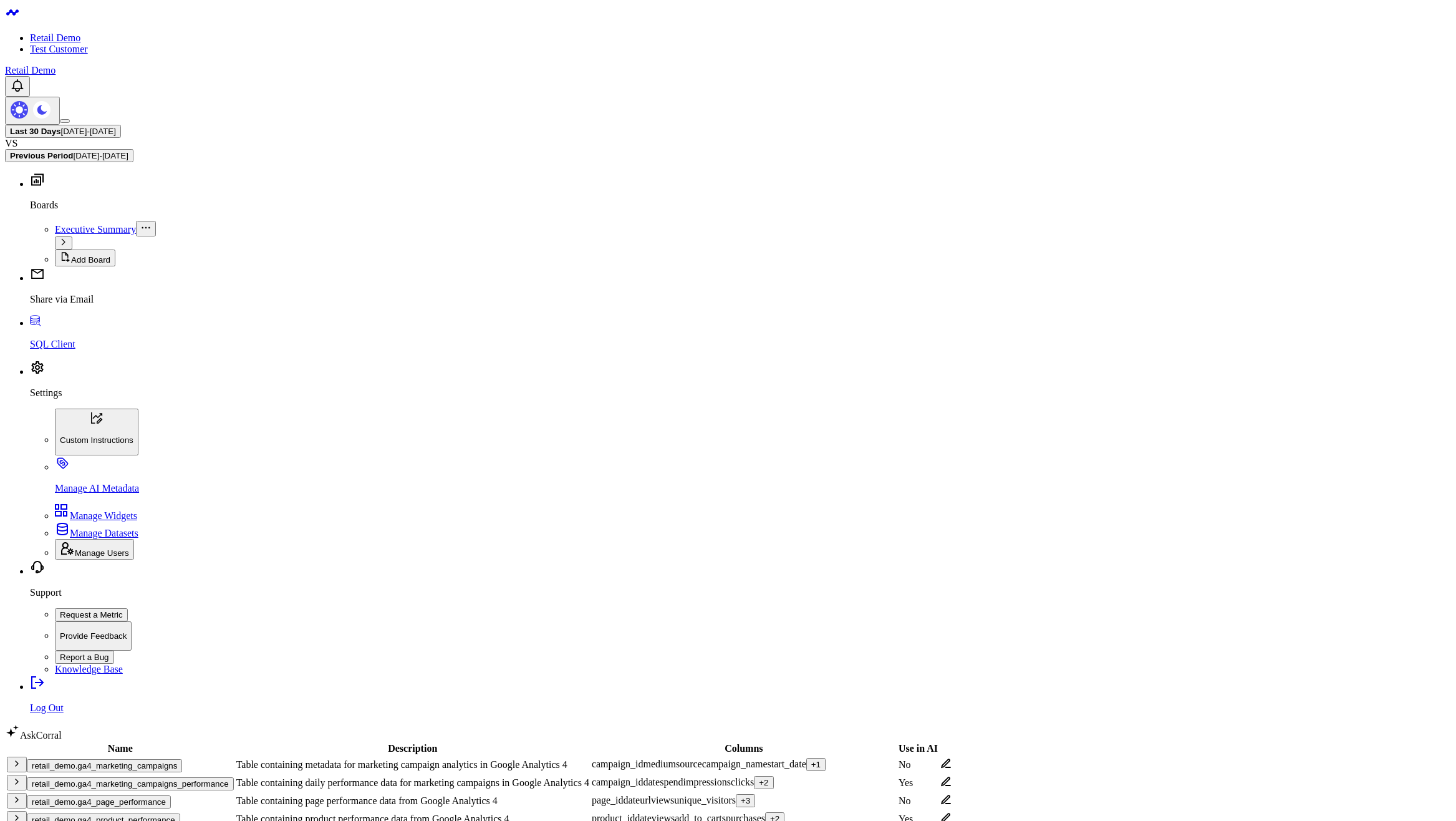
click at [198, 778] on button "retail_demo.ga4_marketing_campaigns_performance" at bounding box center [131, 784] width 207 height 13
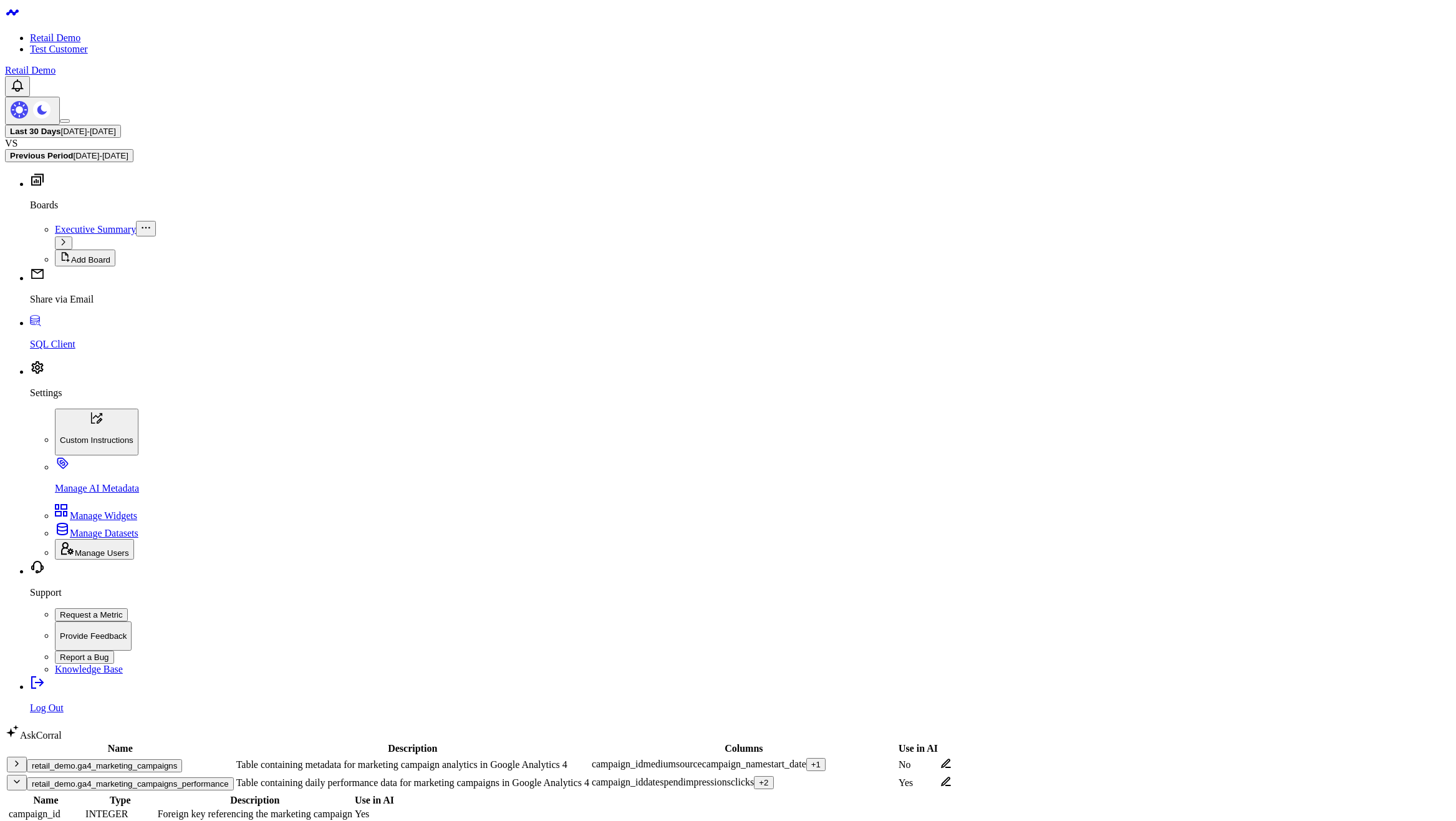
click at [198, 778] on button "retail_demo.ga4_marketing_campaigns_performance" at bounding box center [131, 784] width 207 height 13
click at [180, 814] on button "retail_demo.ga4_product_performance" at bounding box center [104, 820] width 154 height 13
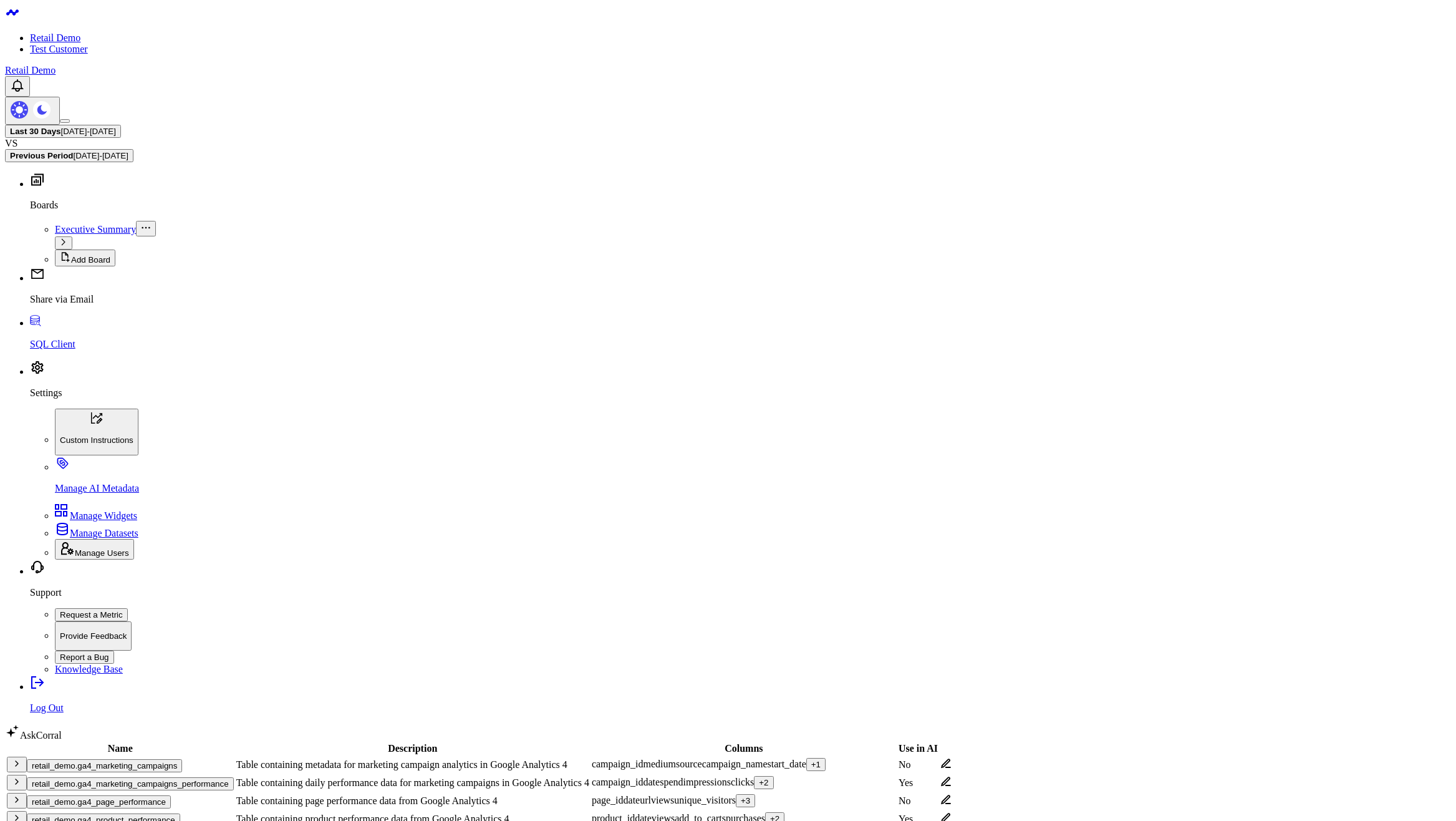
click at [952, 811] on td at bounding box center [945, 819] width 12 height 17
click at [951, 813] on icon at bounding box center [946, 817] width 10 height 10
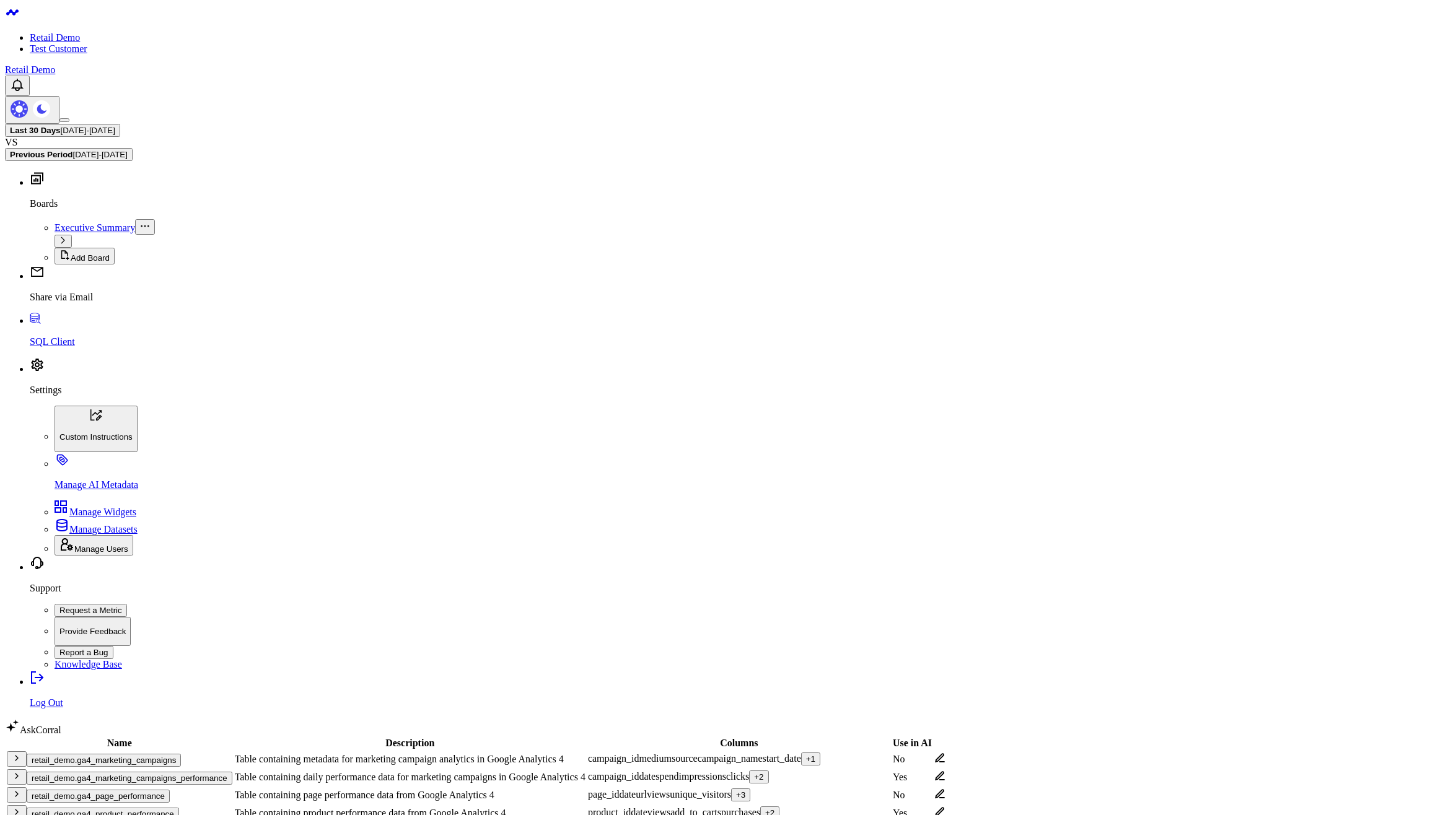
click at [185, 787] on td "retail_demo.ga4_page_performance" at bounding box center [119, 795] width 227 height 17
click at [170, 789] on button "retail_demo.ga4_page_performance" at bounding box center [99, 796] width 143 height 13
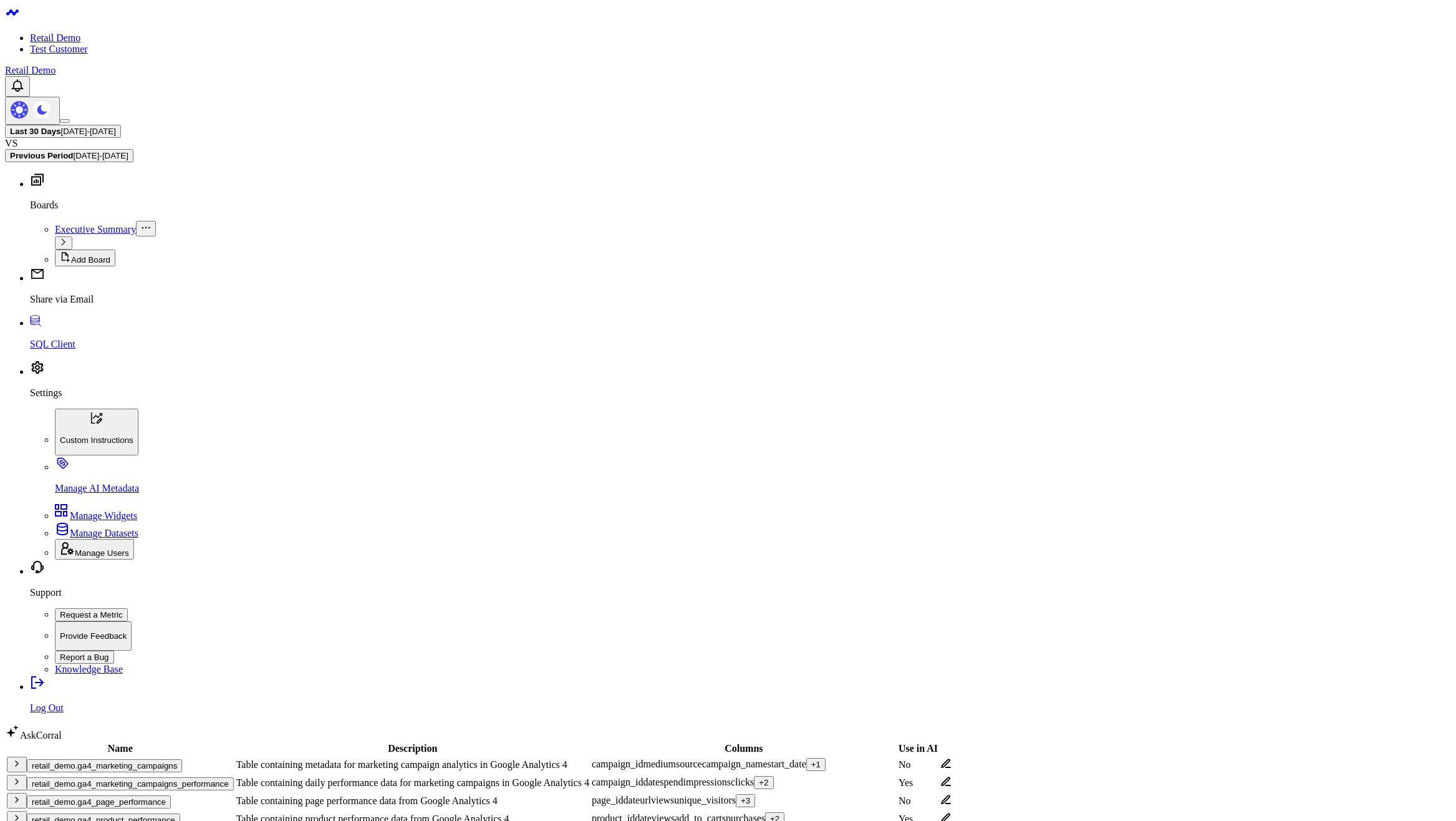
click at [189, 778] on button "retail_demo.ga4_marketing_campaigns_performance" at bounding box center [131, 784] width 207 height 13
click at [951, 576] on body "Retail Demo Test Customer Retail Demo Last 30 Days [DATE] - [DATE] VS Previous …" at bounding box center [728, 717] width 1446 height 1425
click at [958, 600] on body "Retail Demo Test Customer Retail Demo Last 30 Days [DATE] - [DATE] VS Previous …" at bounding box center [728, 717] width 1446 height 1425
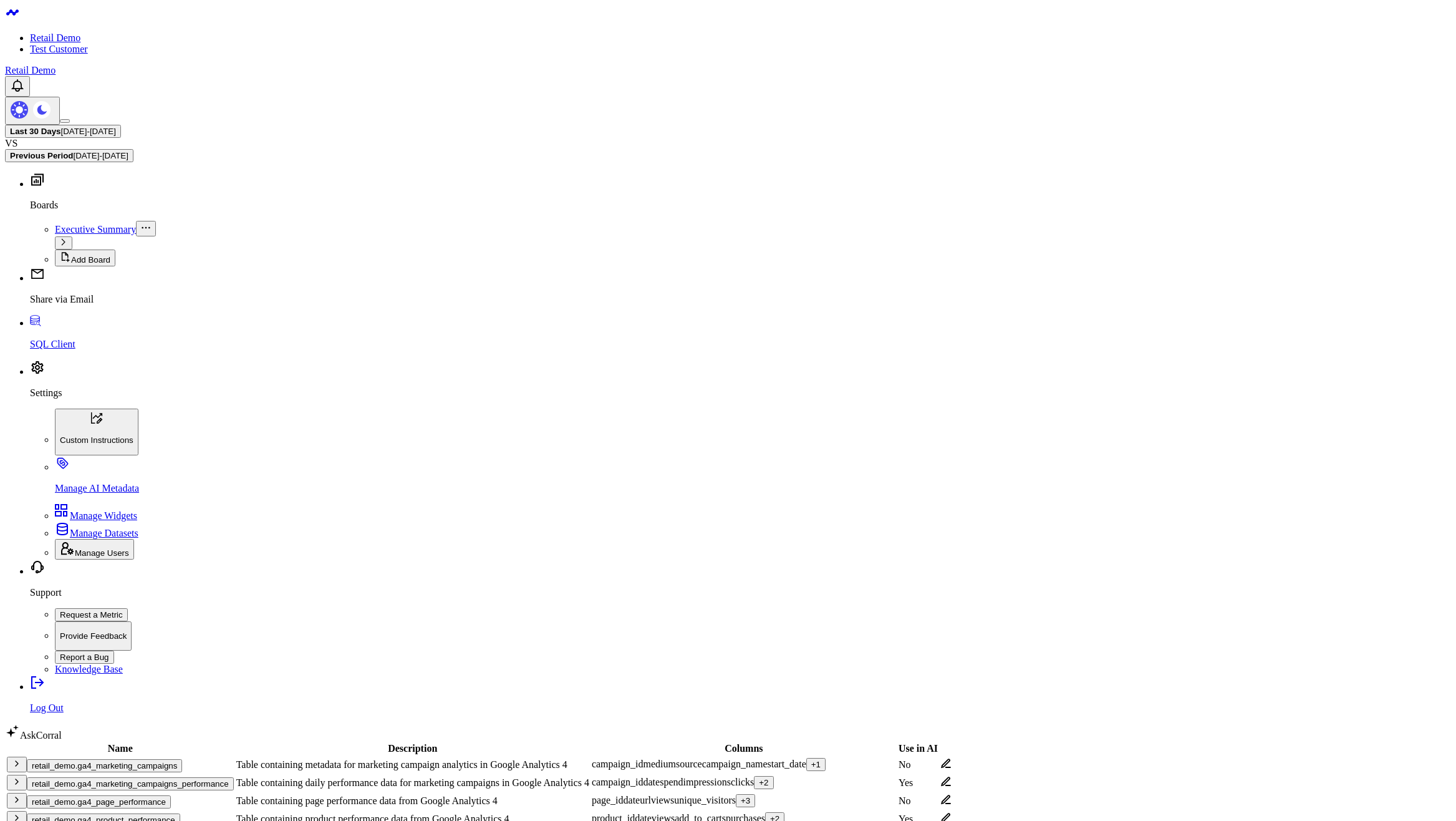
click at [1061, 605] on body "Retail Demo Test Customer Retail Demo Last 30 Days [DATE] - [DATE] VS Previous …" at bounding box center [728, 717] width 1446 height 1425
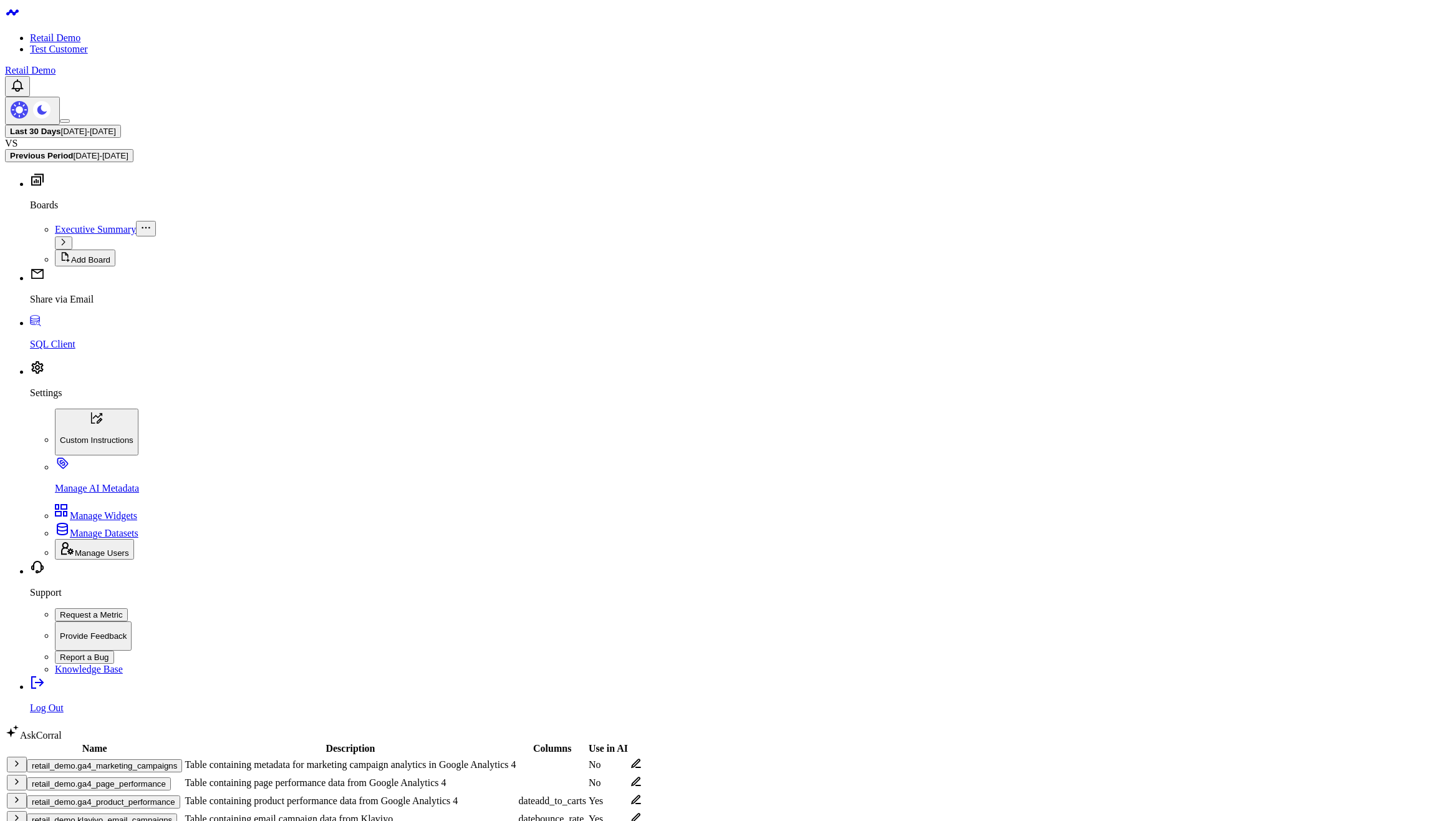
click at [171, 778] on button "retail_demo.ga4_page_performance" at bounding box center [99, 784] width 144 height 13
click at [182, 759] on button "retail_demo.ga4_marketing_campaigns" at bounding box center [104, 766] width 155 height 13
click at [180, 795] on button "retail_demo.ga4_product_performance" at bounding box center [104, 802] width 154 height 13
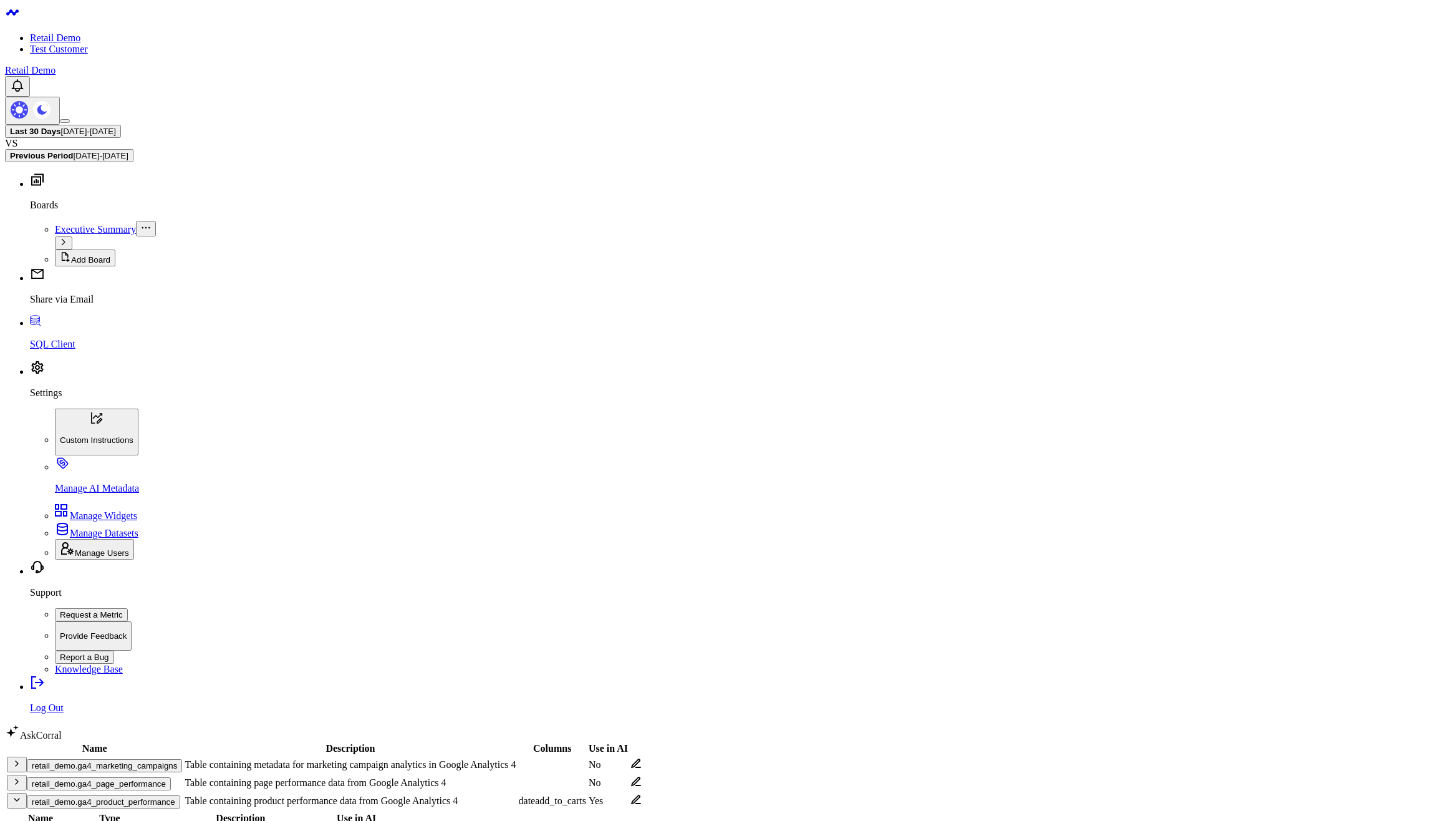
click at [180, 795] on button "retail_demo.ga4_product_performance" at bounding box center [104, 802] width 154 height 13
click at [177, 814] on button "retail_demo.klaviyo_email_campaigns" at bounding box center [102, 820] width 151 height 13
click at [144, 778] on button "retail_demo.ga4_page_performance" at bounding box center [99, 784] width 144 height 13
click at [158, 759] on button "retail_demo.ga4_marketing_campaigns" at bounding box center [104, 766] width 155 height 13
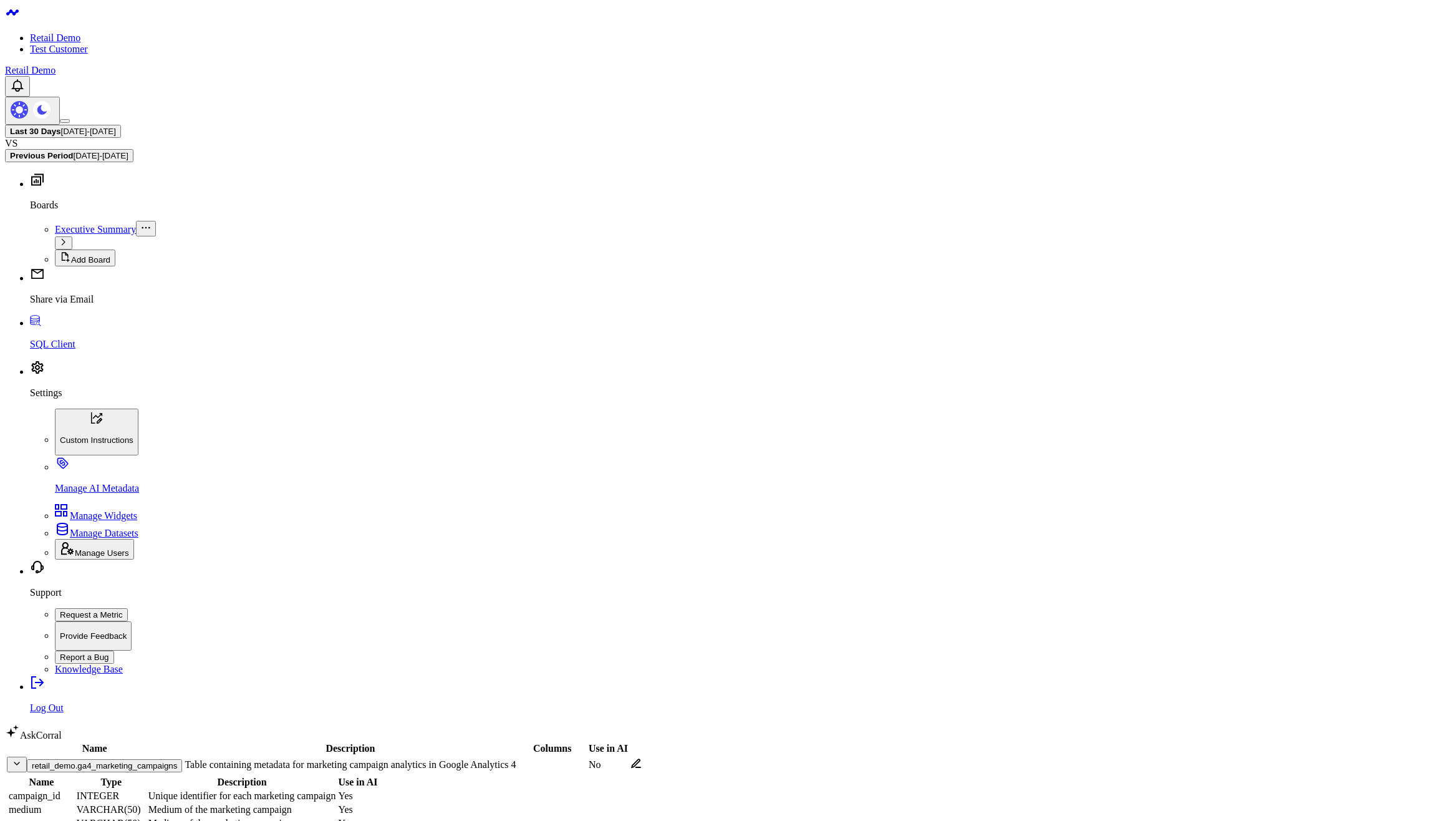
click at [160, 759] on button "retail_demo.ga4_marketing_campaigns" at bounding box center [104, 766] width 155 height 13
click at [109, 778] on button "retail_demo.ga4_page_performance" at bounding box center [99, 784] width 144 height 13
click at [959, 598] on body "Retail Demo Test Customer Retail Demo Last 30 Days 07/27/25 - 08/25/25 VS Previ…" at bounding box center [728, 631] width 1446 height 1252
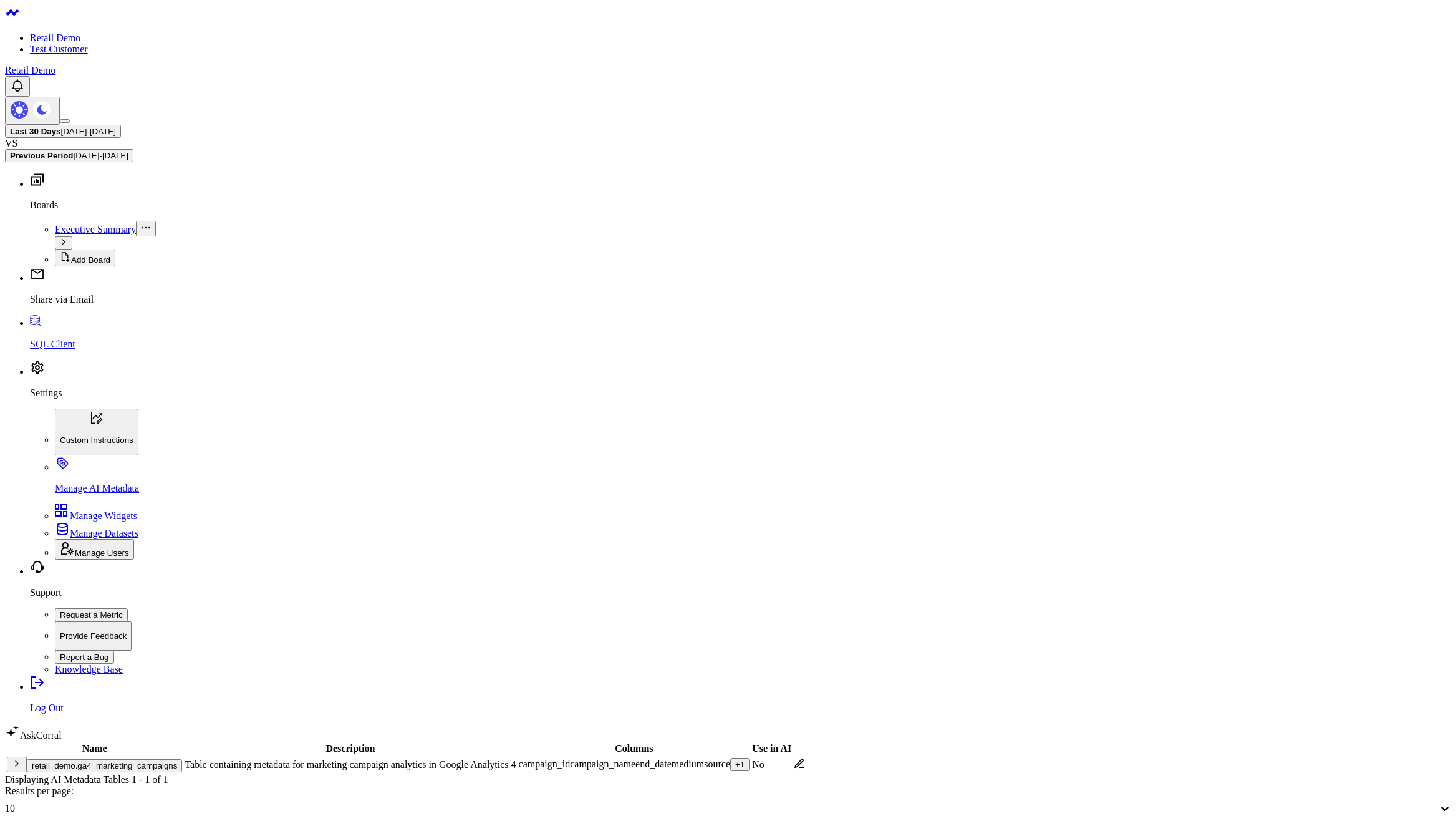
drag, startPoint x: 151, startPoint y: 126, endPoint x: 154, endPoint y: 132, distance: 6.7
click at [154, 756] on td "retail_demo.ga4_marketing_campaigns" at bounding box center [94, 764] width 176 height 17
click at [22, 759] on icon "button" at bounding box center [17, 764] width 10 height 10
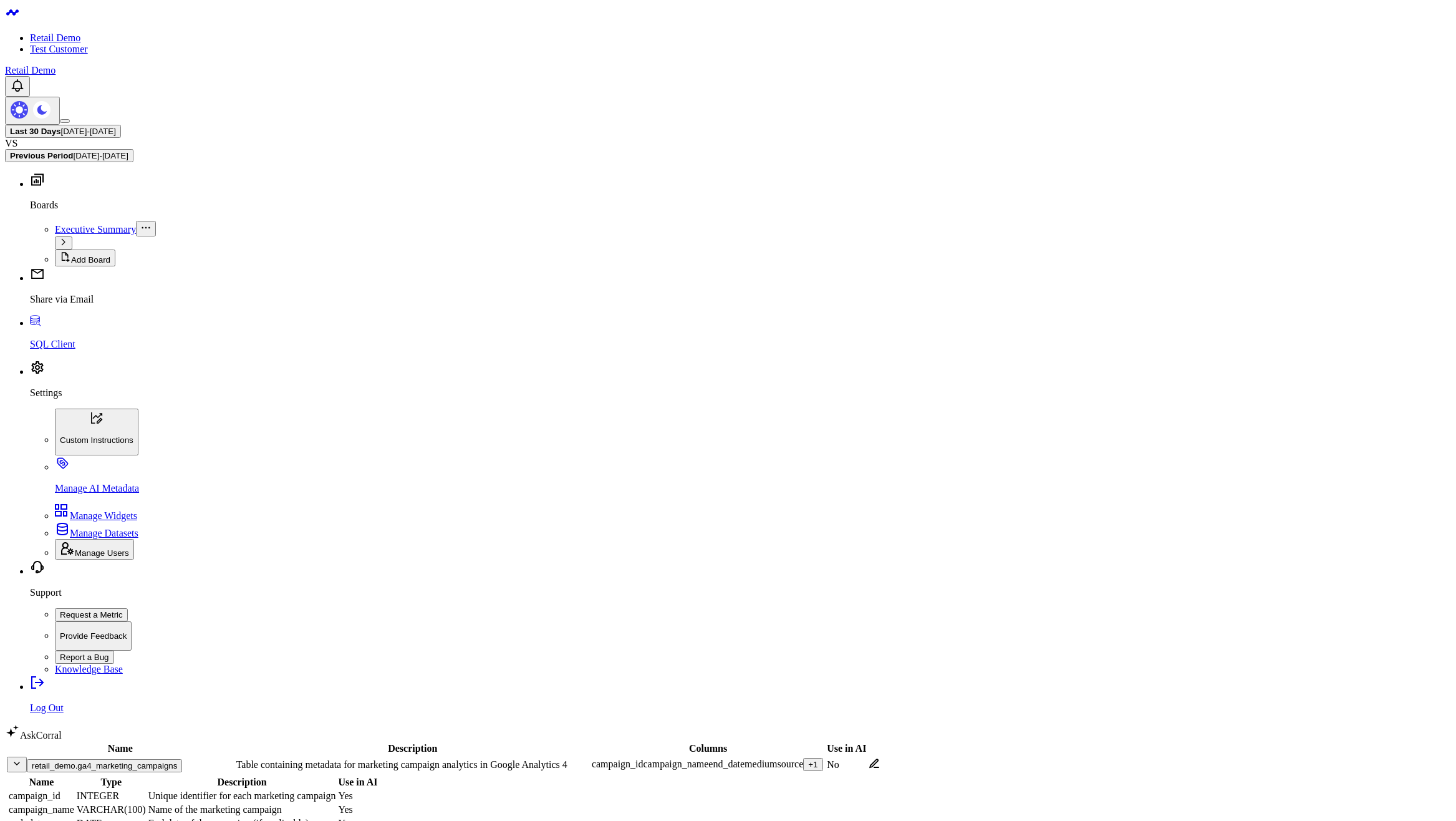
type input "medium"
type input "source"
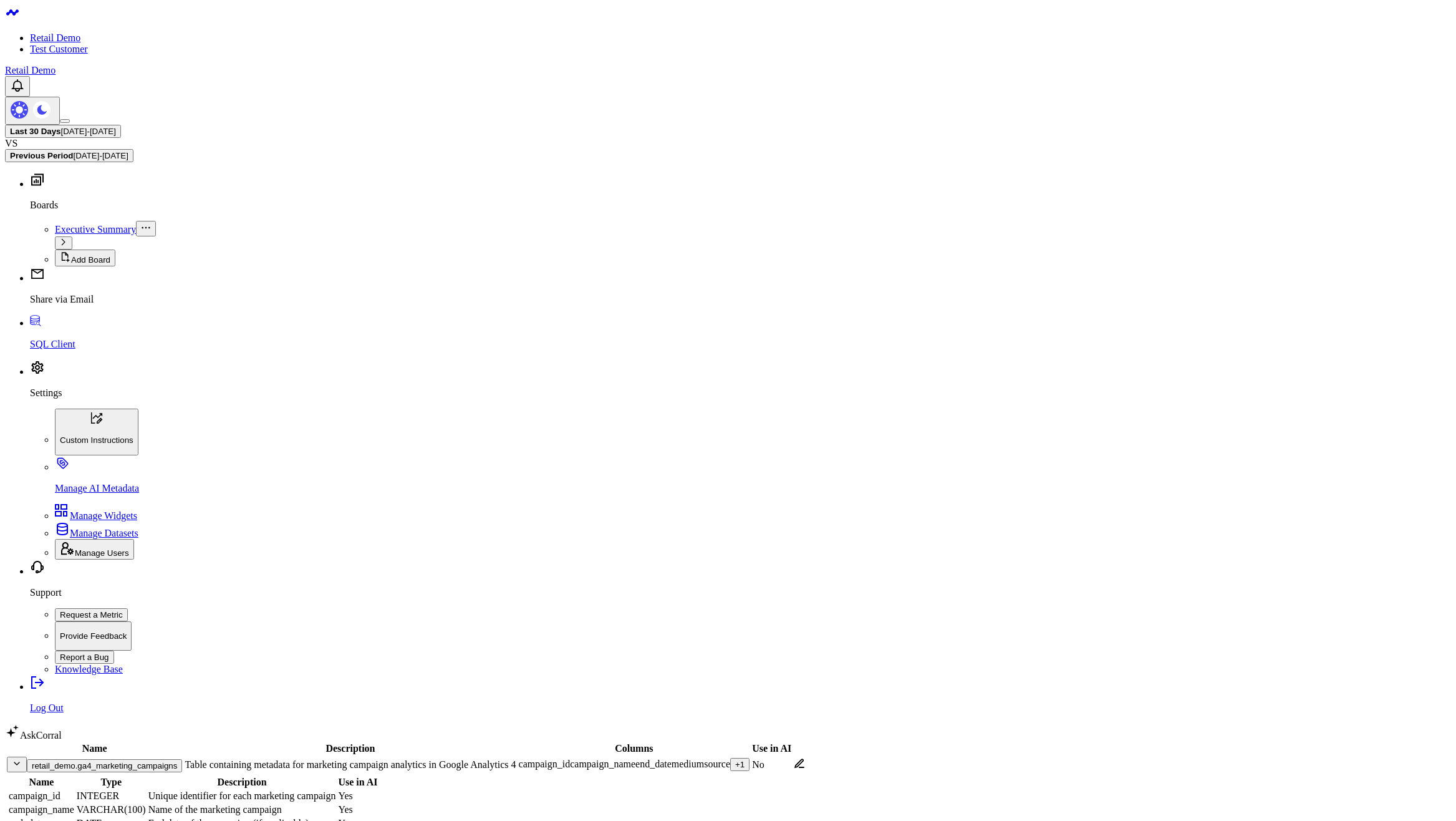
click at [104, 759] on button "retail_demo.ga4_marketing_campaigns" at bounding box center [104, 766] width 155 height 13
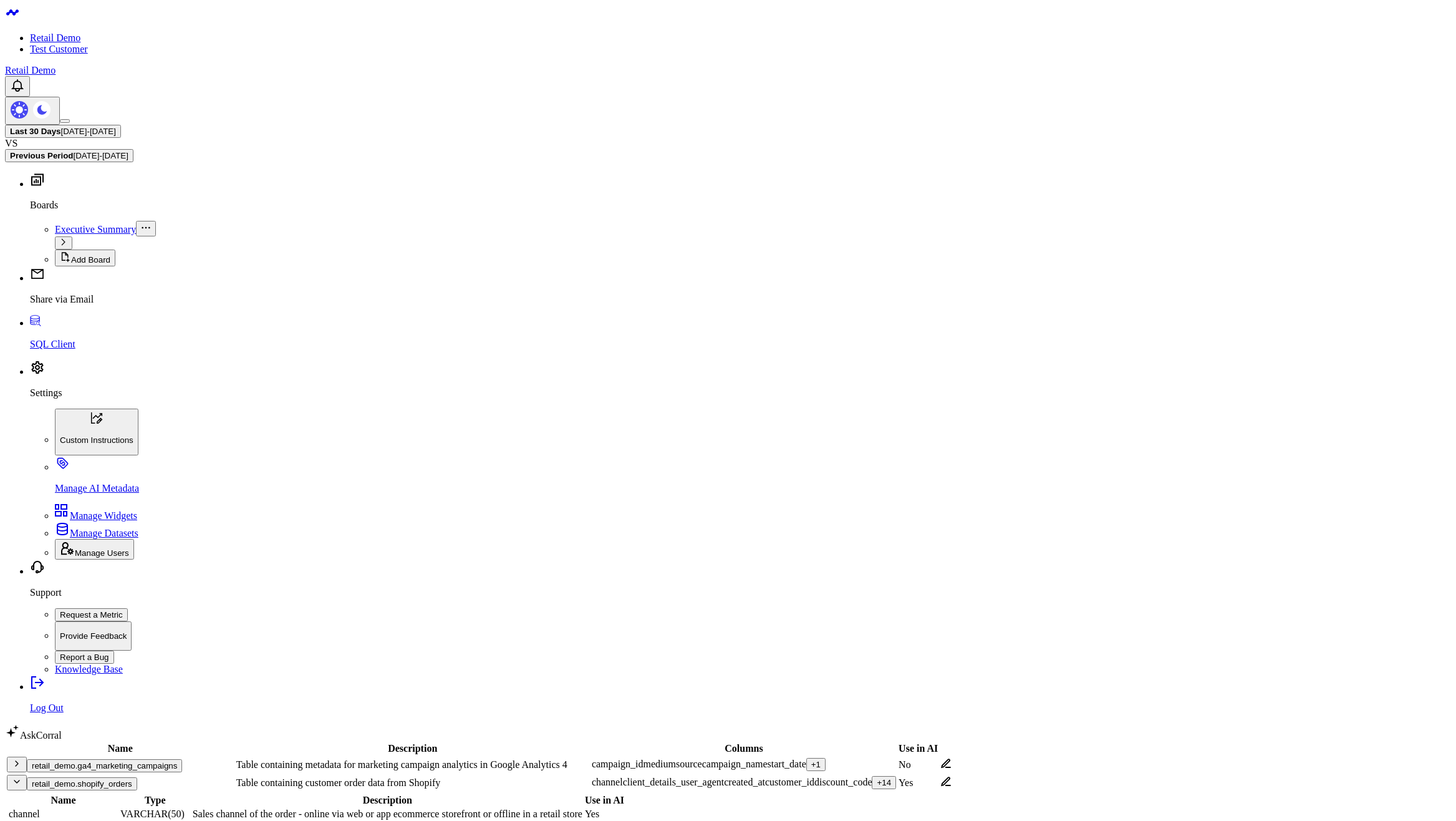
click at [115, 778] on button "retail_demo.shopify_orders" at bounding box center [82, 784] width 110 height 13
click at [19, 781] on icon "button" at bounding box center [17, 781] width 5 height 2
click at [65, 775] on div "retail_demo.shopify_orders" at bounding box center [120, 782] width 227 height 15
click at [121, 775] on td "retail_demo.shopify_orders" at bounding box center [120, 783] width 228 height 17
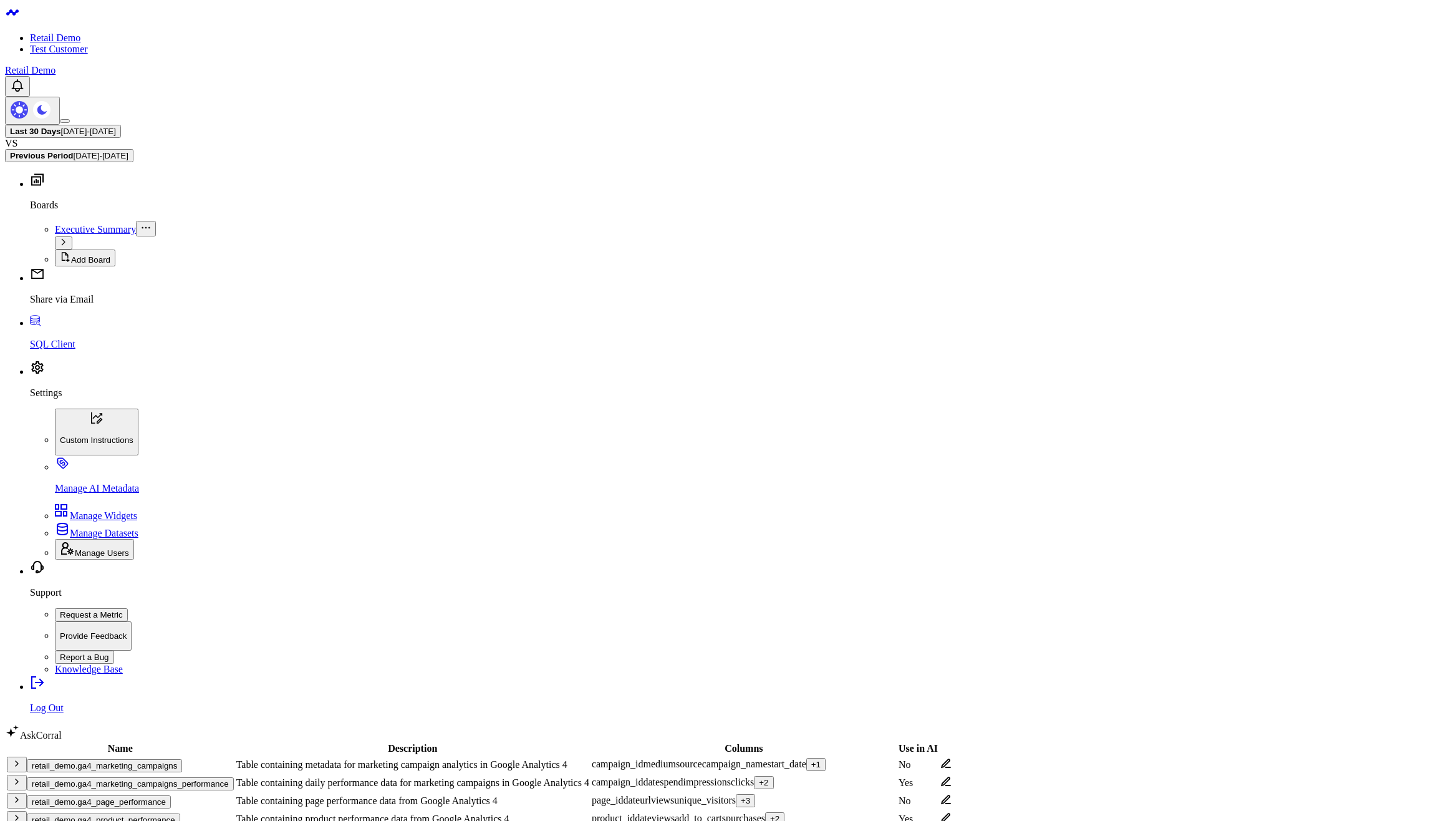
click at [952, 795] on icon at bounding box center [945, 800] width 11 height 11
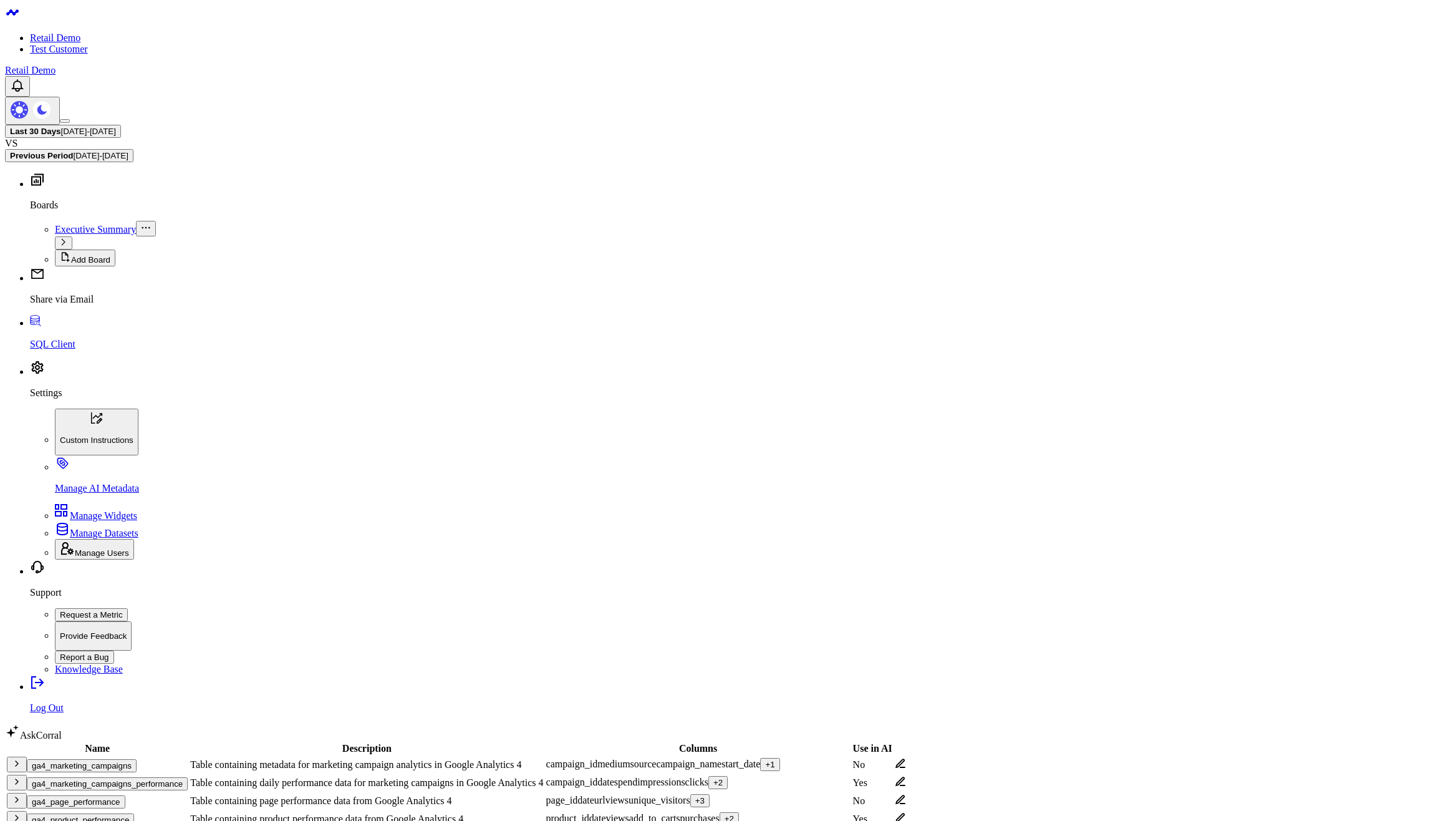
click at [1100, 601] on body "Retail Demo Test Customer Retail Demo Last 30 Days 07/27/25 - 08/25/25 VS Previ…" at bounding box center [728, 685] width 1446 height 1360
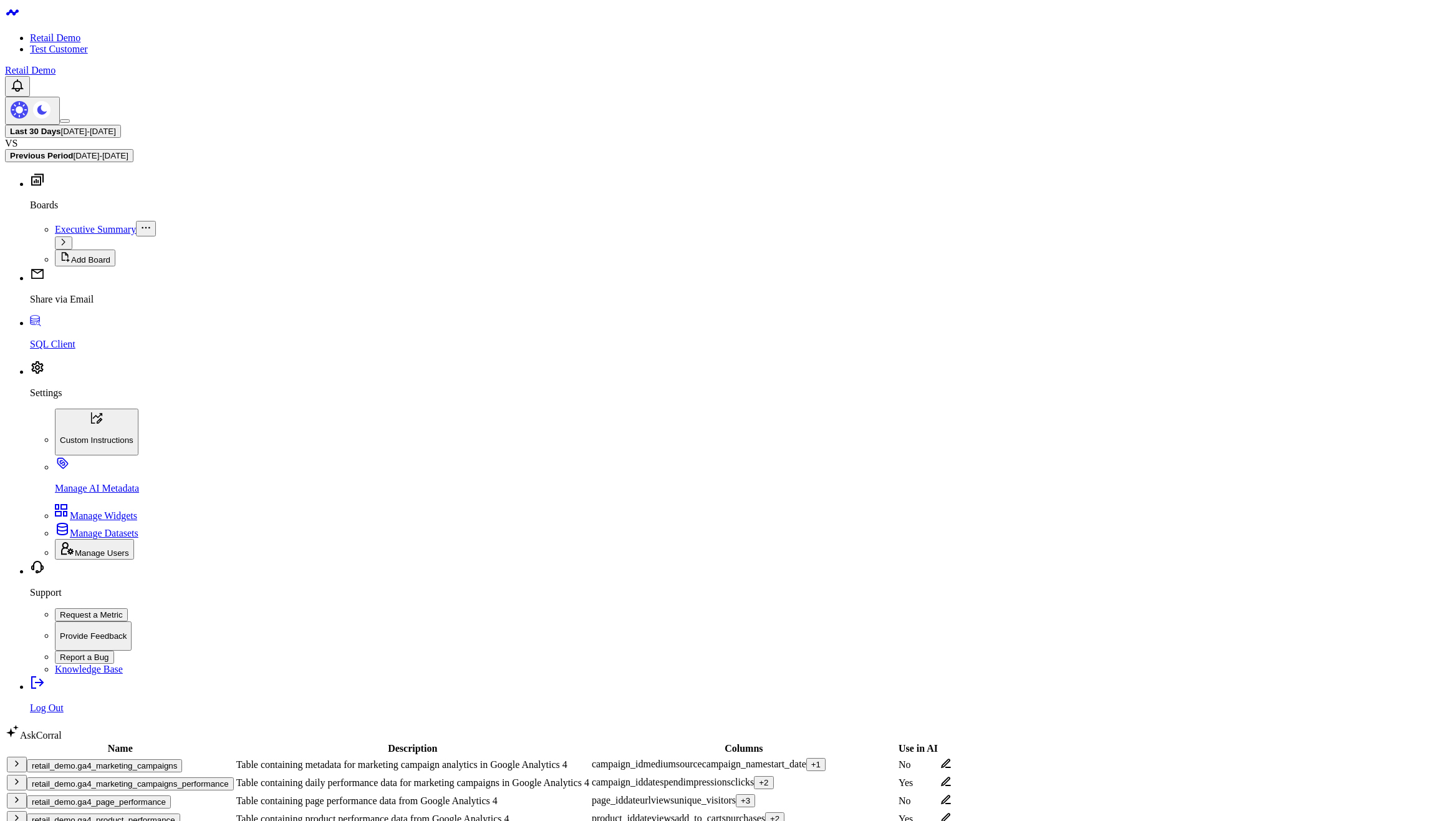
click at [73, 756] on td "retail_demo.ga4_marketing_campaigns" at bounding box center [120, 764] width 228 height 17
click at [74, 759] on button "retail_demo.ga4_marketing_campaigns" at bounding box center [104, 766] width 155 height 13
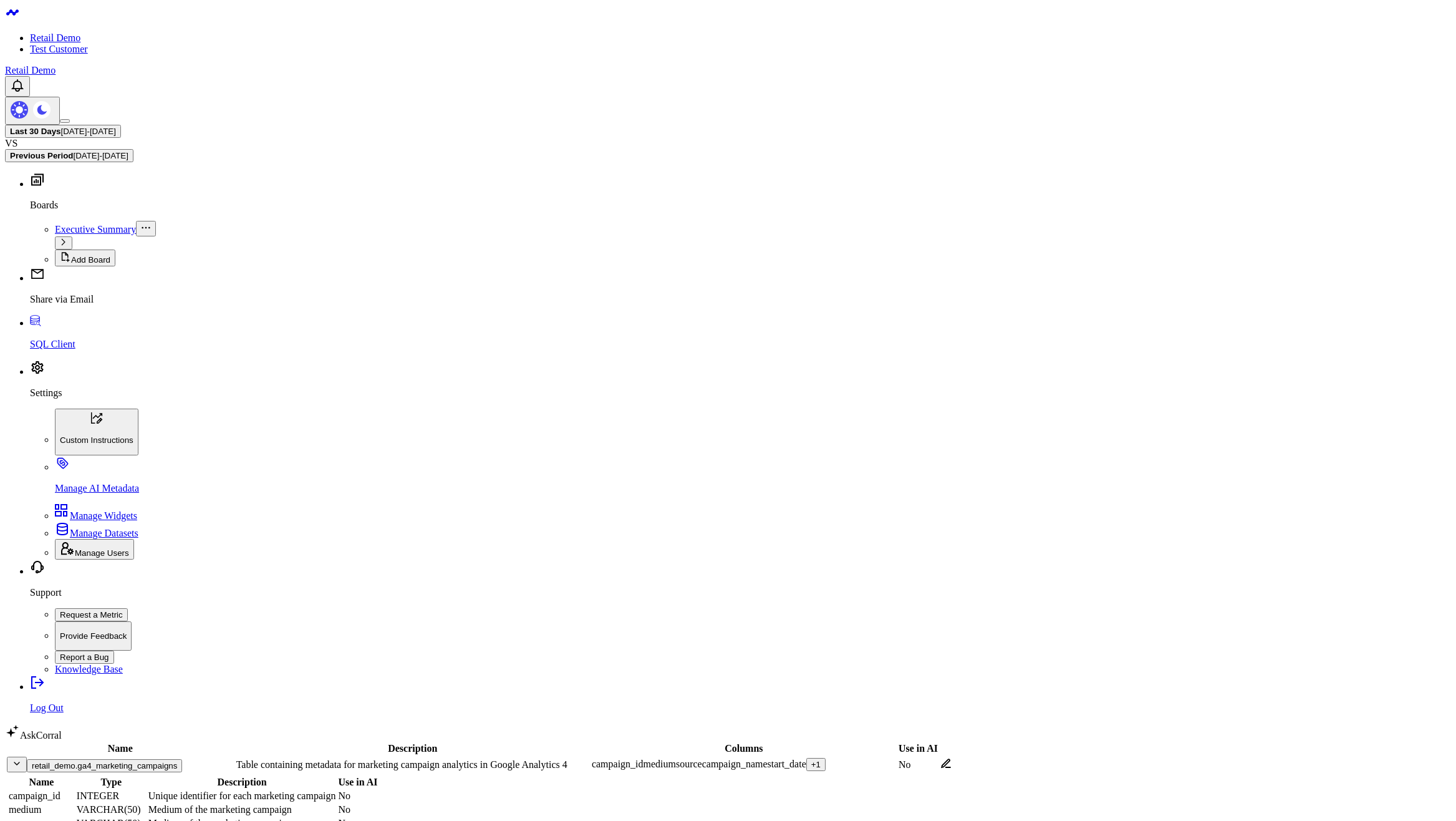
click at [952, 759] on icon at bounding box center [945, 764] width 11 height 11
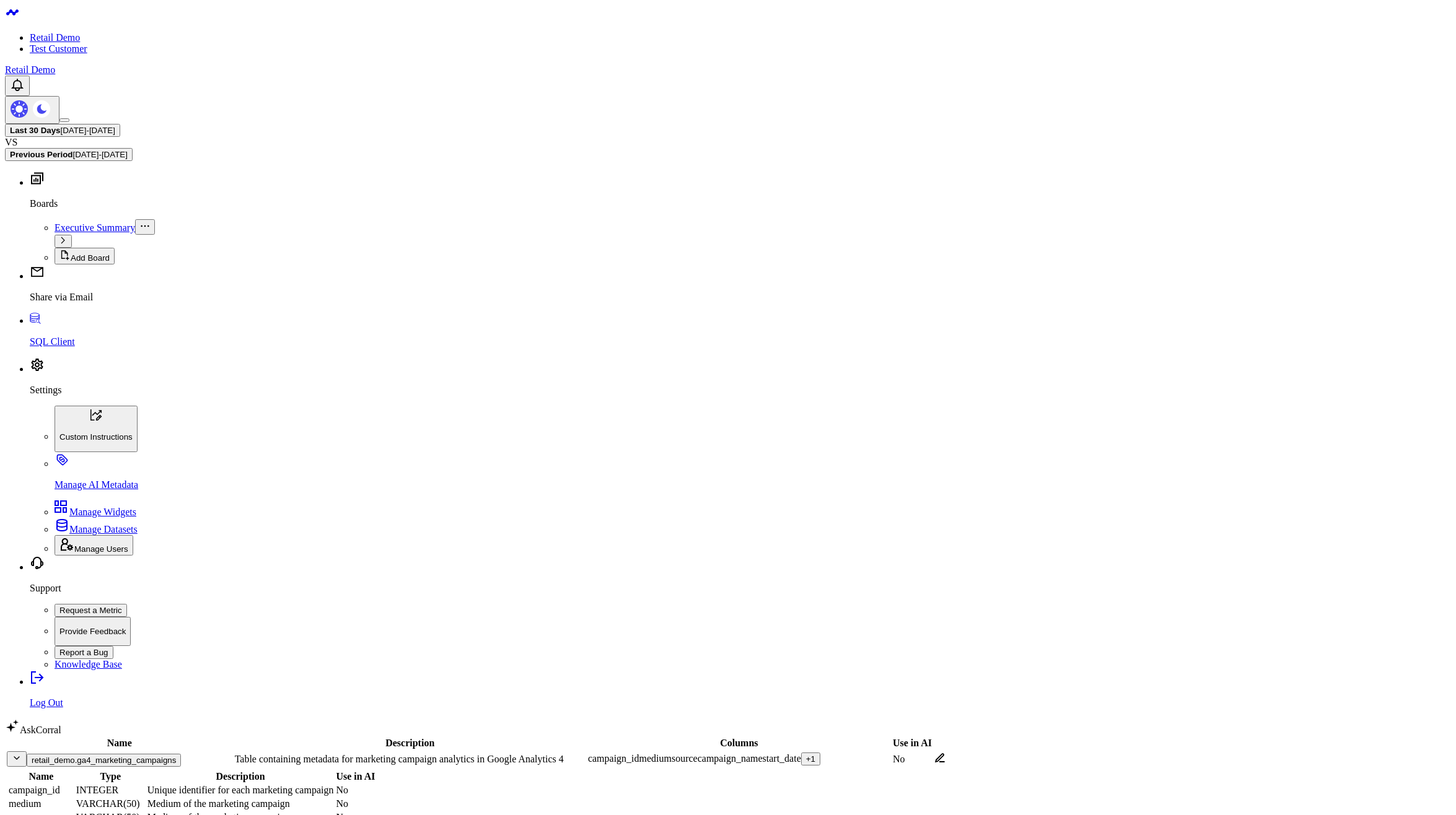
click at [945, 753] on icon at bounding box center [940, 757] width 10 height 9
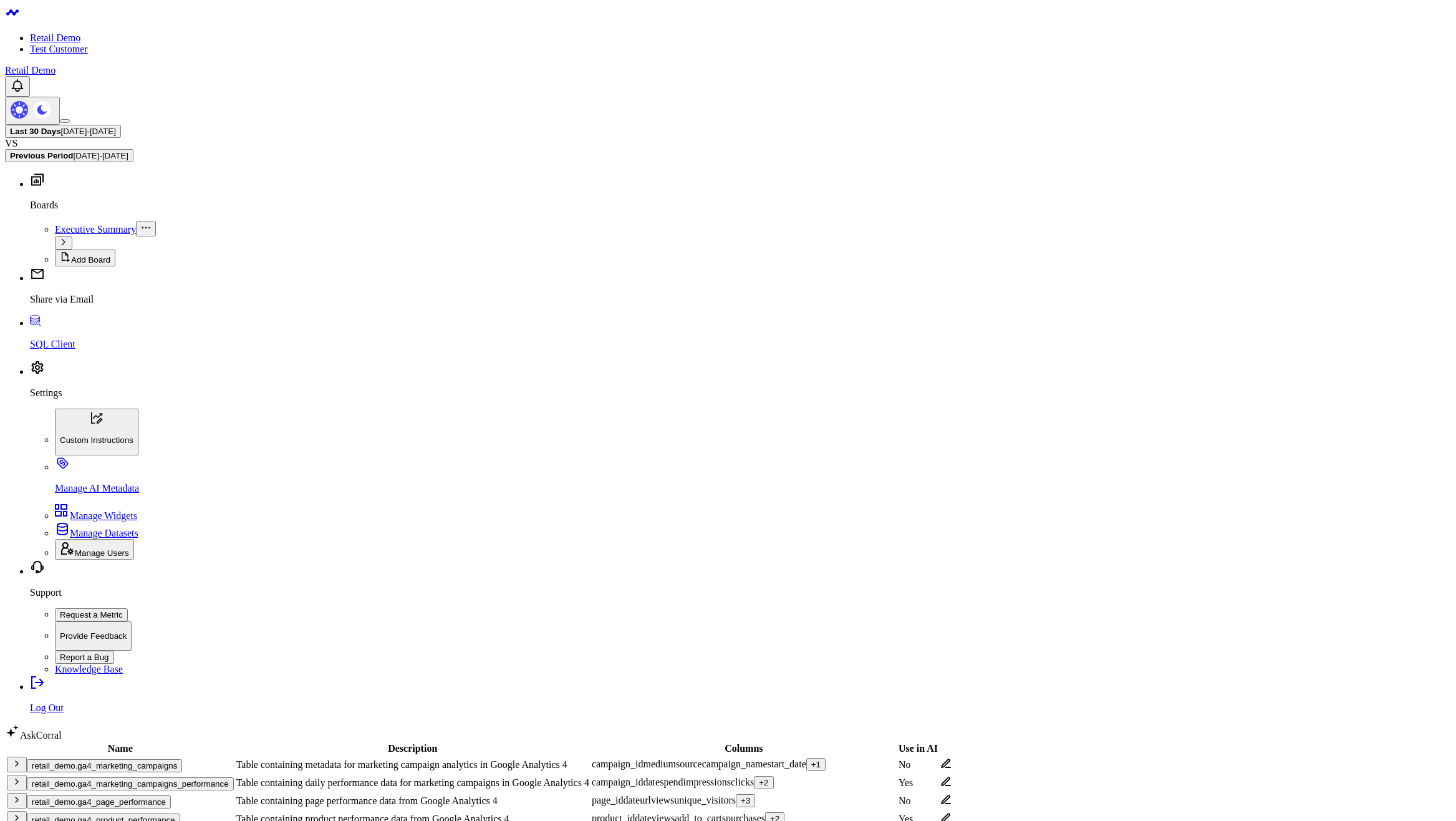
click at [952, 759] on icon at bounding box center [945, 764] width 11 height 11
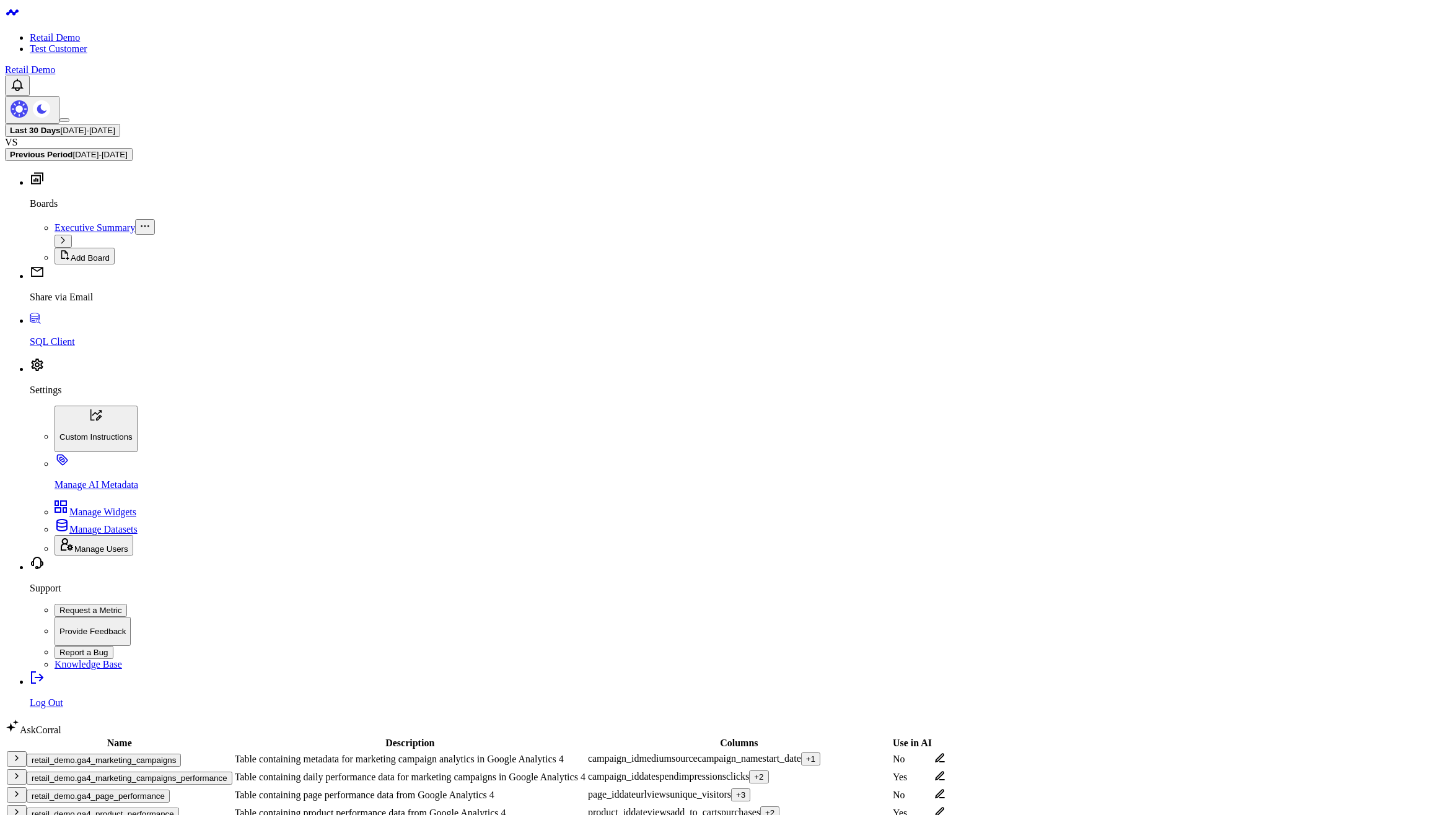
click at [183, 614] on body "Retail Demo Test Customer Retail Demo Last 30 Days [DATE] - [DATE] VS Previous …" at bounding box center [723, 712] width 1437 height 1415
click at [181, 754] on button "retail_demo.ga4_marketing_campaigns" at bounding box center [104, 760] width 154 height 13
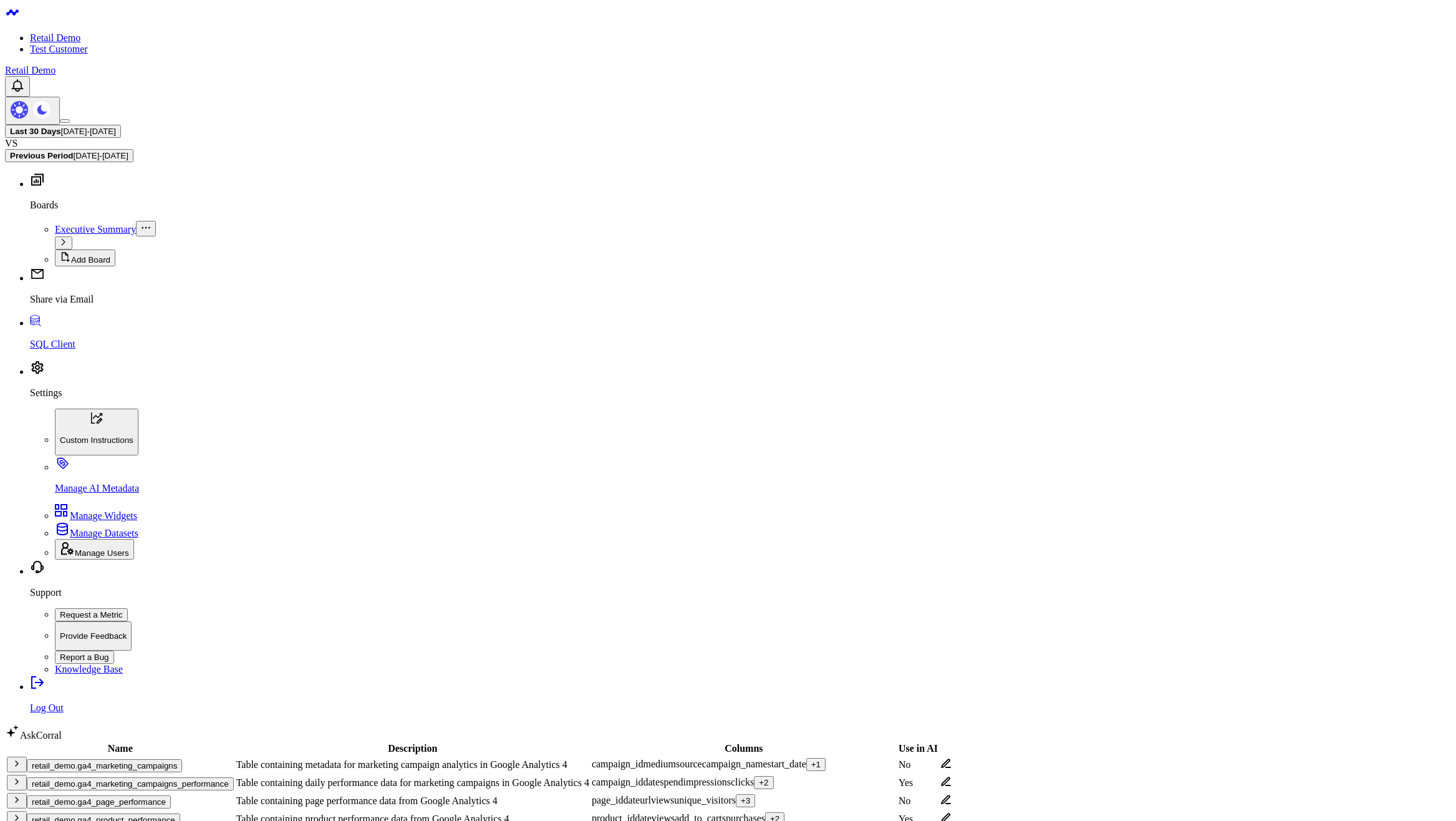
click at [1286, 625] on body "Retail Demo Test Customer Retail Demo Last 30 Days [DATE] - [DATE] VS Previous …" at bounding box center [728, 717] width 1446 height 1425
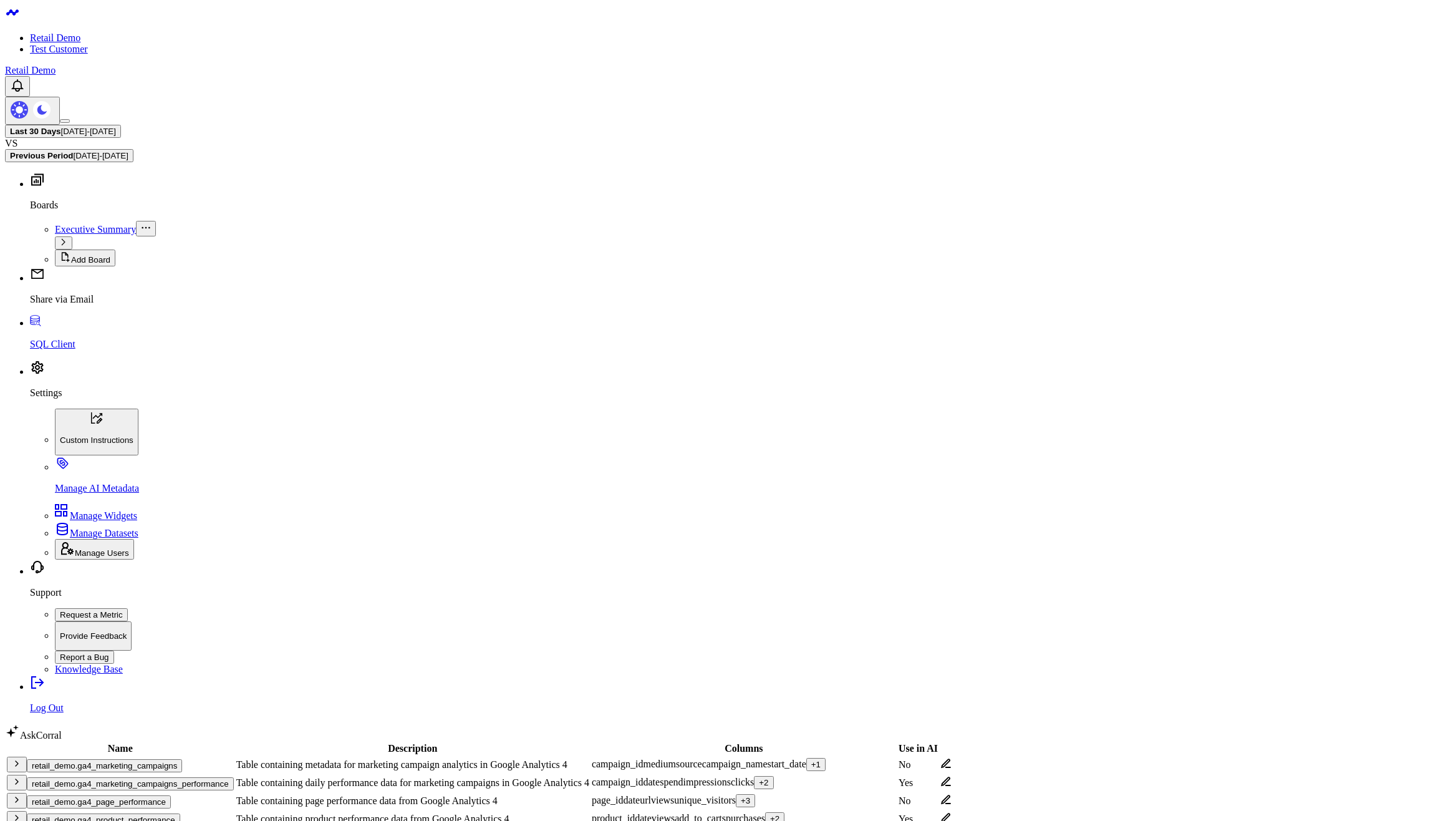
click at [943, 594] on body "Retail Demo Test Customer Retail Demo Last 30 Days [DATE] - [DATE] VS Previous …" at bounding box center [728, 724] width 1446 height 1438
click at [159, 620] on body "Retail Demo Test Customer Retail Demo Last 30 Days [DATE] - [DATE] VS Previous …" at bounding box center [728, 724] width 1446 height 1438
click at [665, 627] on body "Retail Demo Test Customer Retail Demo Last 30 Days [DATE] - [DATE] VS Previous …" at bounding box center [728, 724] width 1446 height 1438
click at [674, 608] on body "Retail Demo Test Customer Retail Demo Last 30 Days [DATE] - [DATE] VS Previous …" at bounding box center [728, 724] width 1446 height 1438
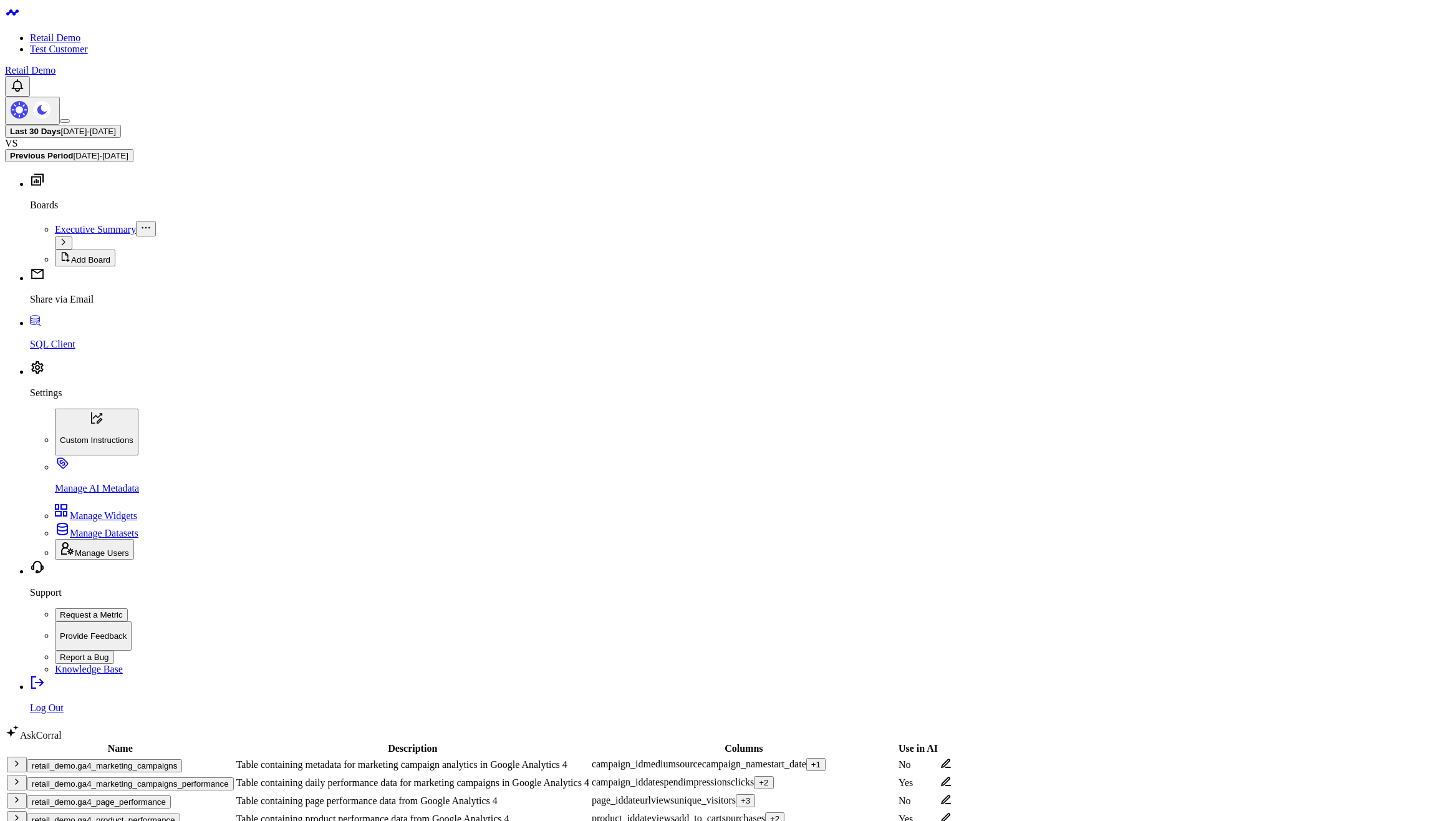
click at [906, 629] on body "Retail Demo Test Customer Retail Demo Last 30 Days [DATE] - [DATE] VS Previous …" at bounding box center [728, 724] width 1446 height 1438
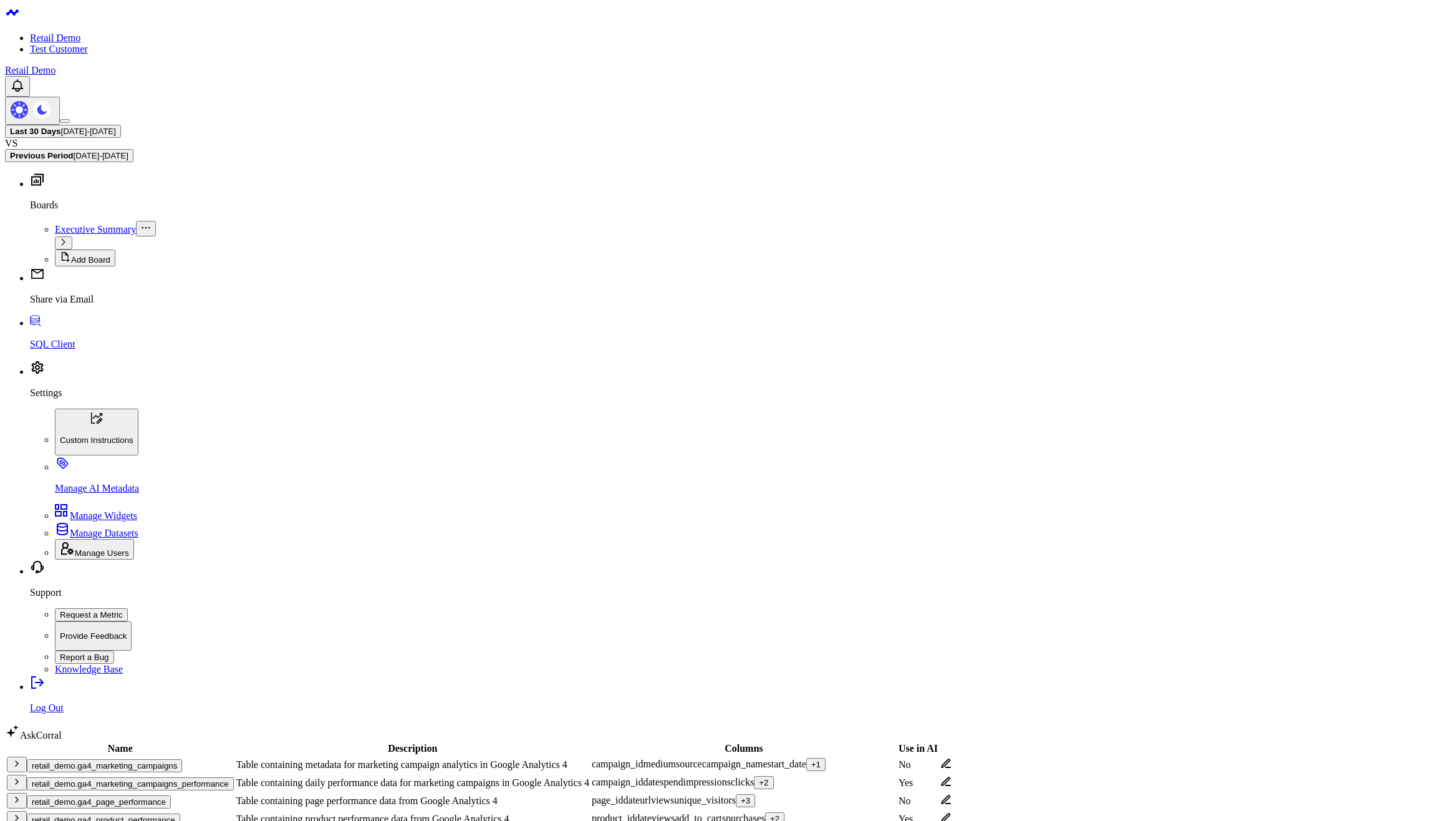
click at [555, 674] on body "Retail Demo Test Customer Retail Demo Last 30 Days [DATE] - [DATE] VS Previous …" at bounding box center [728, 724] width 1446 height 1438
click at [130, 814] on button "retail_demo.ga4_product_performance" at bounding box center [104, 820] width 154 height 13
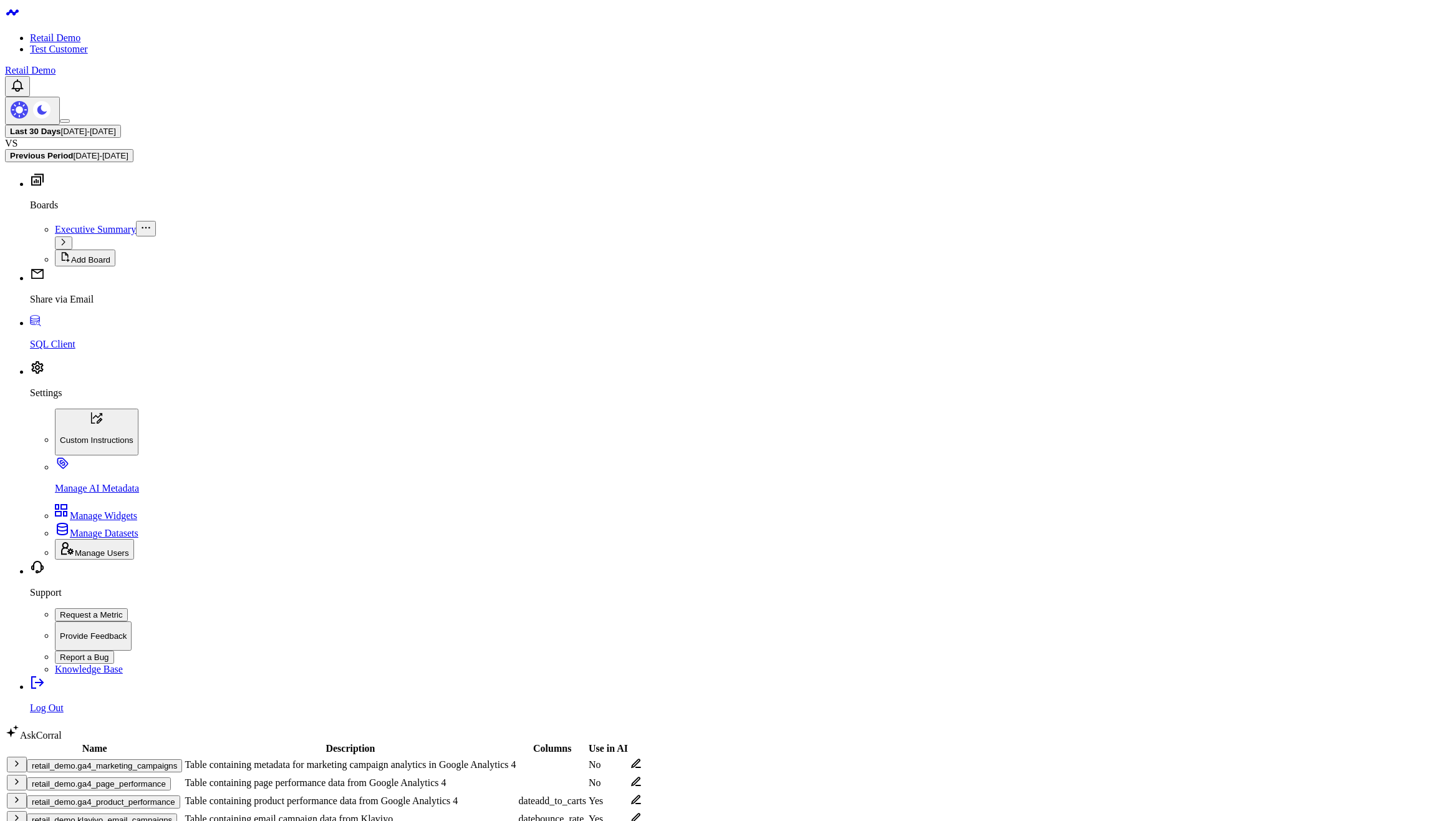
click at [128, 778] on button "retail_demo.ga4_page_performance" at bounding box center [99, 784] width 144 height 13
click at [143, 759] on button "retail_demo.ga4_marketing_campaigns" at bounding box center [104, 766] width 155 height 13
click at [148, 795] on button "retail_demo.ga4_product_performance" at bounding box center [104, 802] width 154 height 13
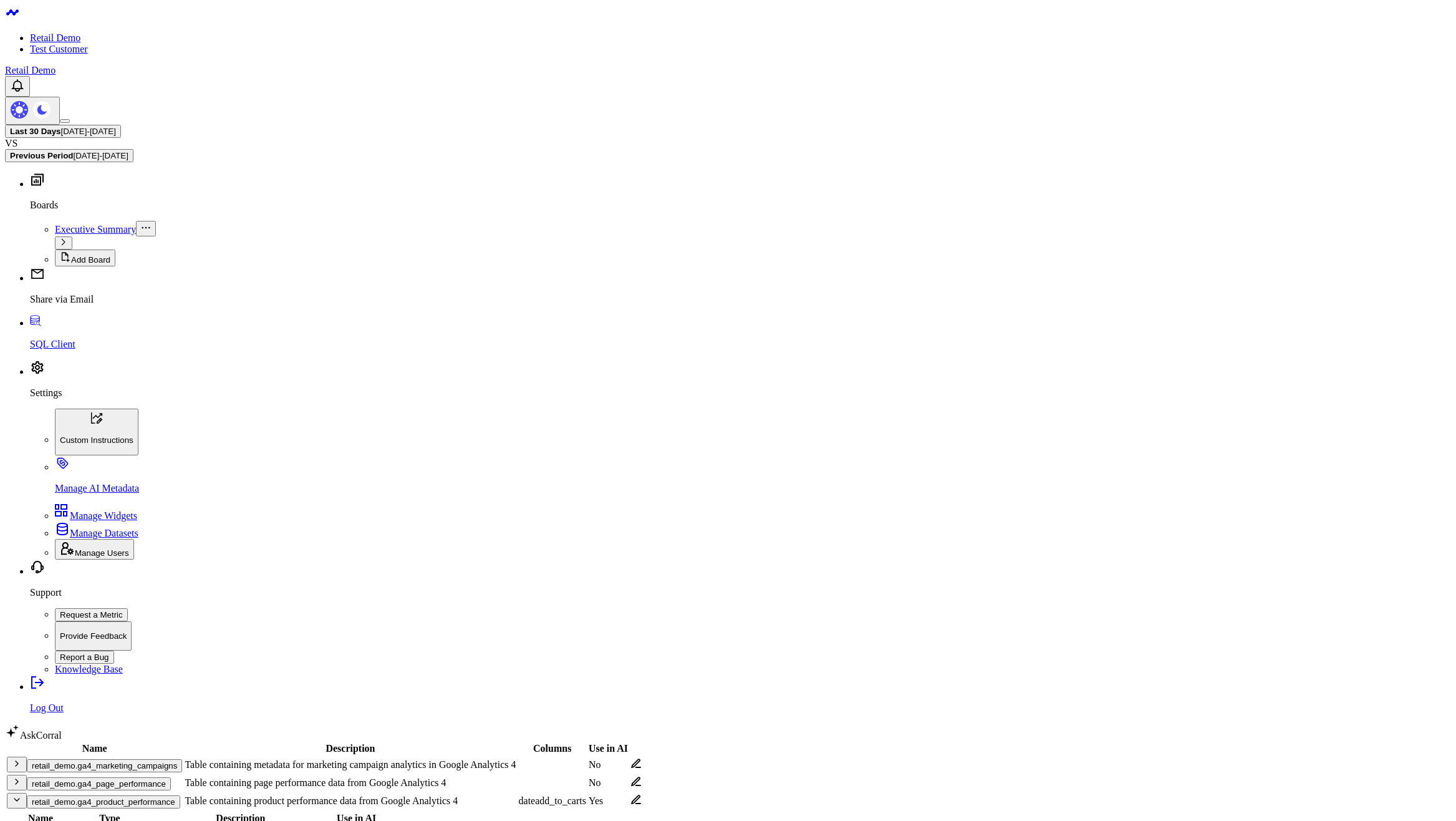
click at [148, 795] on button "retail_demo.ga4_product_performance" at bounding box center [104, 802] width 154 height 13
click at [166, 778] on button "retail_demo.ga4_page_performance" at bounding box center [99, 784] width 144 height 13
click at [166, 756] on td "retail_demo.ga4_marketing_campaigns" at bounding box center [94, 764] width 176 height 17
click at [169, 759] on button "retail_demo.ga4_marketing_campaigns" at bounding box center [104, 766] width 155 height 13
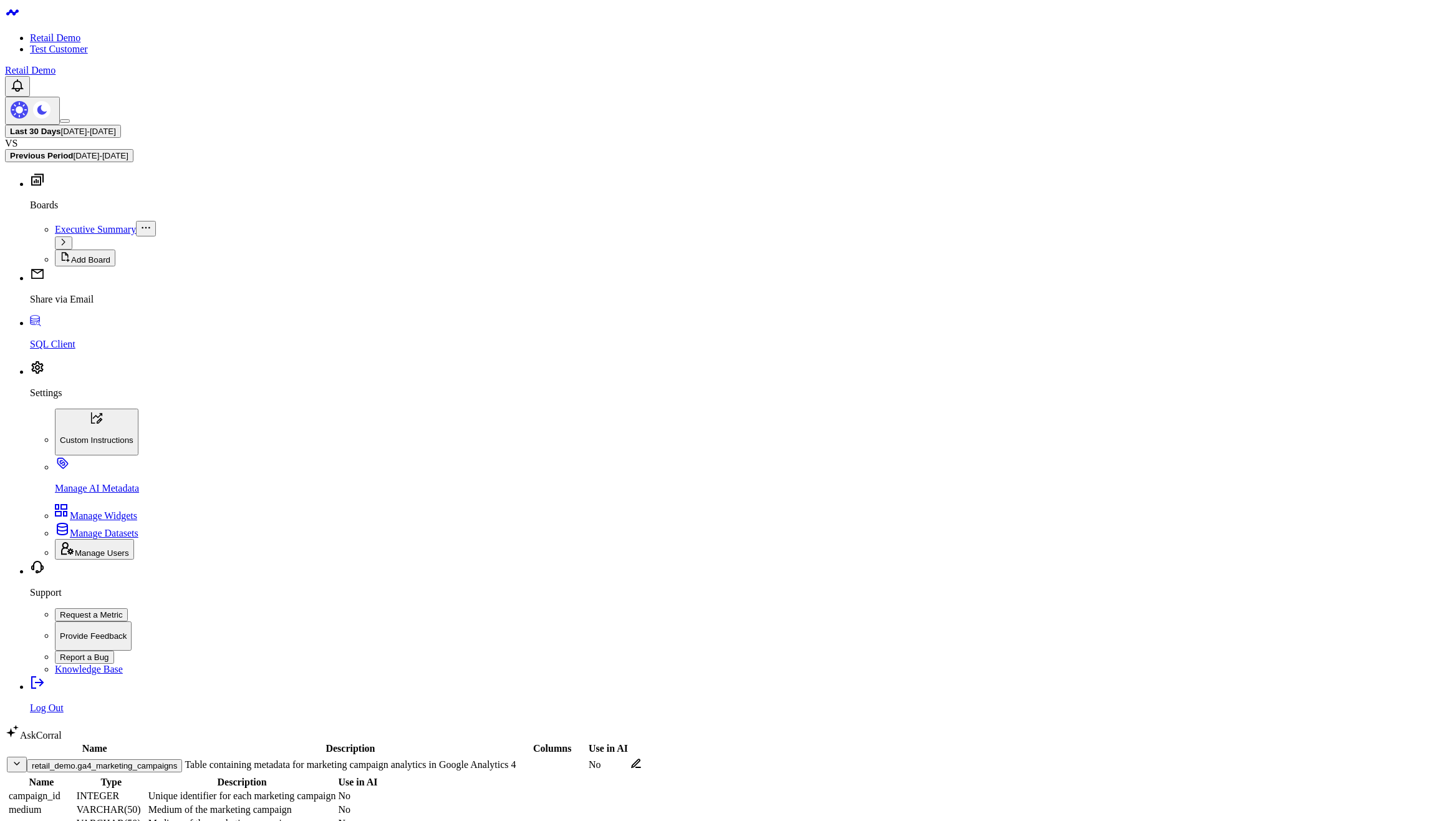
click at [169, 759] on button "retail_demo.ga4_marketing_campaigns" at bounding box center [104, 766] width 155 height 13
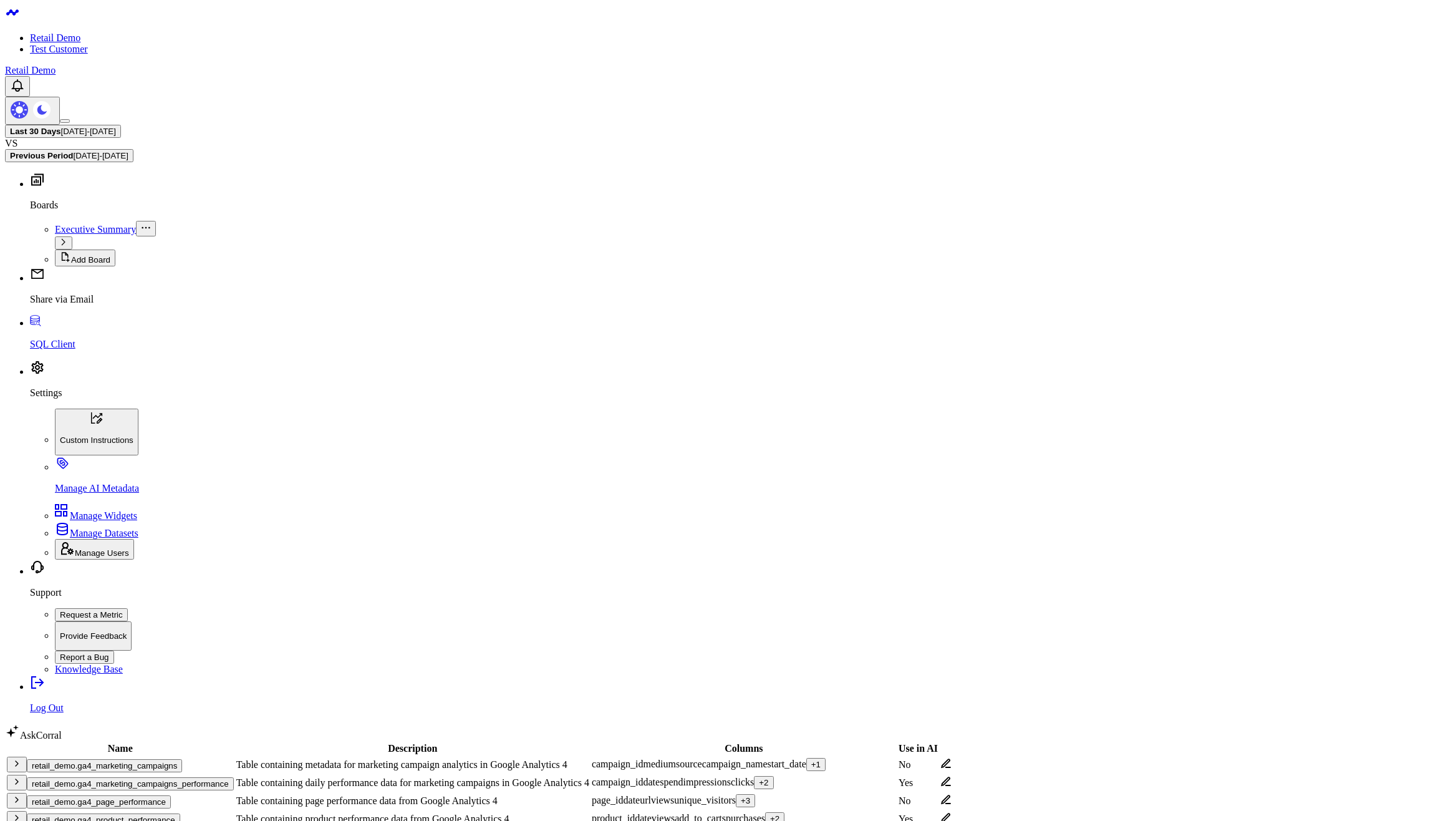
click at [718, 653] on body "Retail Demo Test Customer Retail Demo Last 30 Days [DATE] - [DATE] VS Previous …" at bounding box center [728, 724] width 1446 height 1438
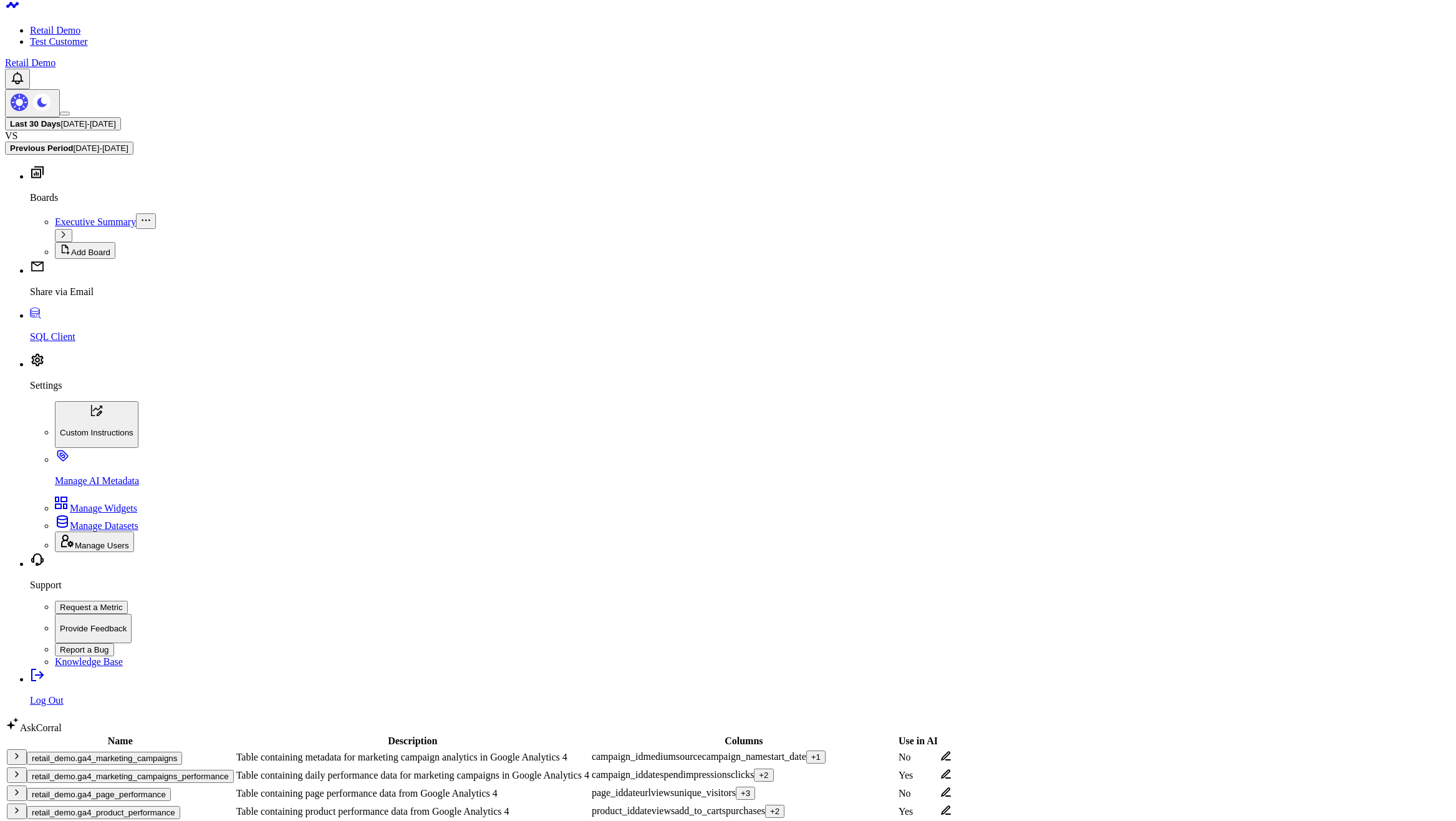
scroll to position [32, 0]
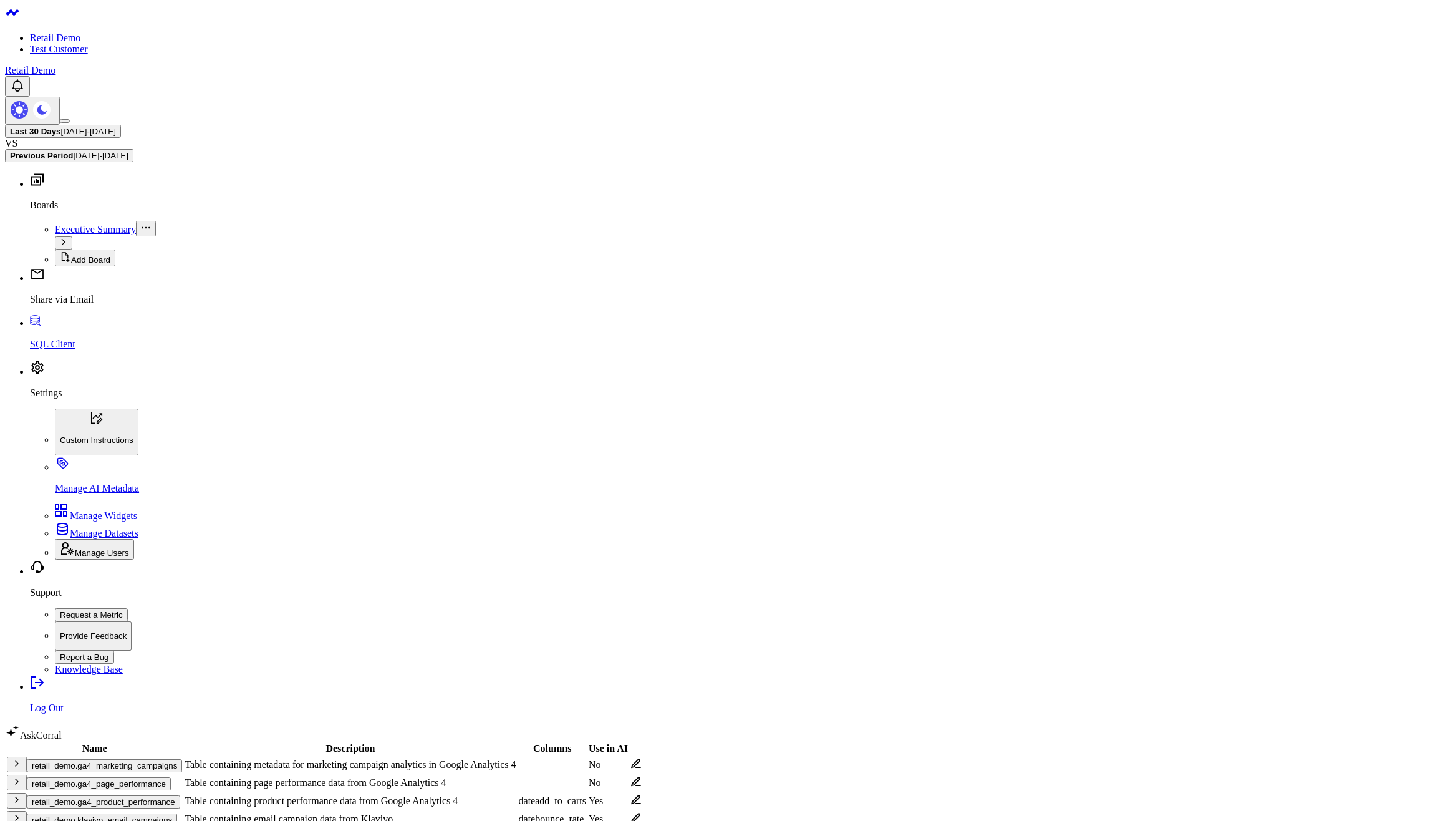
click at [948, 561] on body "Retail Demo Test Customer Retail Demo Last 30 Days 07/27/25 - 08/25/25 VS Previ…" at bounding box center [728, 637] width 1446 height 1265
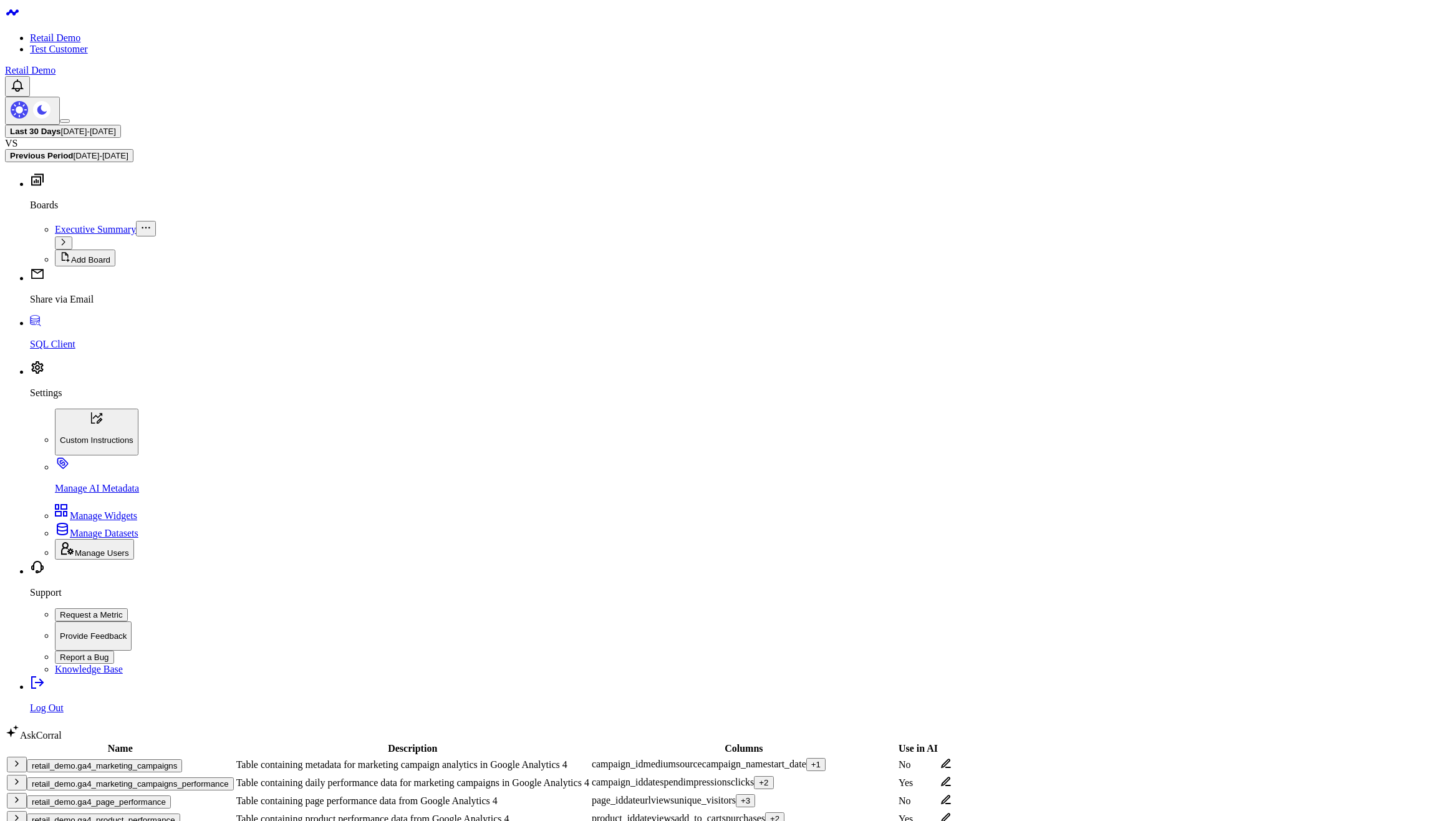
click at [947, 589] on body "Retail Demo Test Customer Retail Demo Last 30 Days 07/27/25 - 08/25/25 VS Previ…" at bounding box center [728, 724] width 1446 height 1438
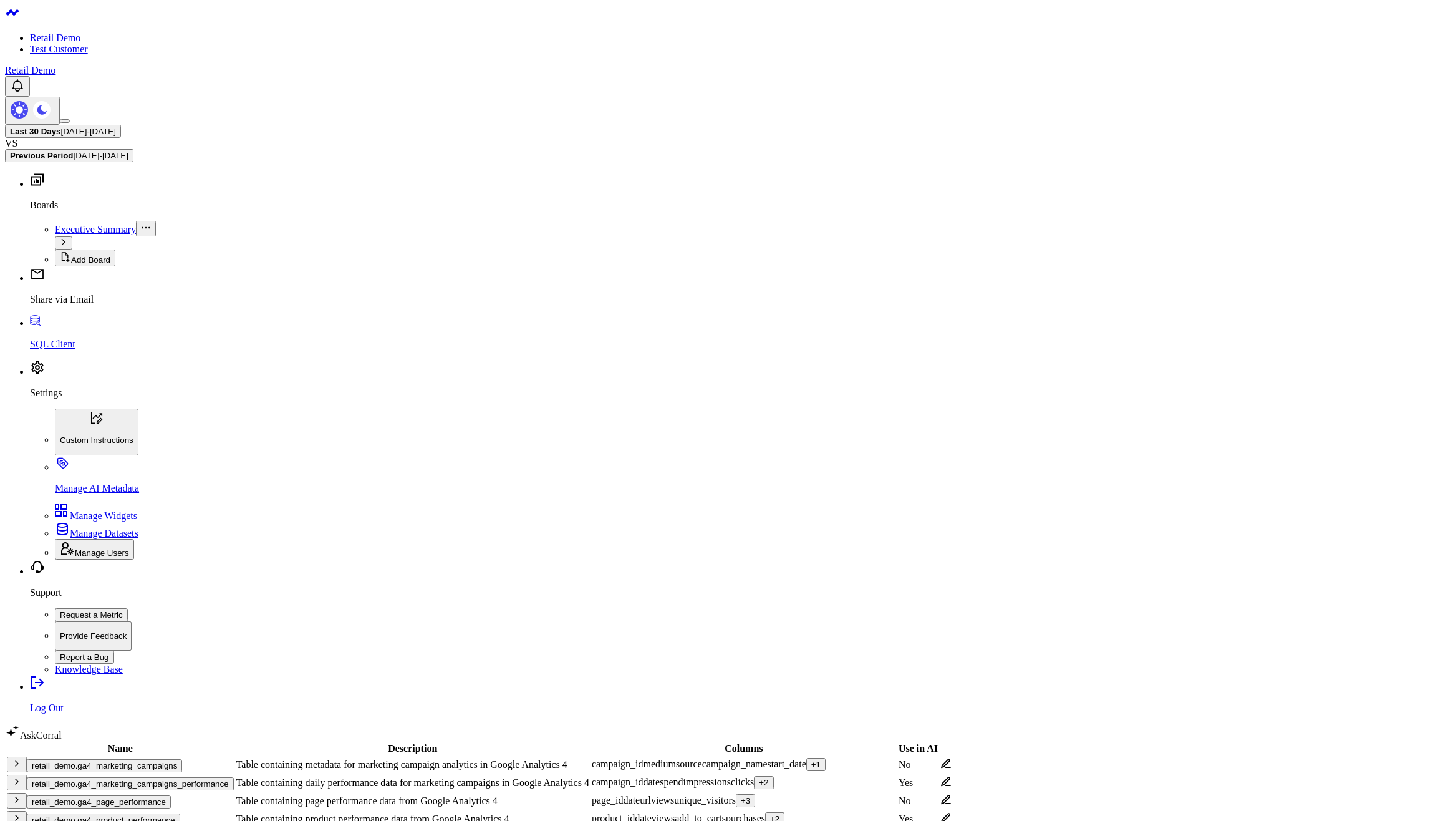
click at [465, 587] on body "Retail Demo Test Customer Retail Demo Last 30 Days 07/27/25 - 08/25/25 VS Previ…" at bounding box center [728, 724] width 1446 height 1438
click at [54, 399] on p "Settings" at bounding box center [740, 392] width 1421 height 11
click at [84, 494] on p "Manage AI Metadata" at bounding box center [753, 488] width 1396 height 11
click at [60, 399] on p "Settings" at bounding box center [740, 392] width 1421 height 11
click at [102, 521] on span "Manage Widgets" at bounding box center [104, 515] width 68 height 10
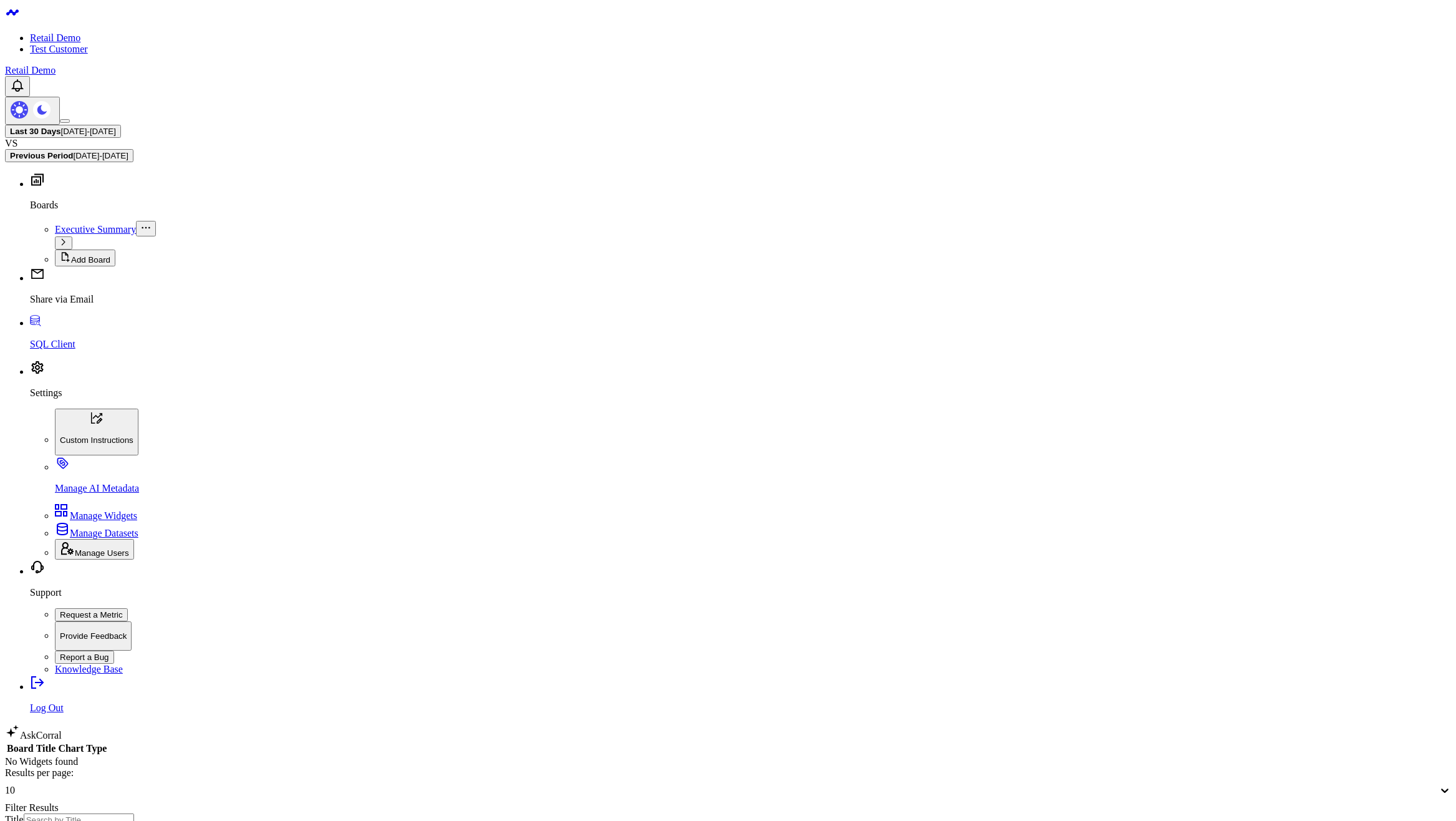
click at [48, 399] on p "Settings" at bounding box center [740, 392] width 1421 height 11
click at [100, 494] on p "Manage AI Metadata" at bounding box center [753, 488] width 1396 height 11
